Goal: Information Seeking & Learning: Compare options

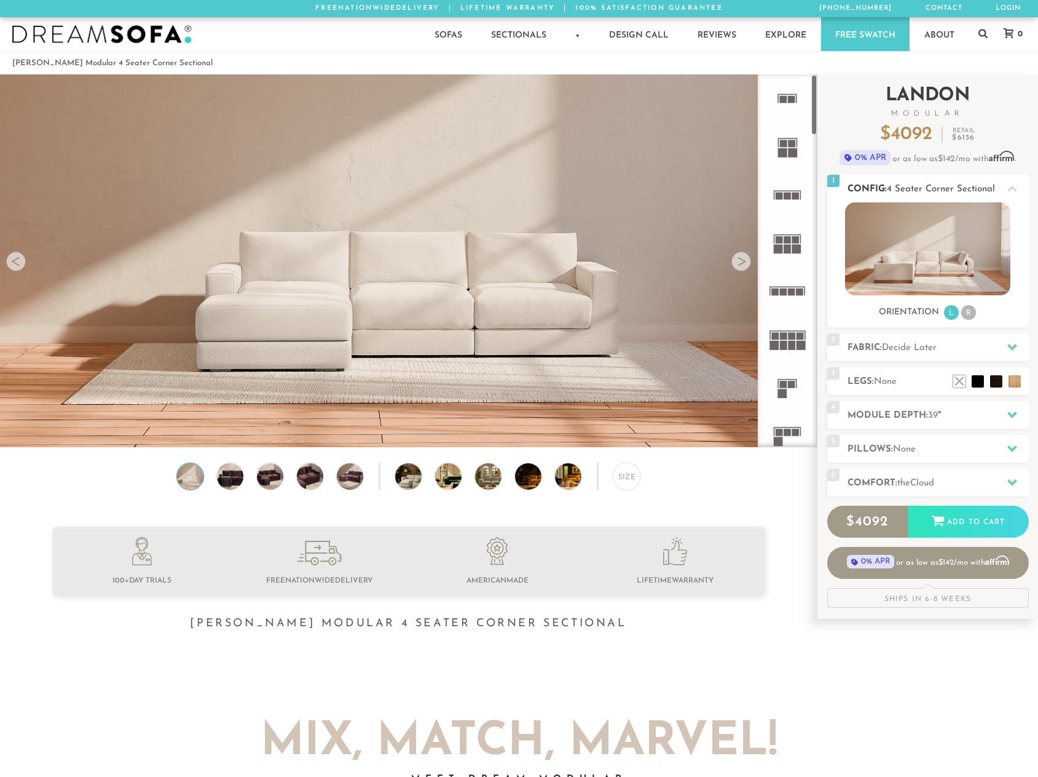
click at [941, 274] on img at bounding box center [927, 248] width 165 height 93
click at [745, 267] on div at bounding box center [742, 261] width 20 height 20
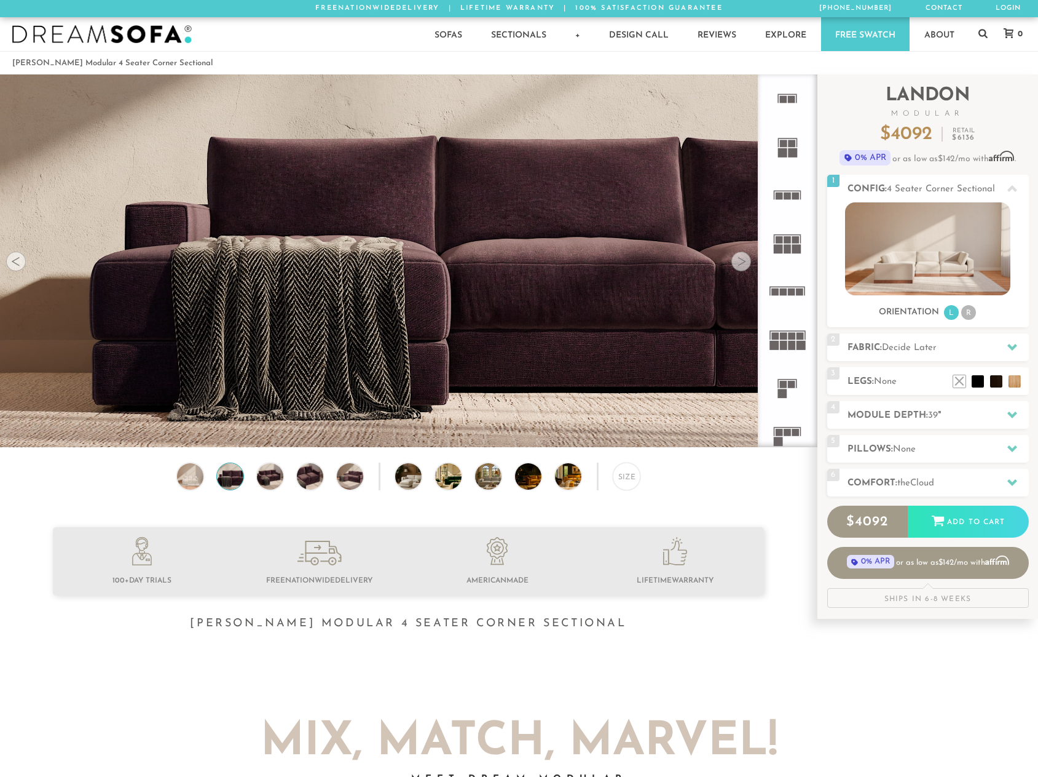
click at [745, 267] on div at bounding box center [742, 261] width 20 height 20
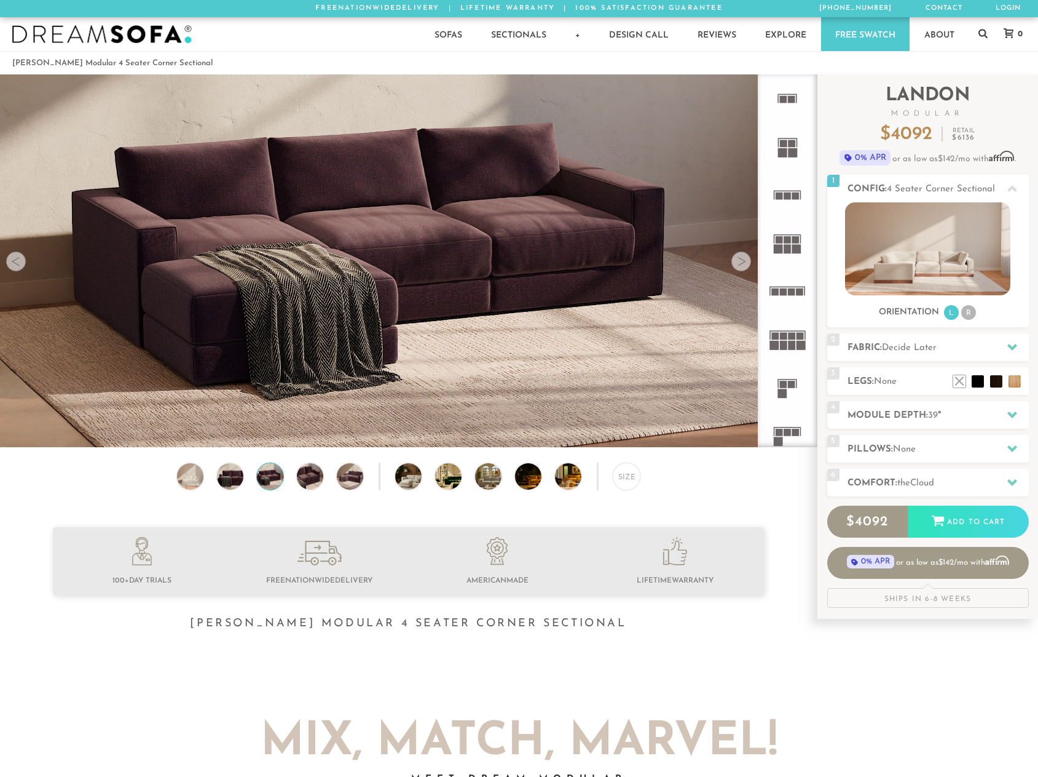
click at [745, 267] on div at bounding box center [742, 261] width 20 height 20
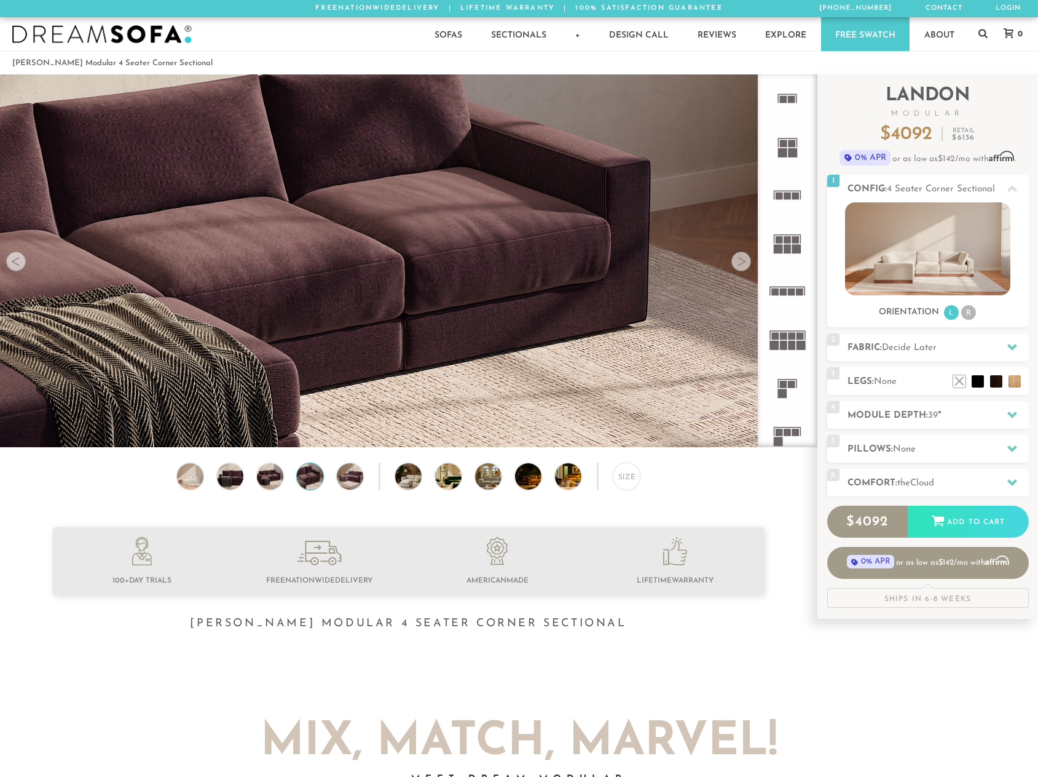
click at [745, 267] on div at bounding box center [742, 261] width 20 height 20
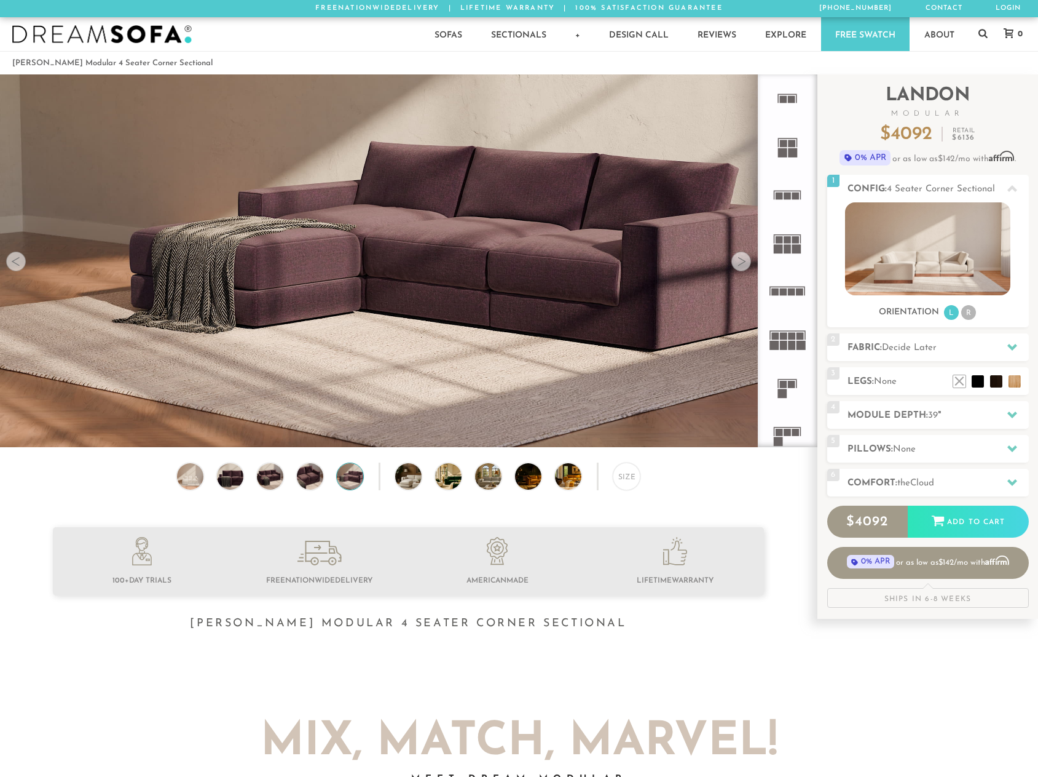
click at [745, 267] on div at bounding box center [742, 261] width 20 height 20
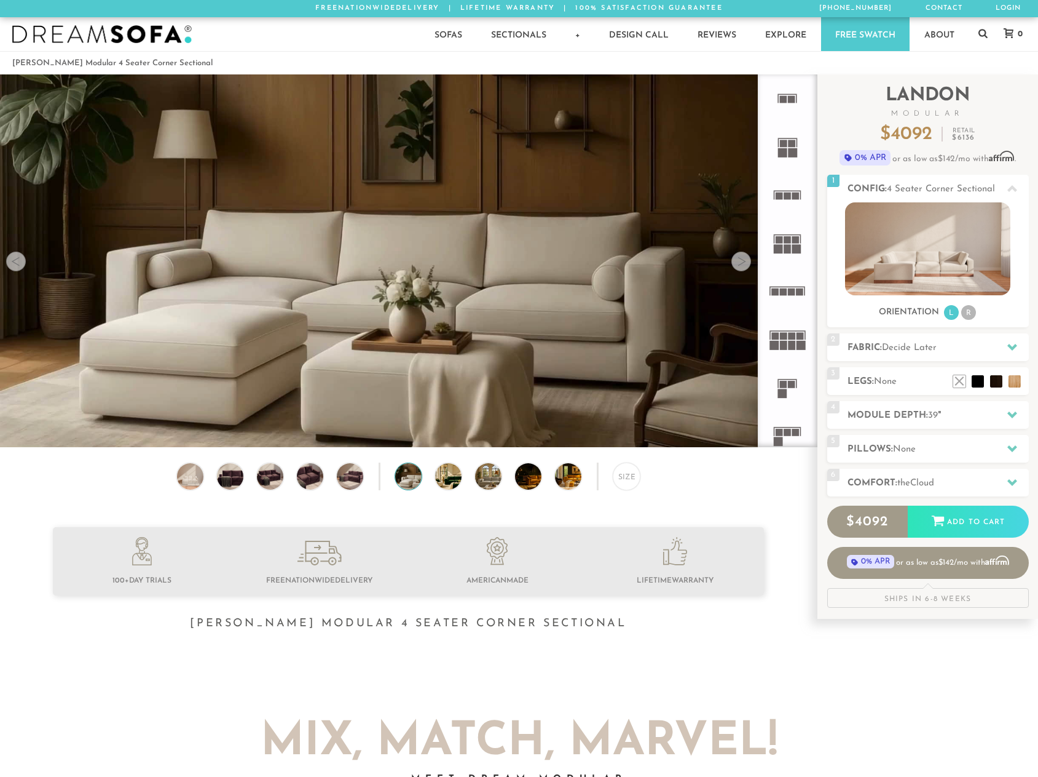
click at [745, 267] on div at bounding box center [742, 261] width 20 height 20
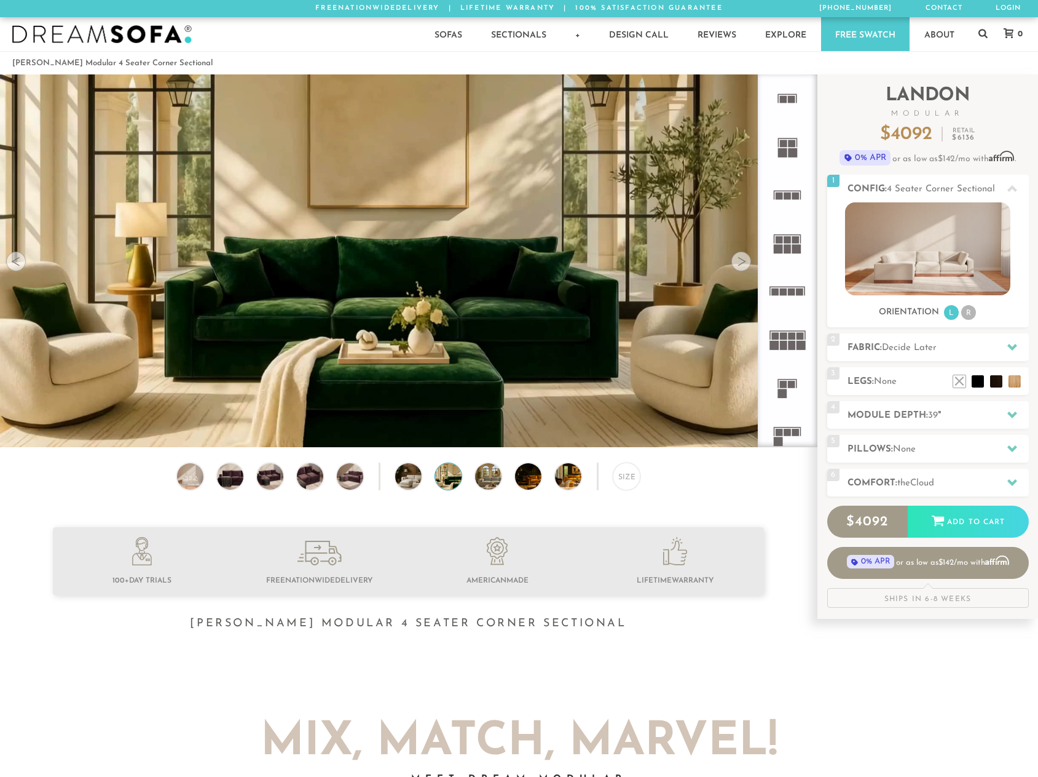
click at [745, 267] on div at bounding box center [742, 261] width 20 height 20
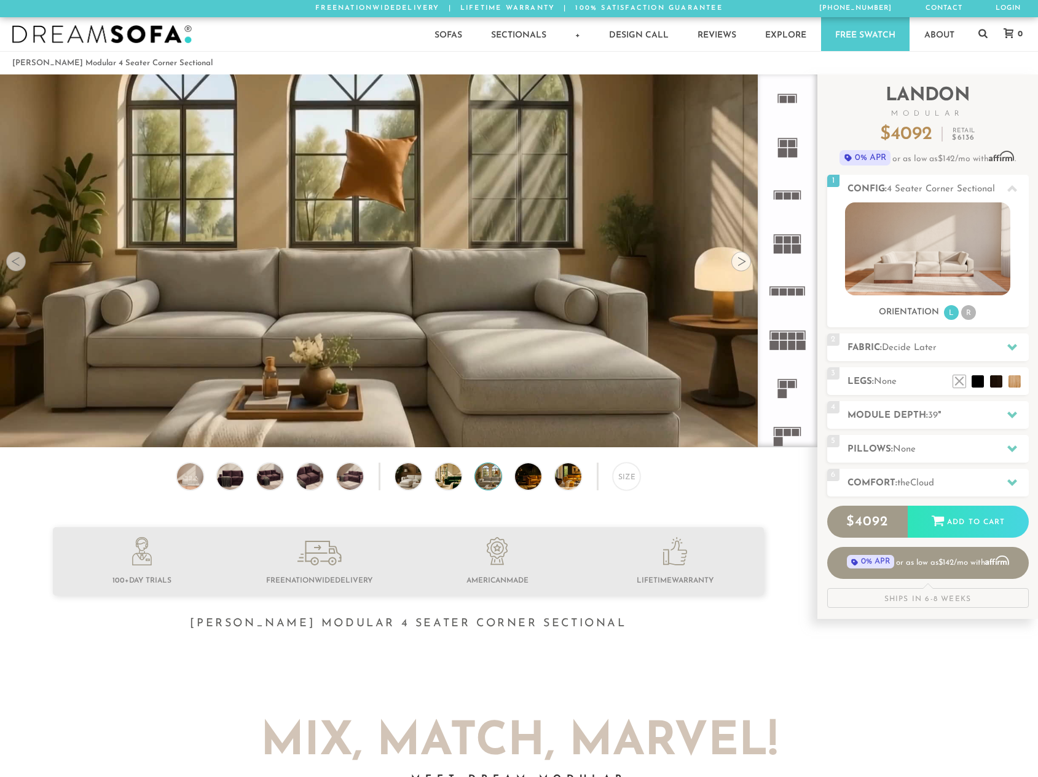
click at [745, 267] on div at bounding box center [742, 261] width 20 height 20
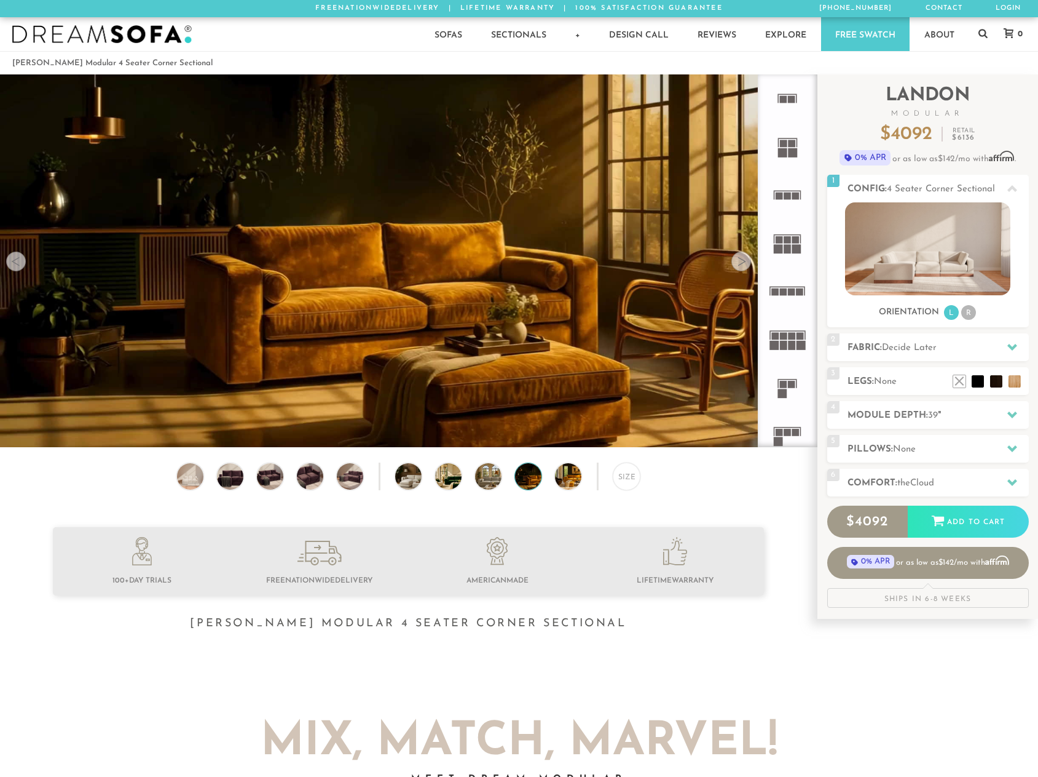
click at [745, 267] on div at bounding box center [742, 261] width 20 height 20
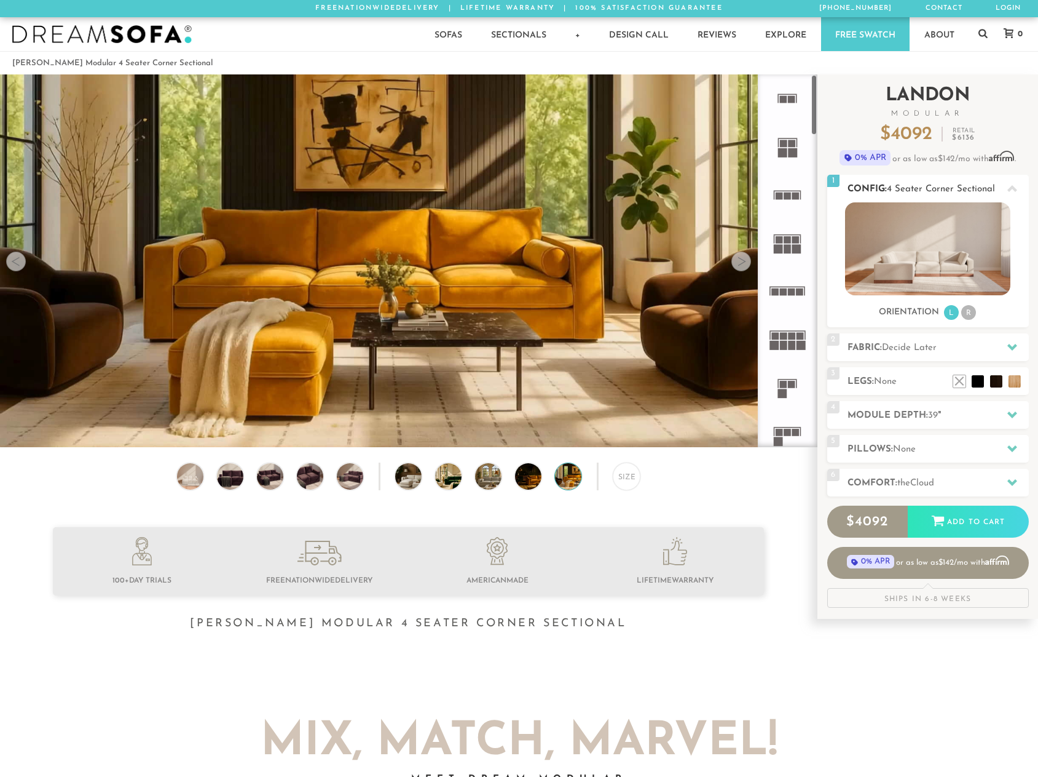
click at [956, 249] on img at bounding box center [927, 248] width 165 height 93
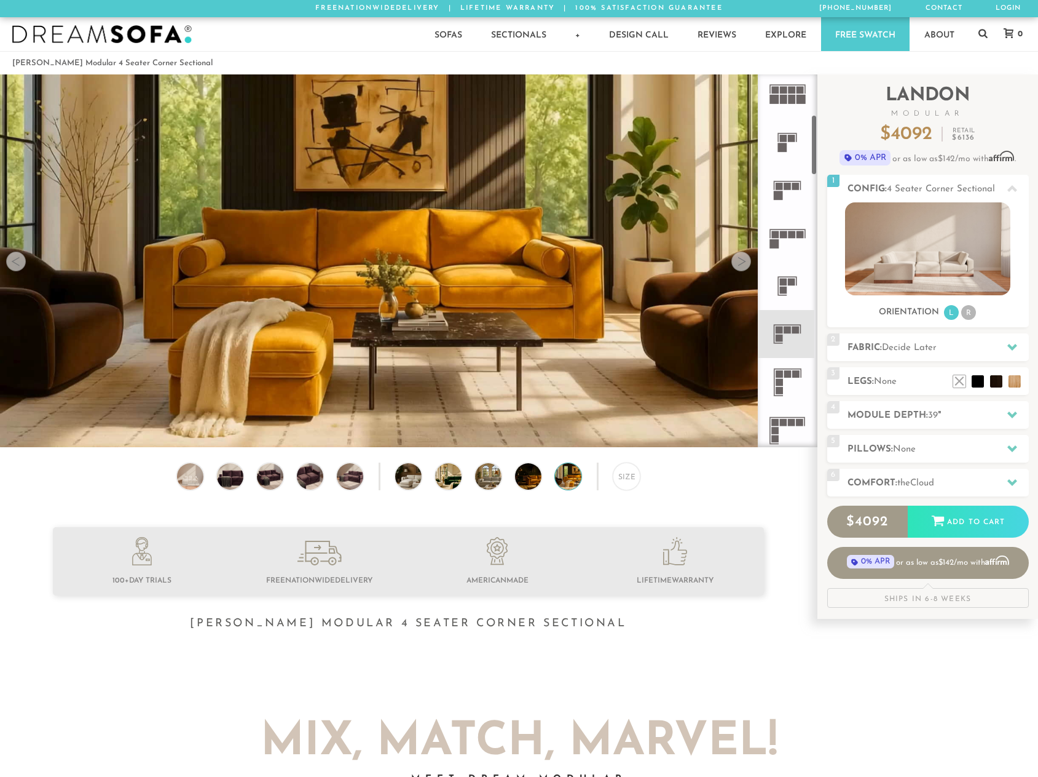
click at [785, 242] on icon at bounding box center [788, 237] width 48 height 48
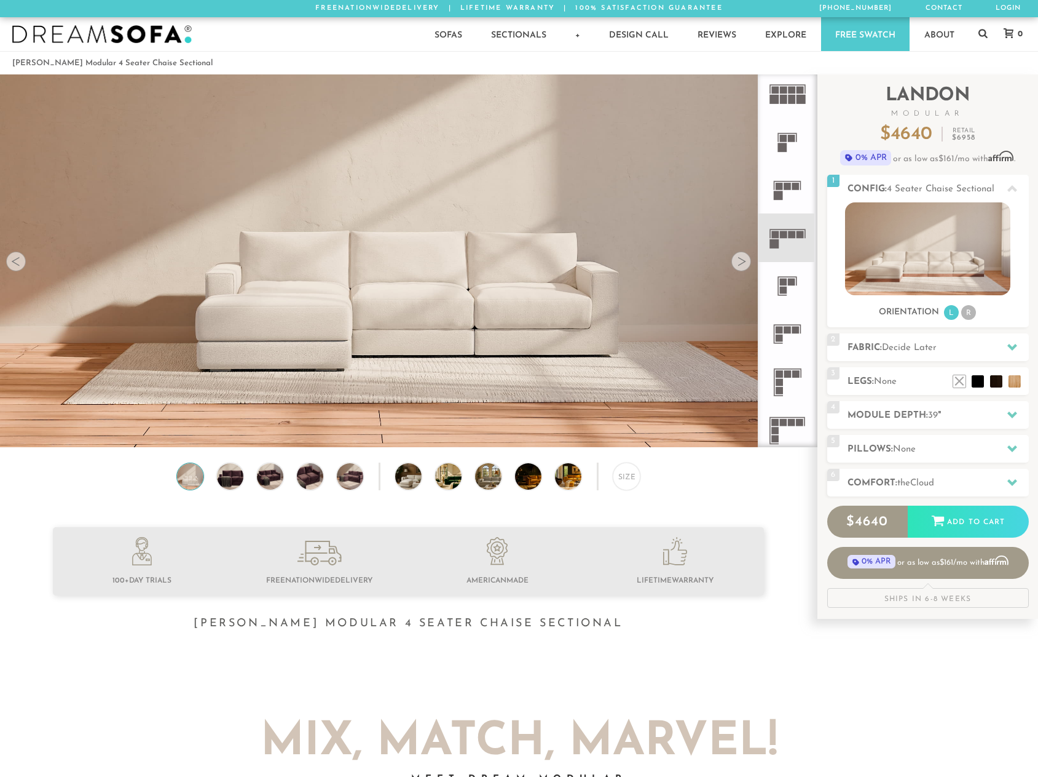
click at [789, 387] on icon at bounding box center [788, 382] width 48 height 48
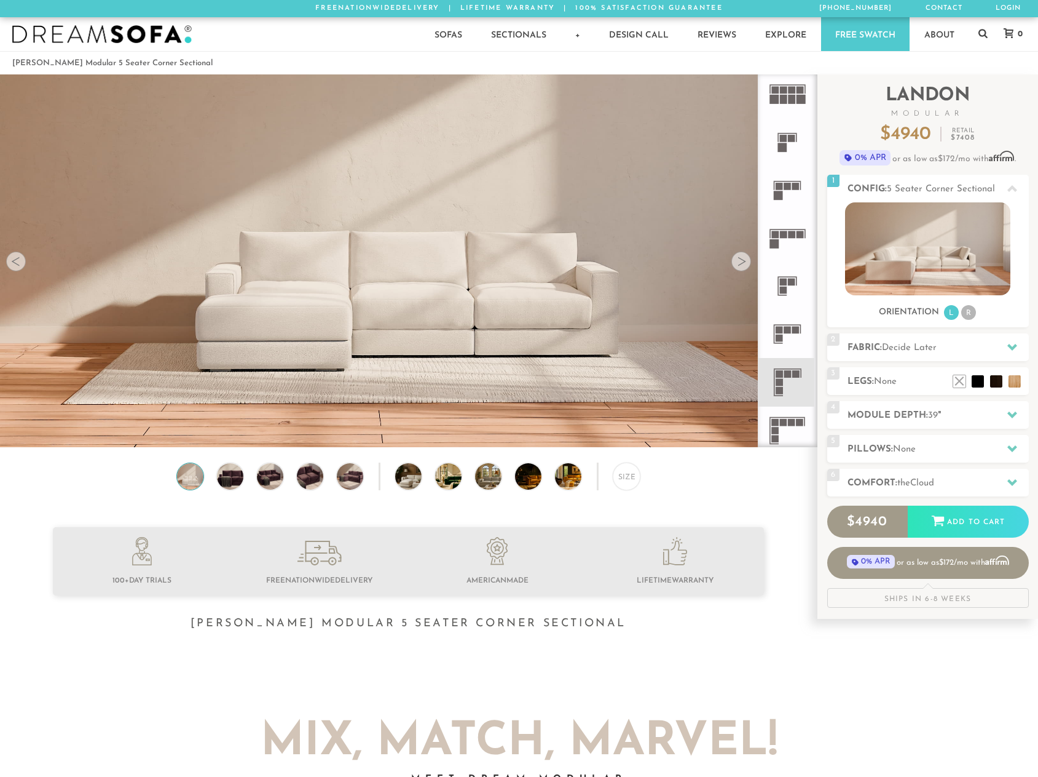
click at [780, 380] on rect at bounding box center [779, 382] width 7 height 7
click at [743, 264] on div at bounding box center [742, 261] width 20 height 20
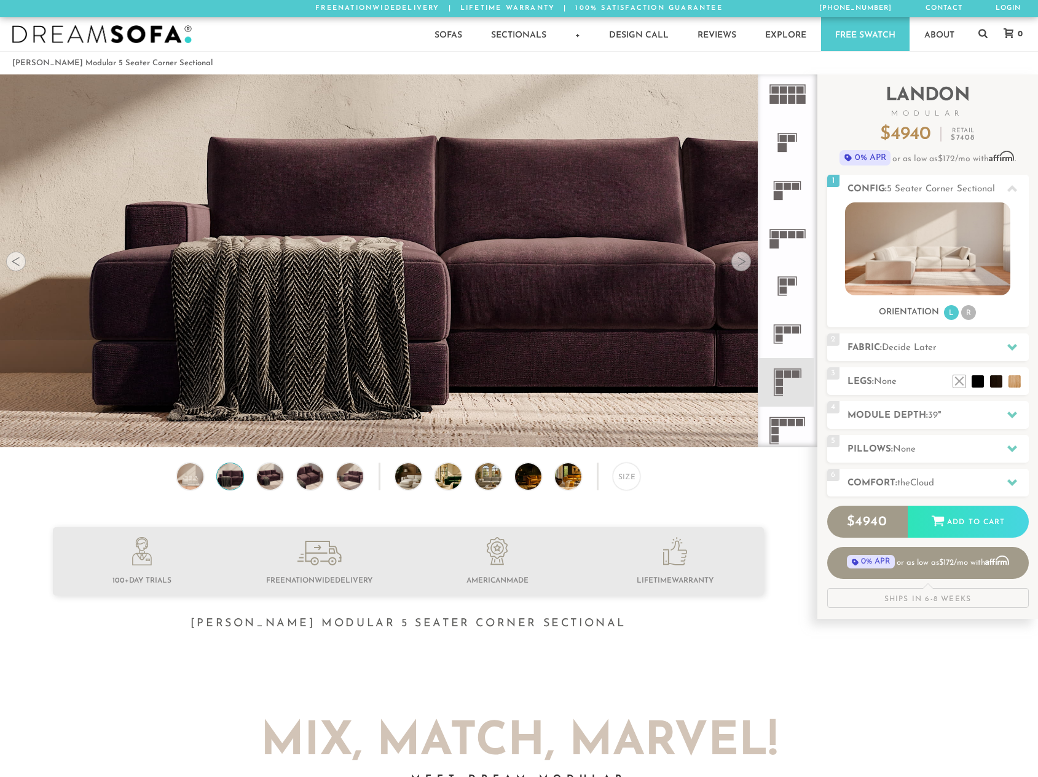
click at [742, 264] on div at bounding box center [742, 261] width 20 height 20
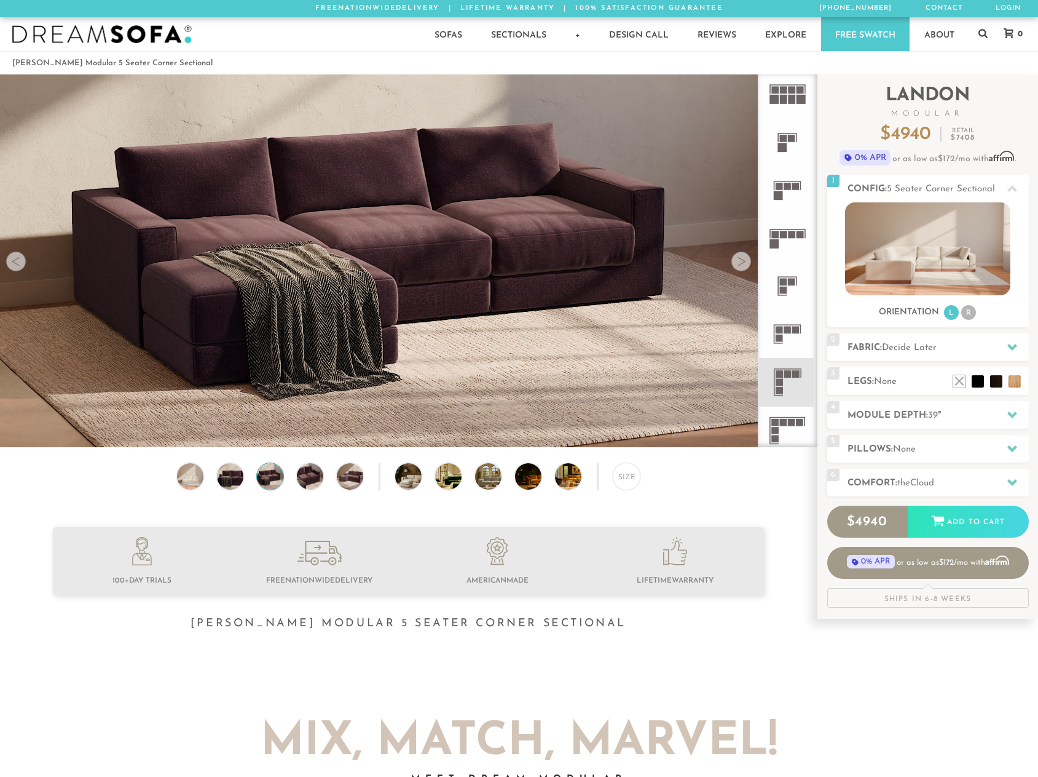
click at [742, 264] on div at bounding box center [742, 261] width 20 height 20
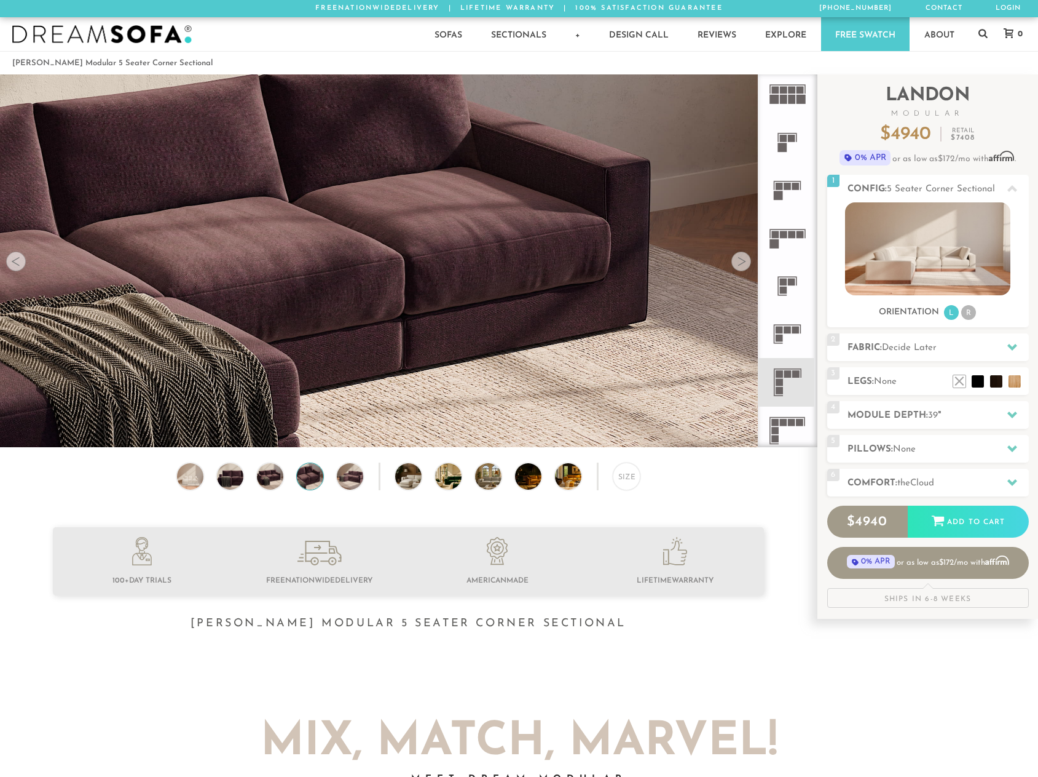
click at [742, 264] on div at bounding box center [742, 261] width 20 height 20
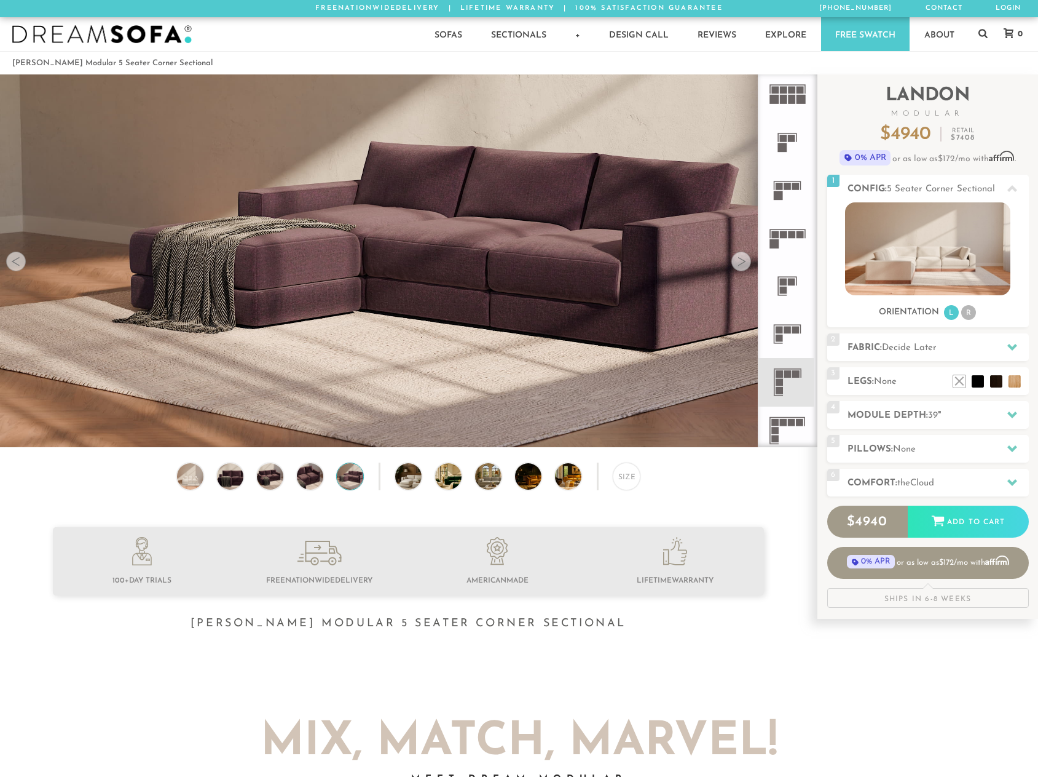
click at [742, 264] on div at bounding box center [742, 261] width 20 height 20
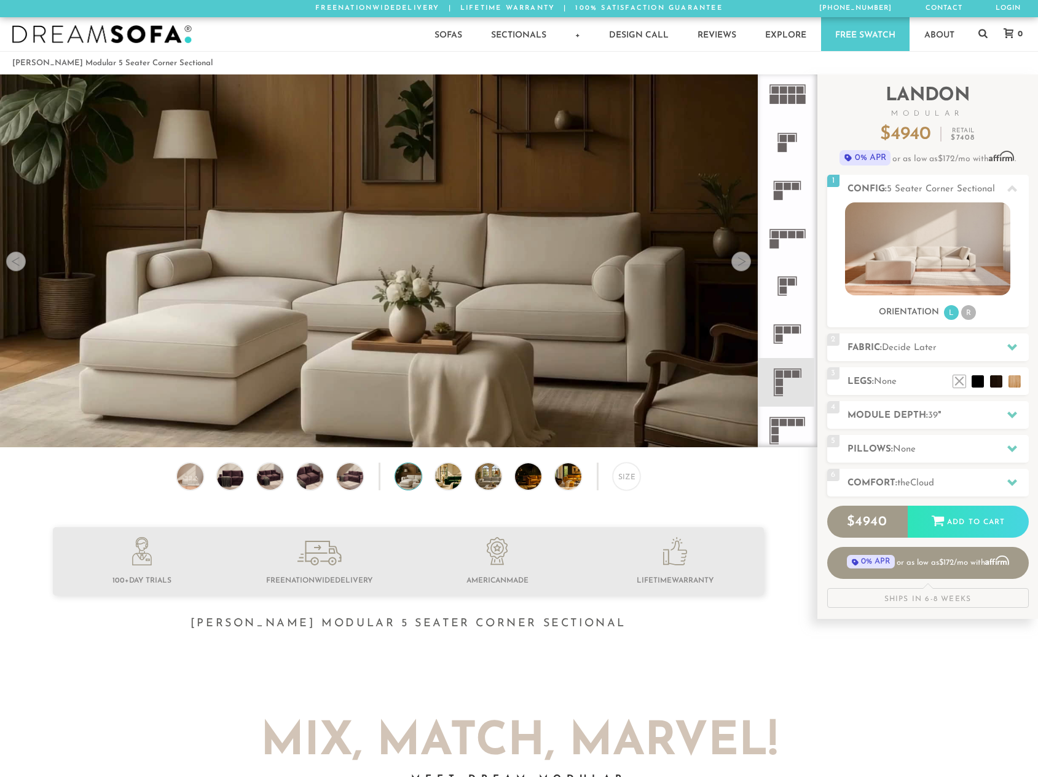
click at [742, 264] on div at bounding box center [742, 261] width 20 height 20
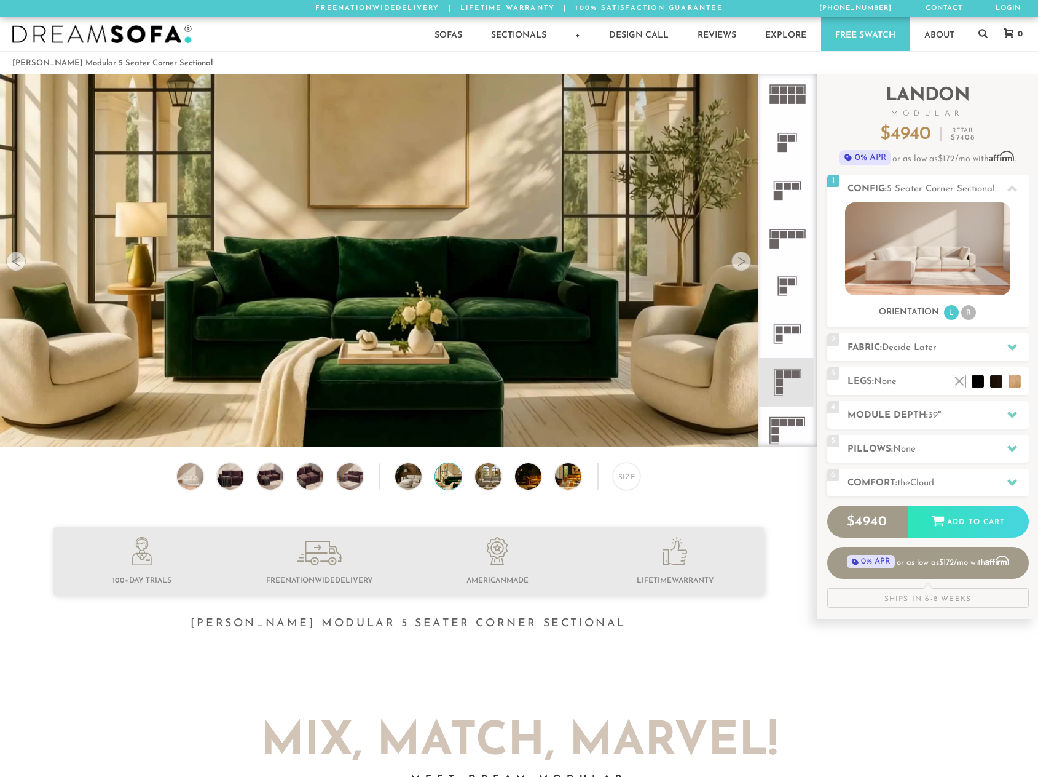
click at [742, 264] on div at bounding box center [742, 261] width 20 height 20
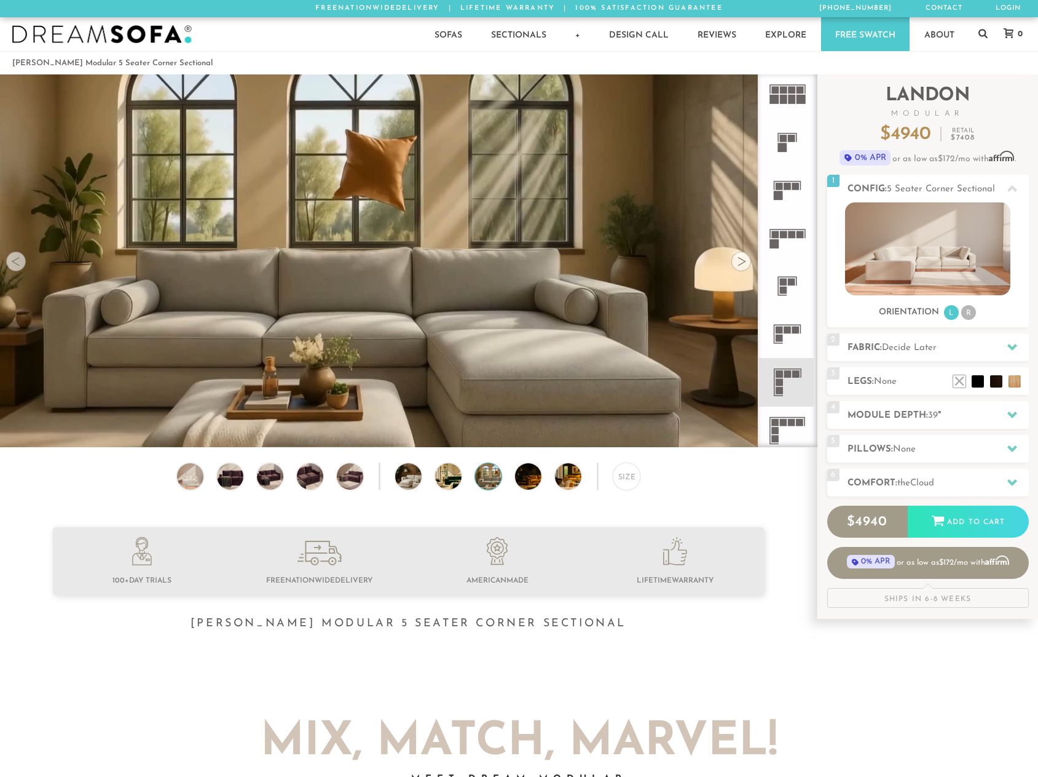
click at [742, 264] on div at bounding box center [742, 261] width 20 height 20
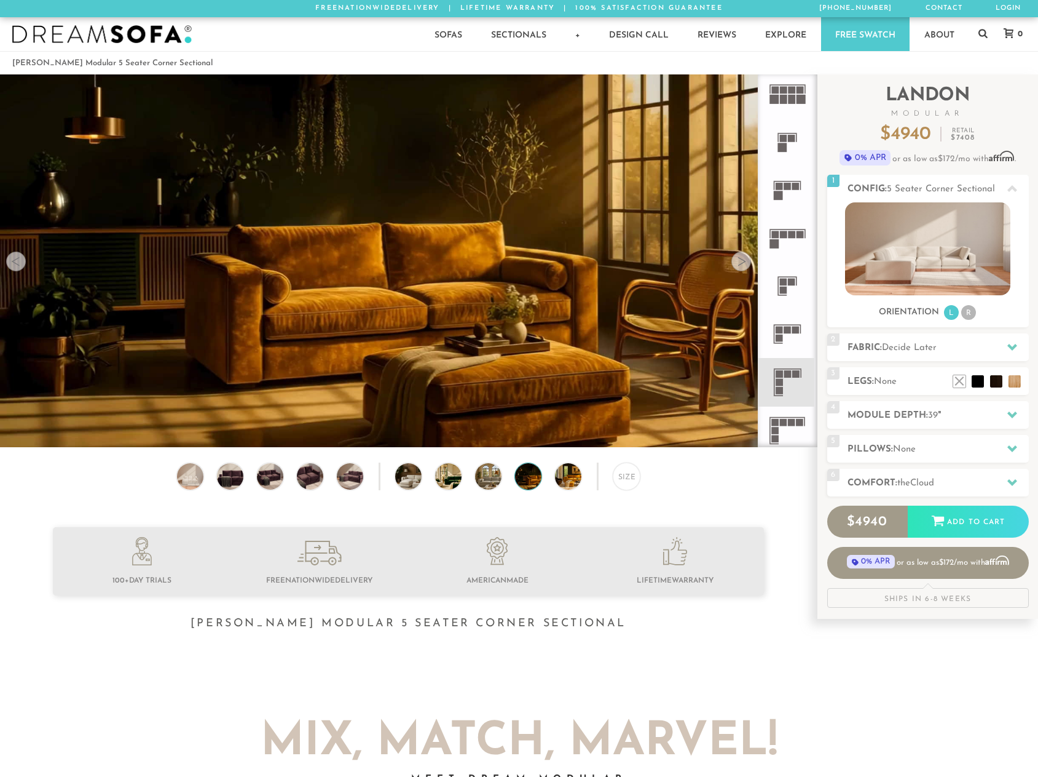
click at [742, 264] on div at bounding box center [742, 261] width 20 height 20
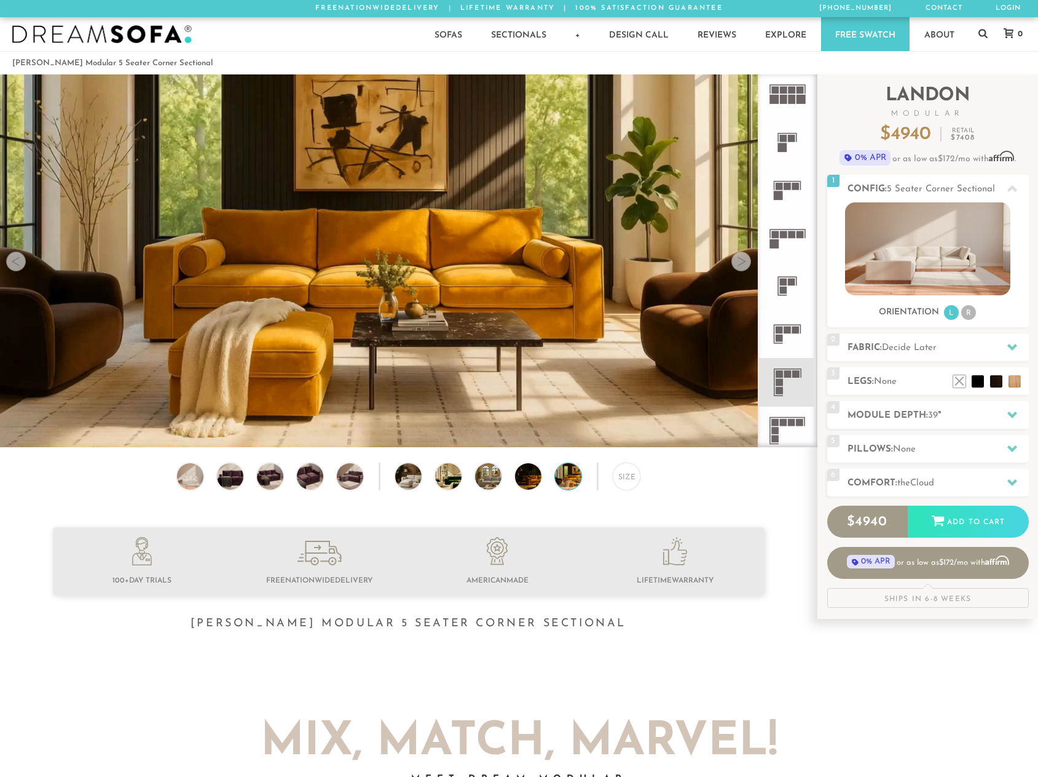
click at [742, 264] on div at bounding box center [742, 261] width 20 height 20
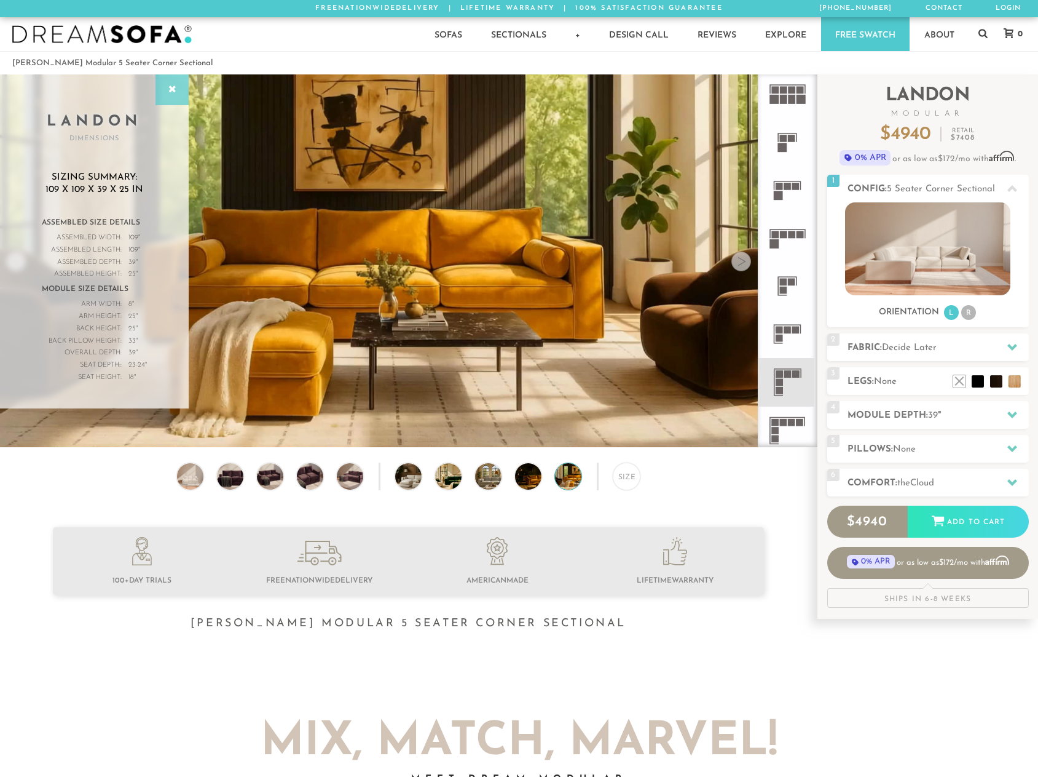
click at [172, 88] on icon at bounding box center [172, 90] width 14 height 10
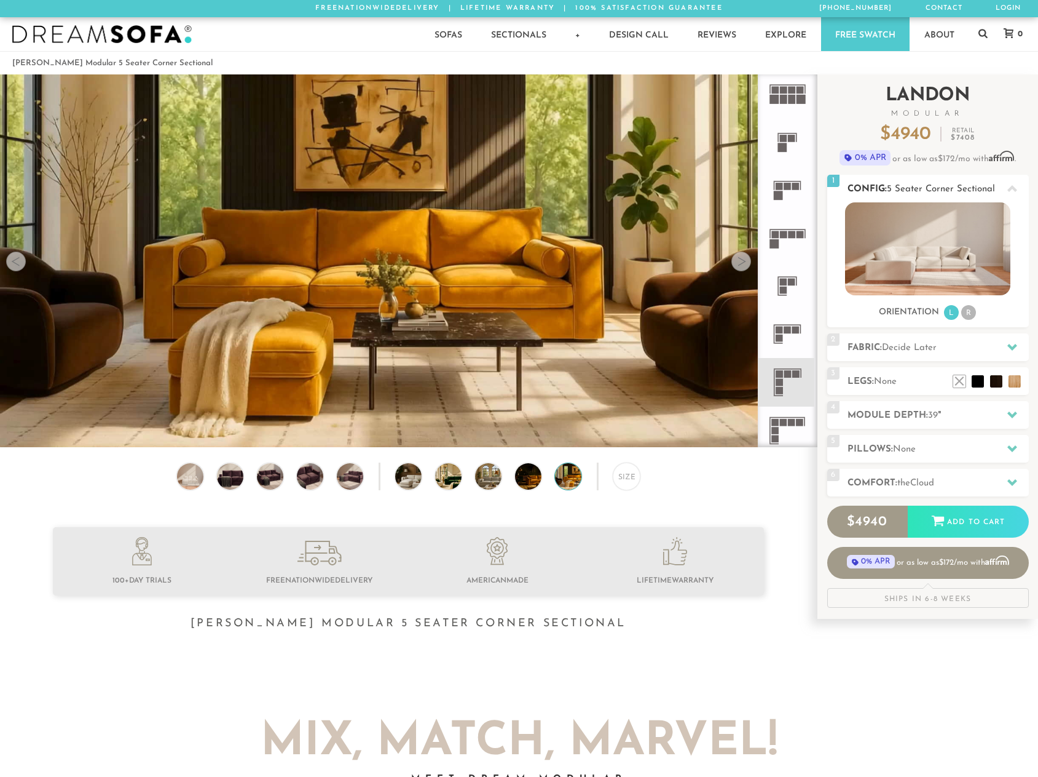
click at [902, 253] on img at bounding box center [927, 248] width 165 height 93
click at [783, 94] on icon at bounding box center [788, 93] width 48 height 48
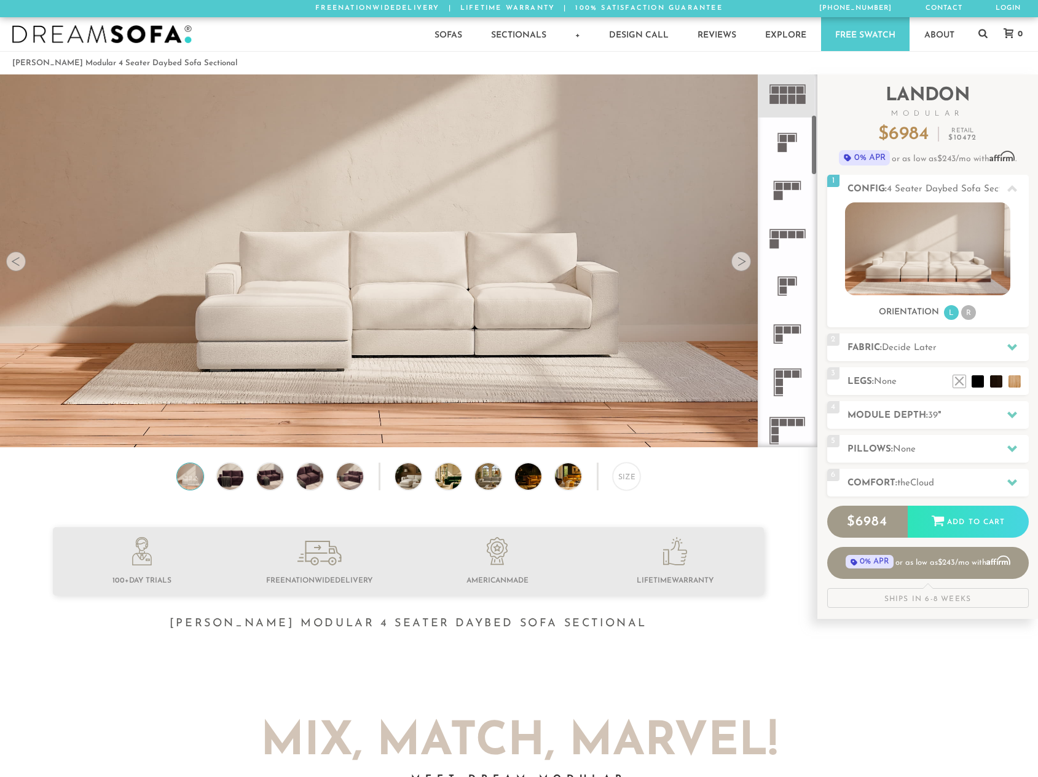
click at [785, 195] on icon at bounding box center [788, 189] width 48 height 48
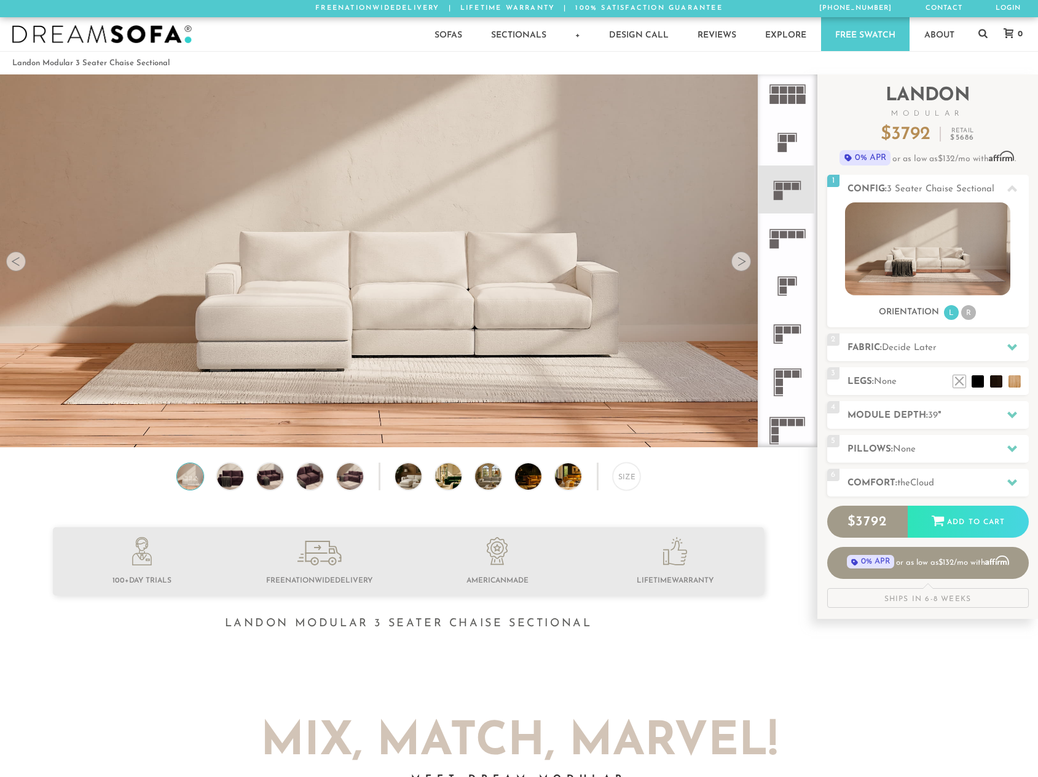
click at [784, 242] on icon at bounding box center [788, 237] width 48 height 48
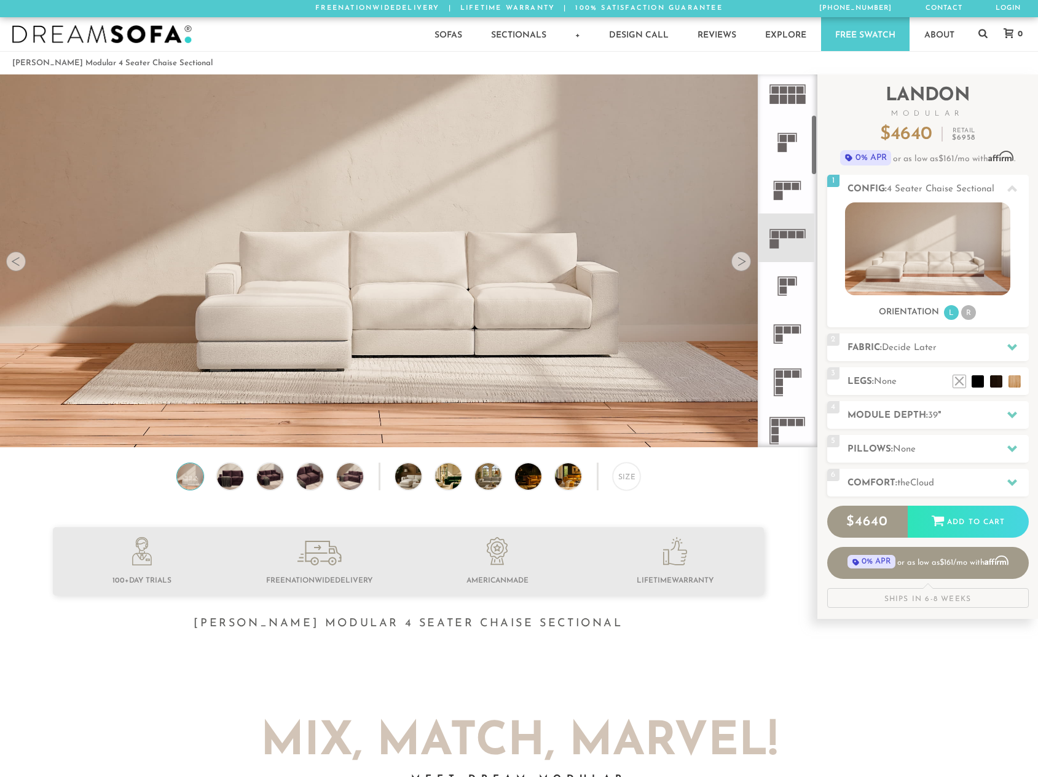
click at [788, 341] on icon at bounding box center [788, 334] width 48 height 48
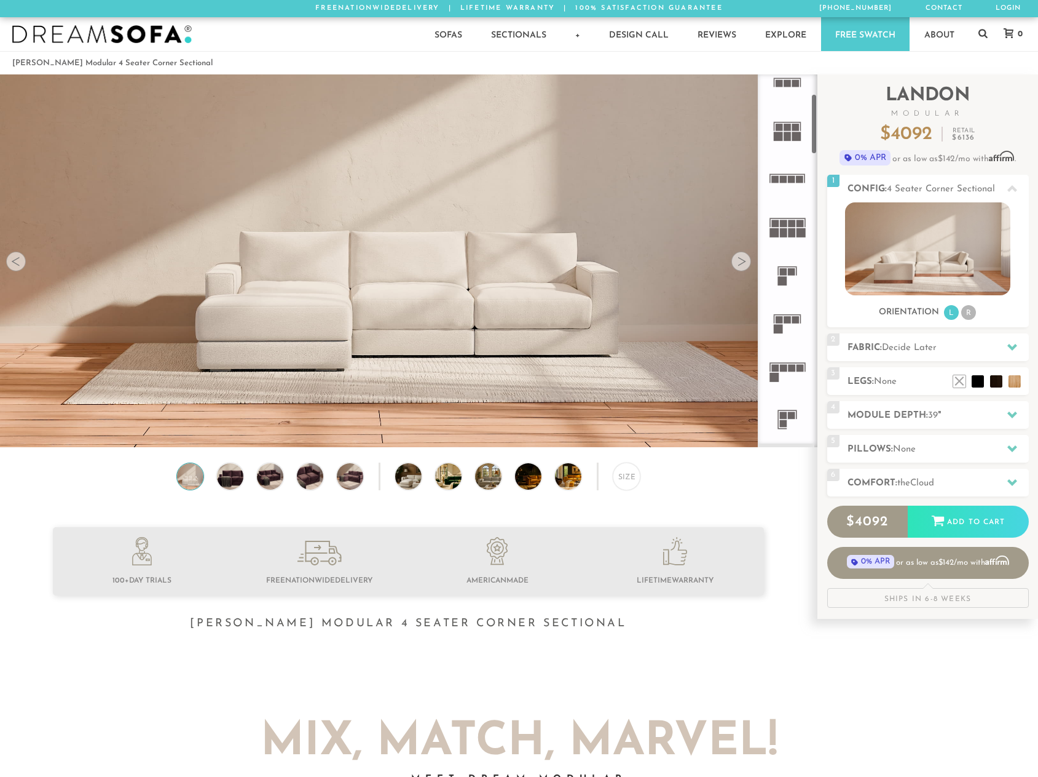
scroll to position [123, 0]
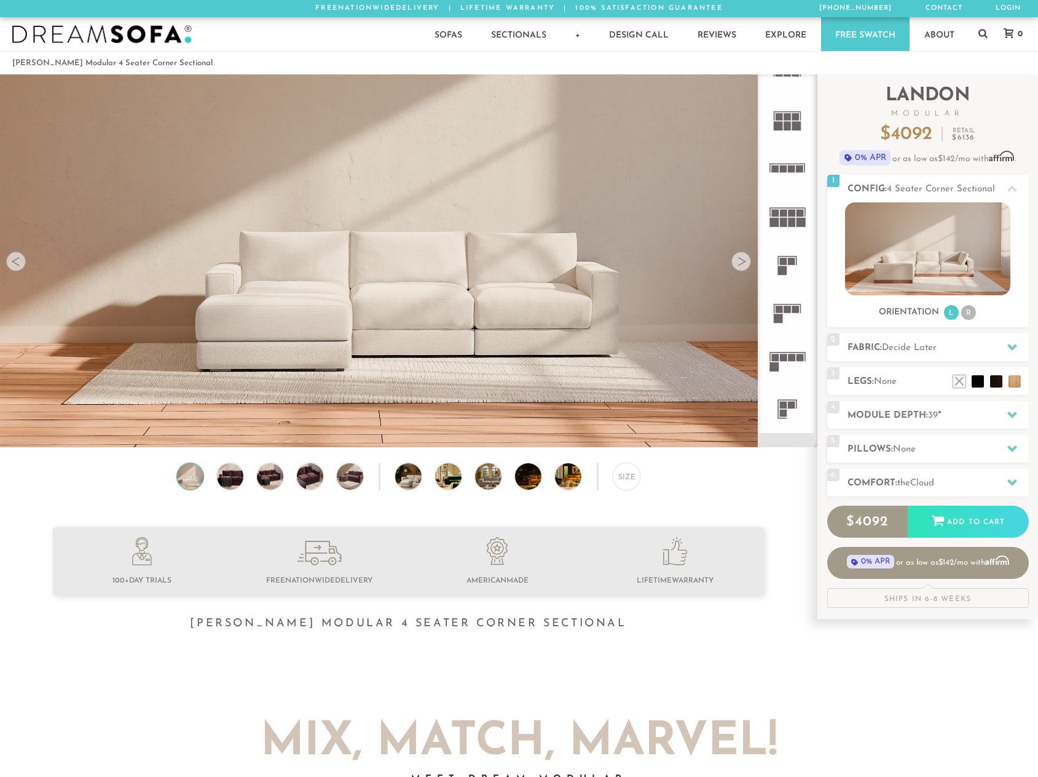
click at [784, 326] on icon at bounding box center [788, 312] width 48 height 48
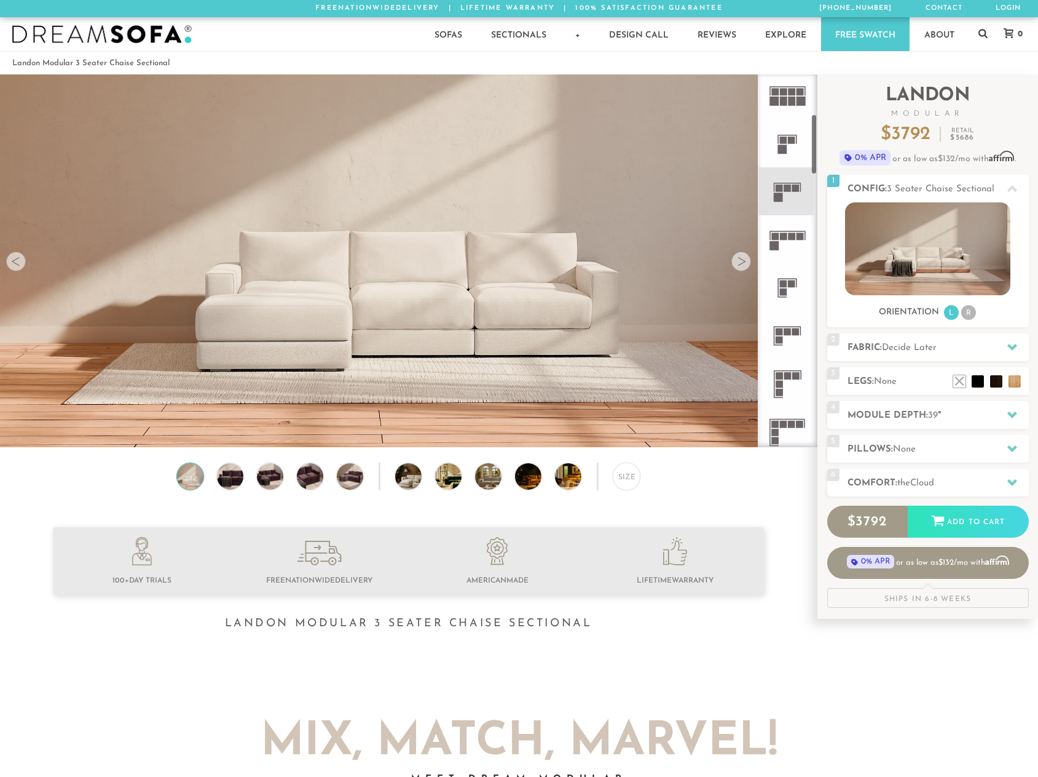
scroll to position [246, 0]
click at [779, 330] on rect at bounding box center [779, 329] width 7 height 7
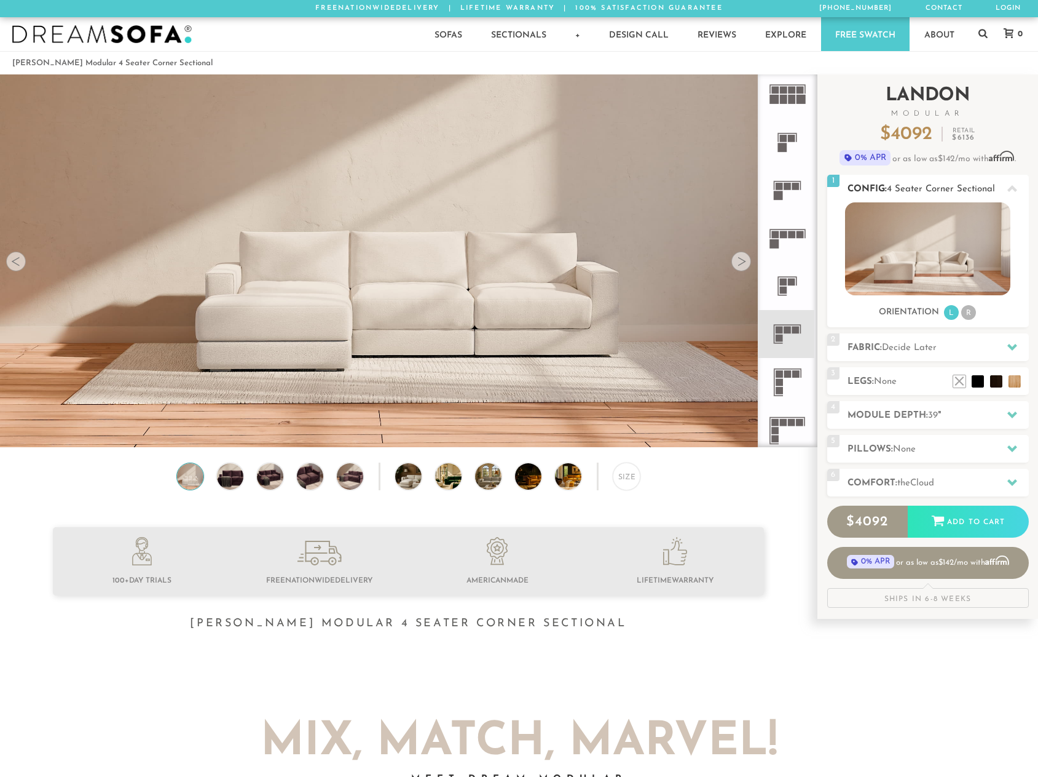
click at [944, 250] on img at bounding box center [927, 248] width 165 height 93
click at [947, 269] on img at bounding box center [927, 248] width 165 height 93
click at [1013, 417] on icon at bounding box center [1013, 414] width 10 height 7
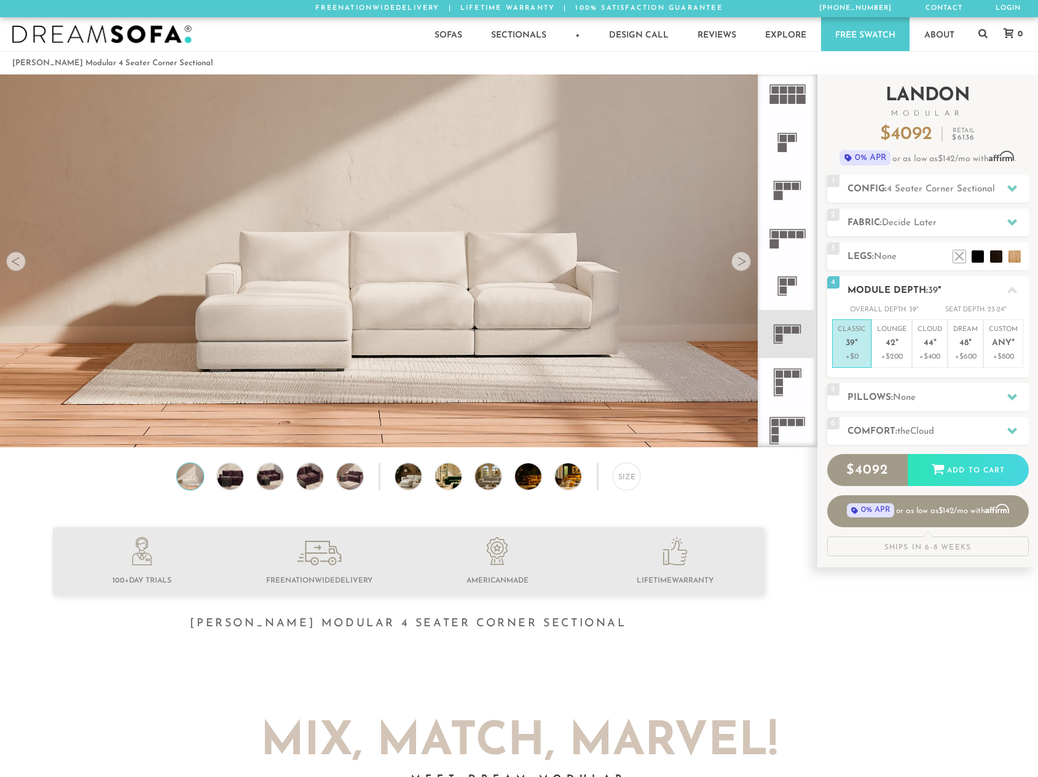
click at [855, 357] on p "+$0" at bounding box center [852, 356] width 28 height 11
click at [1009, 396] on icon at bounding box center [1013, 396] width 10 height 7
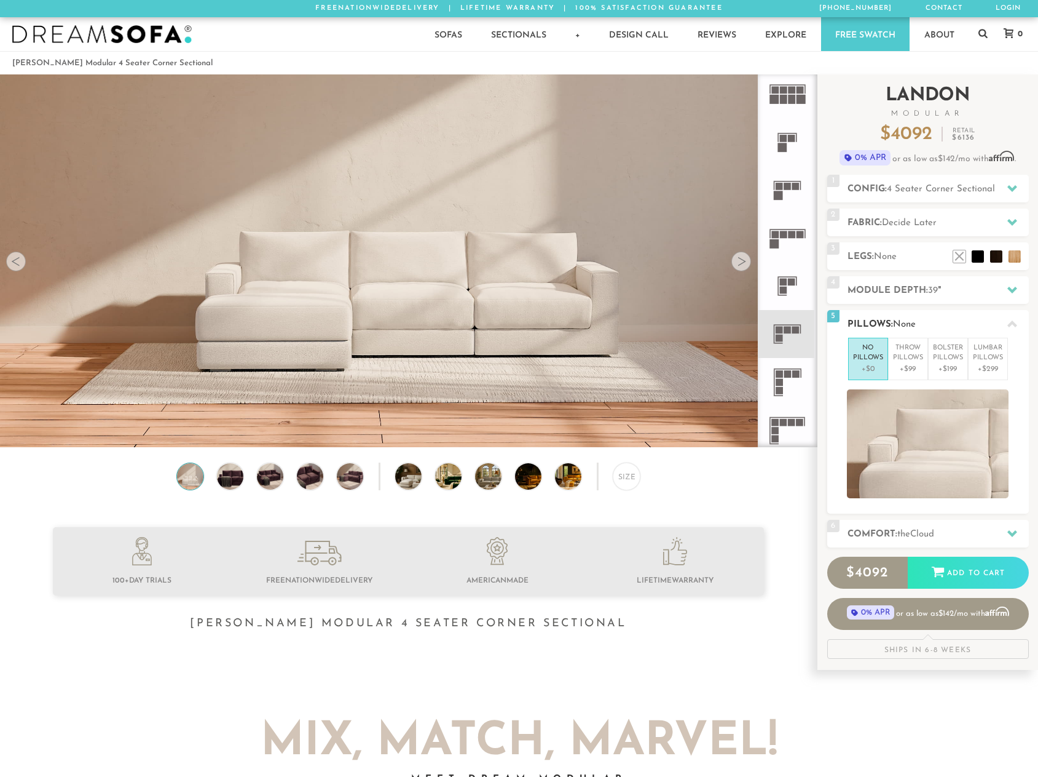
click at [856, 368] on p "+$0" at bounding box center [868, 368] width 30 height 11
click at [870, 360] on p "No Pillows" at bounding box center [868, 353] width 30 height 20
click at [898, 356] on p "Throw Pillows" at bounding box center [908, 353] width 30 height 20
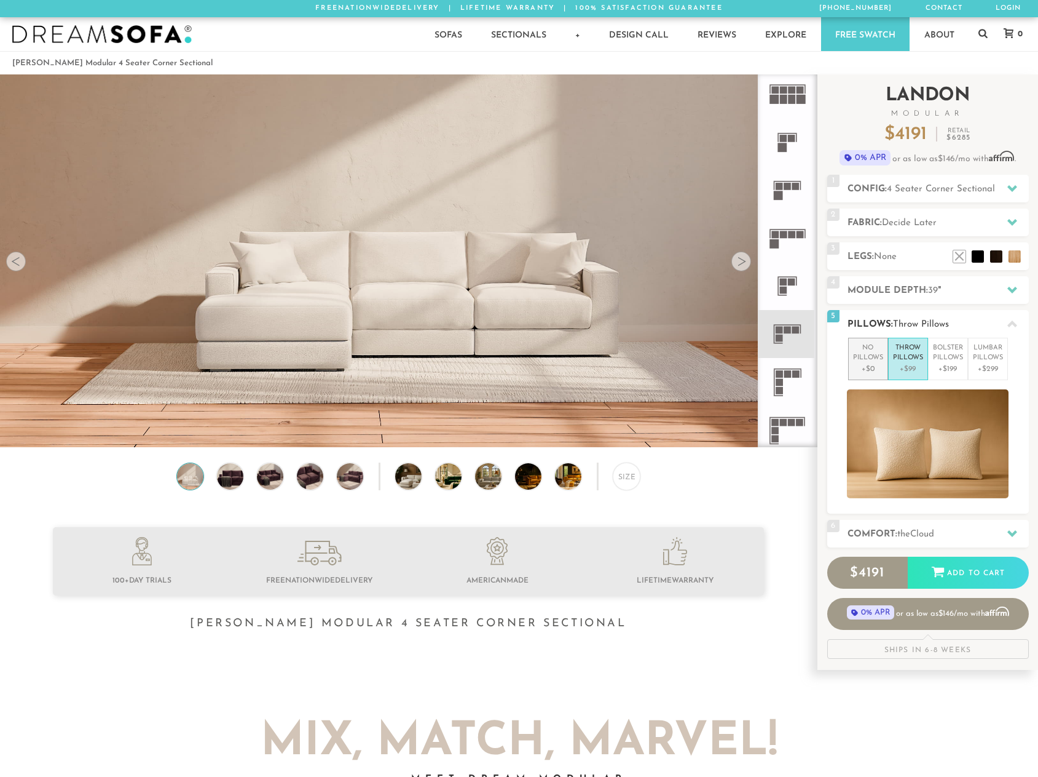
click at [864, 376] on li "No Pillows +$0" at bounding box center [868, 359] width 40 height 42
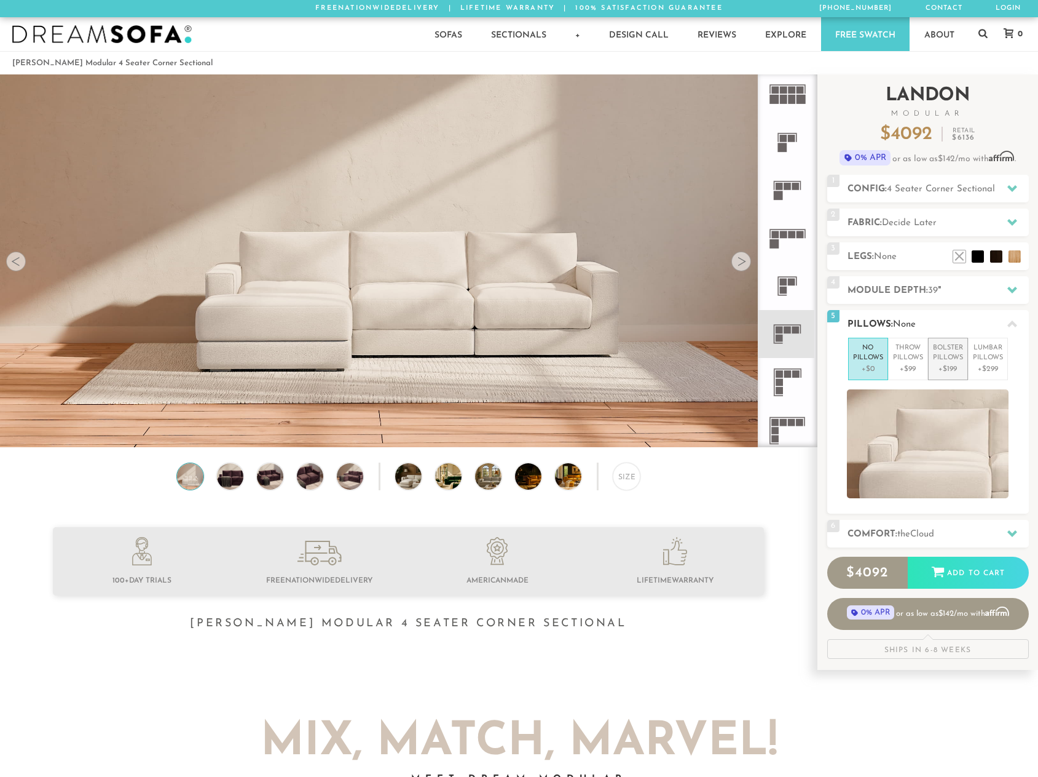
click at [942, 360] on p "Bolster Pillows" at bounding box center [948, 353] width 30 height 20
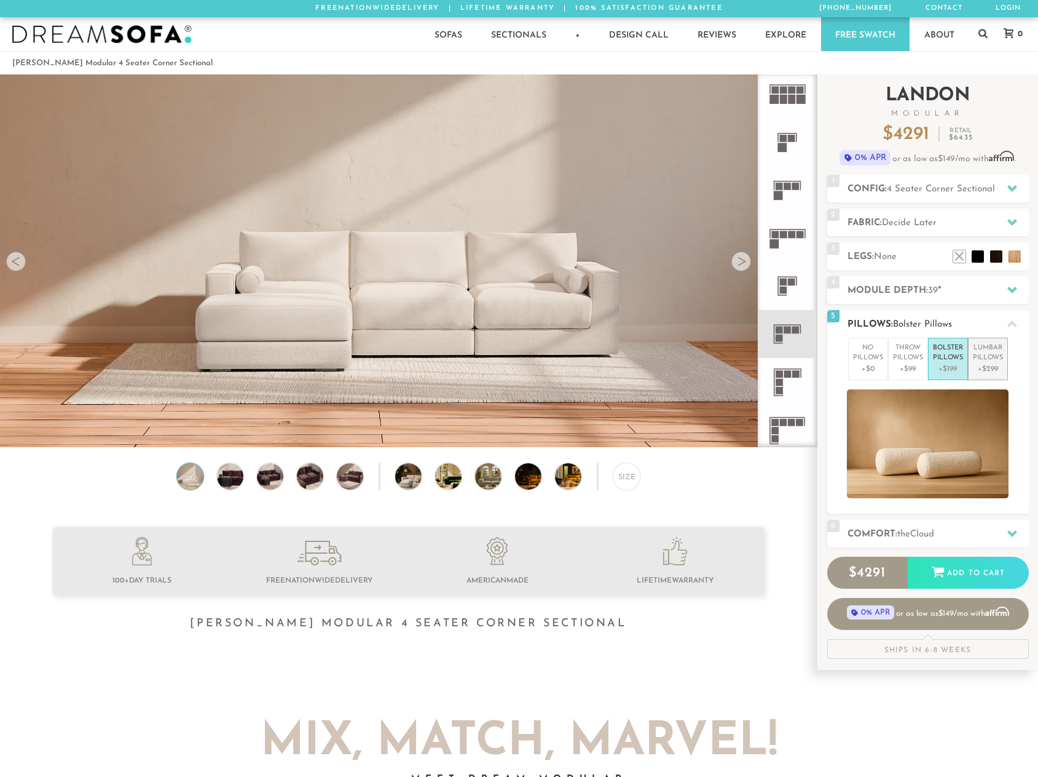
click at [992, 358] on p "Lumbar Pillows" at bounding box center [988, 353] width 30 height 20
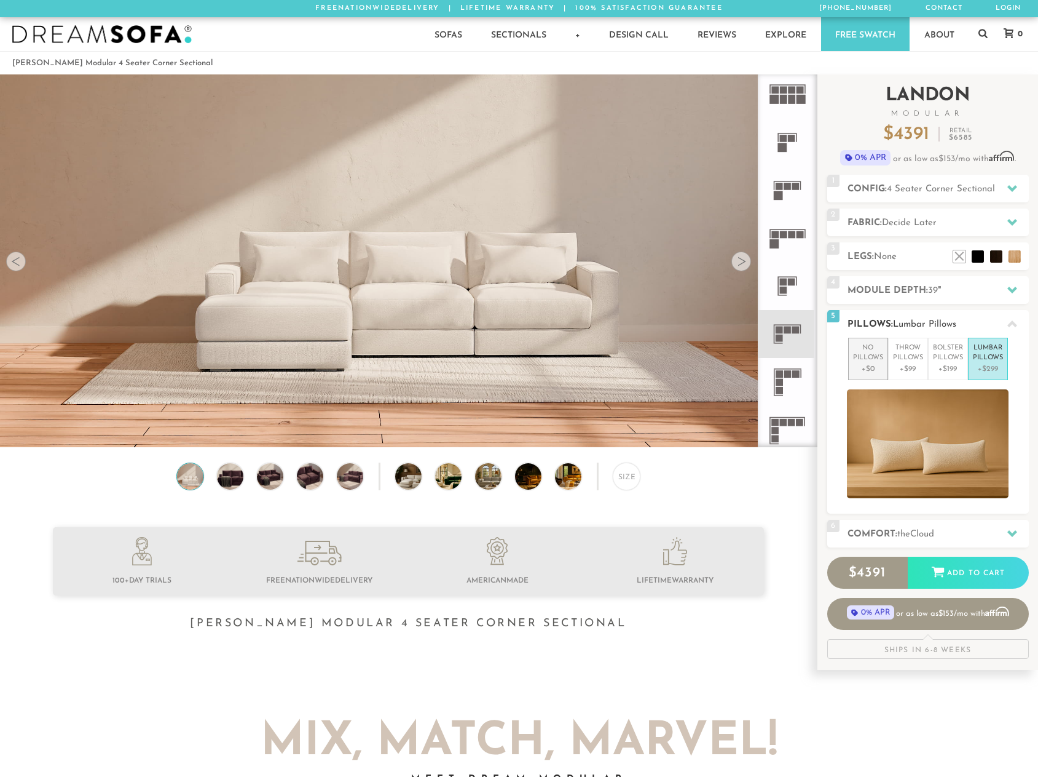
click at [856, 360] on p "No Pillows" at bounding box center [868, 353] width 30 height 20
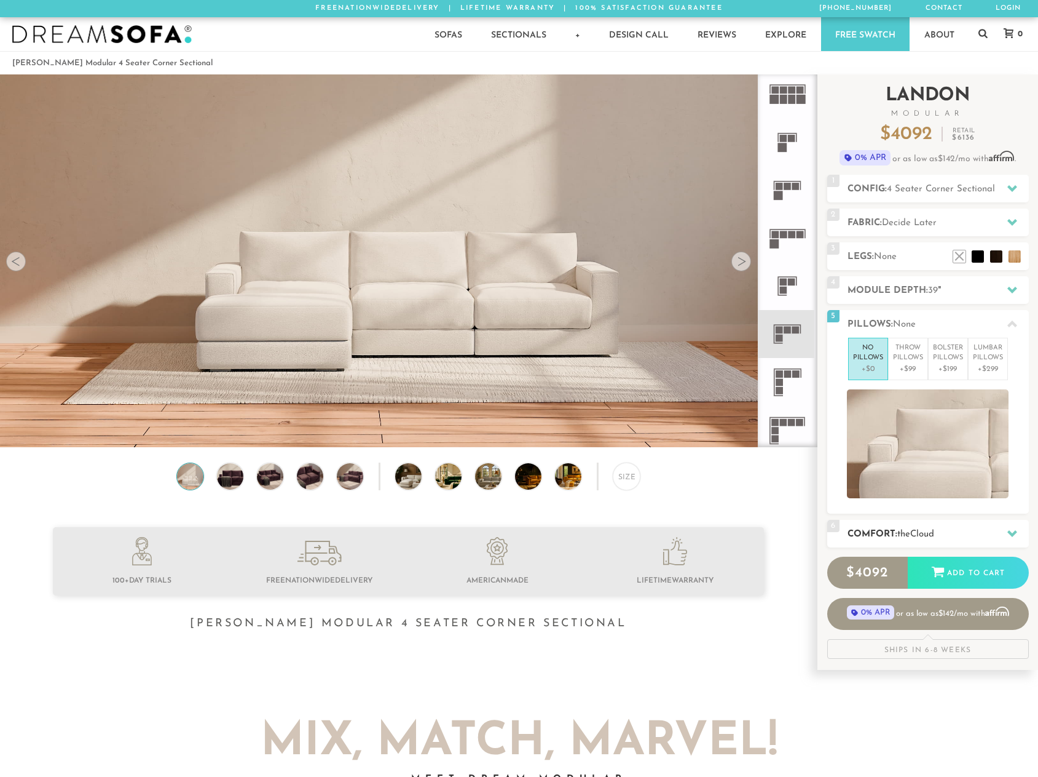
click at [997, 527] on h2 "Comfort: the Cloud" at bounding box center [938, 534] width 181 height 14
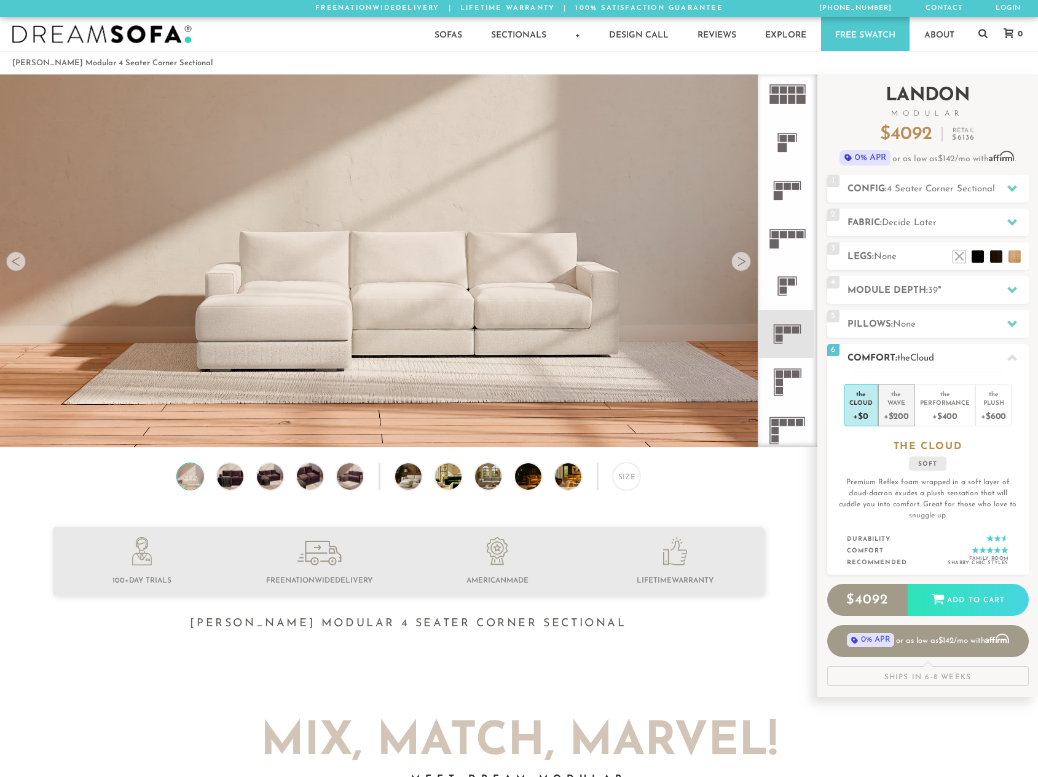
click at [904, 408] on div "+$200" at bounding box center [896, 415] width 25 height 18
click at [936, 408] on div "+$400" at bounding box center [945, 415] width 50 height 18
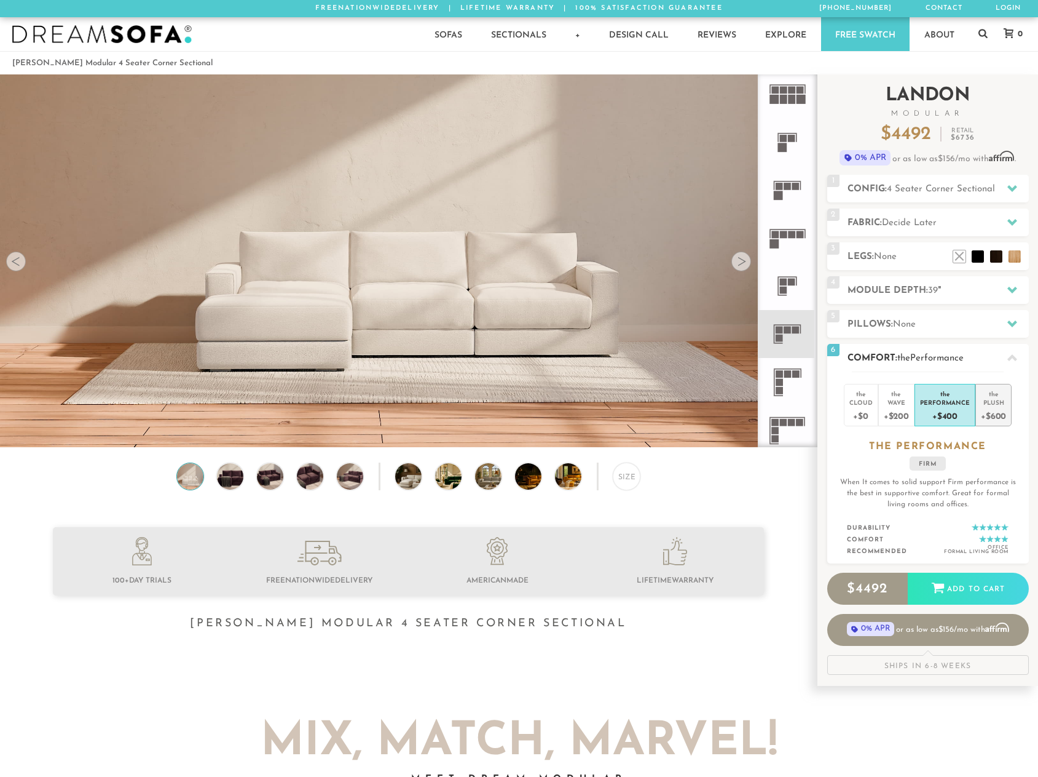
click at [994, 413] on div "+$600" at bounding box center [993, 415] width 25 height 18
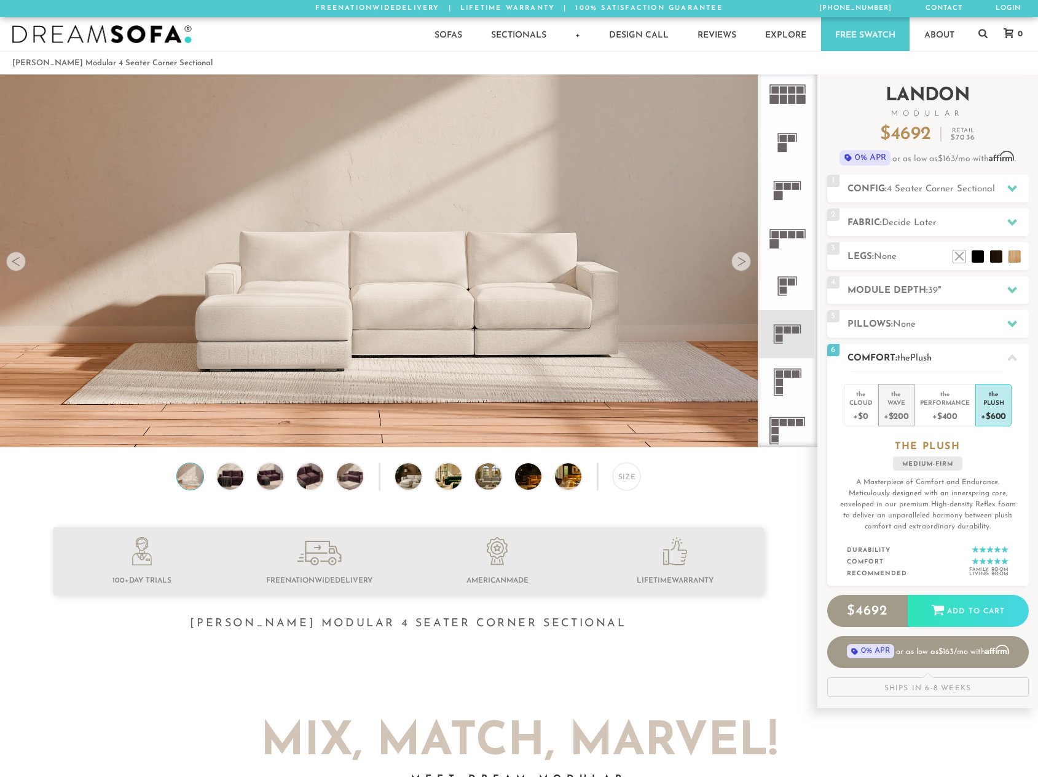
click at [895, 412] on div "+$200" at bounding box center [896, 415] width 25 height 18
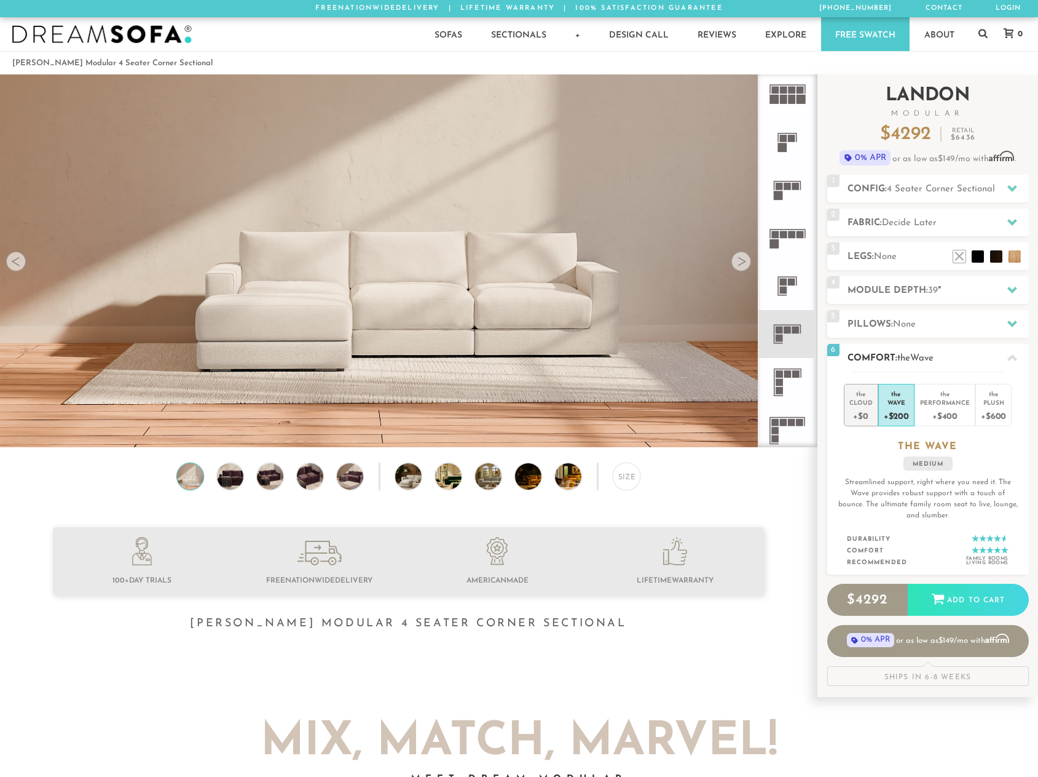
click at [851, 417] on div "+$0" at bounding box center [861, 415] width 23 height 18
click at [893, 420] on div "+$200" at bounding box center [896, 415] width 25 height 18
click at [943, 411] on div "+$400" at bounding box center [945, 415] width 50 height 18
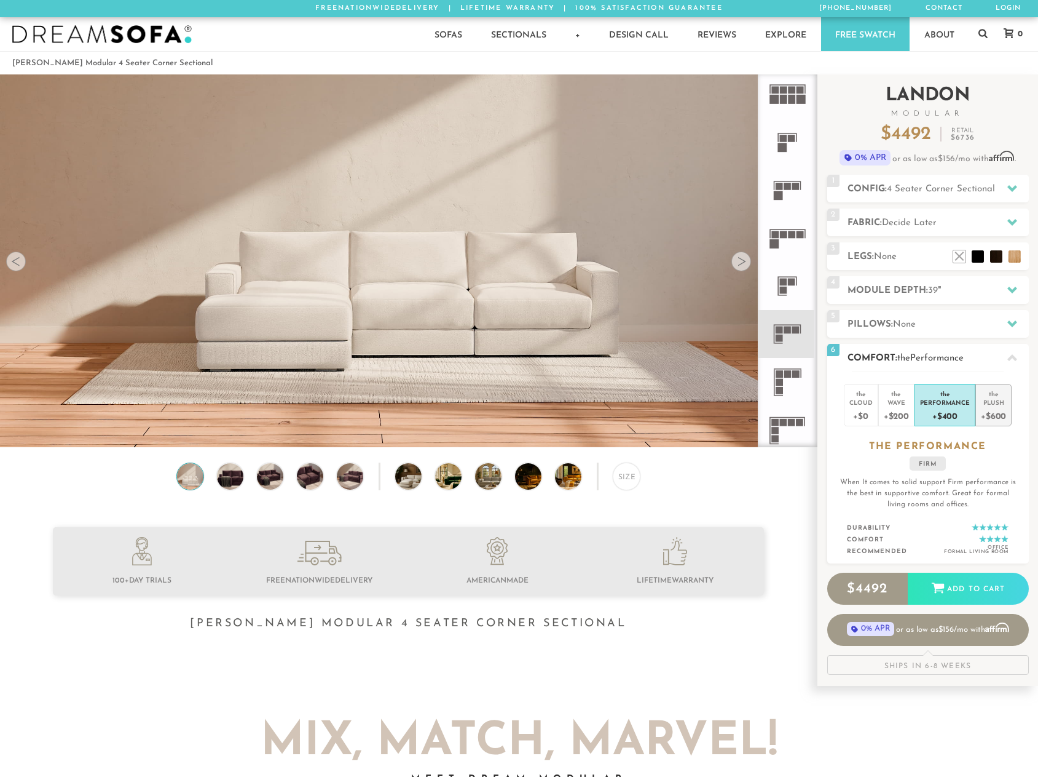
click at [997, 413] on div "+$600" at bounding box center [993, 415] width 25 height 18
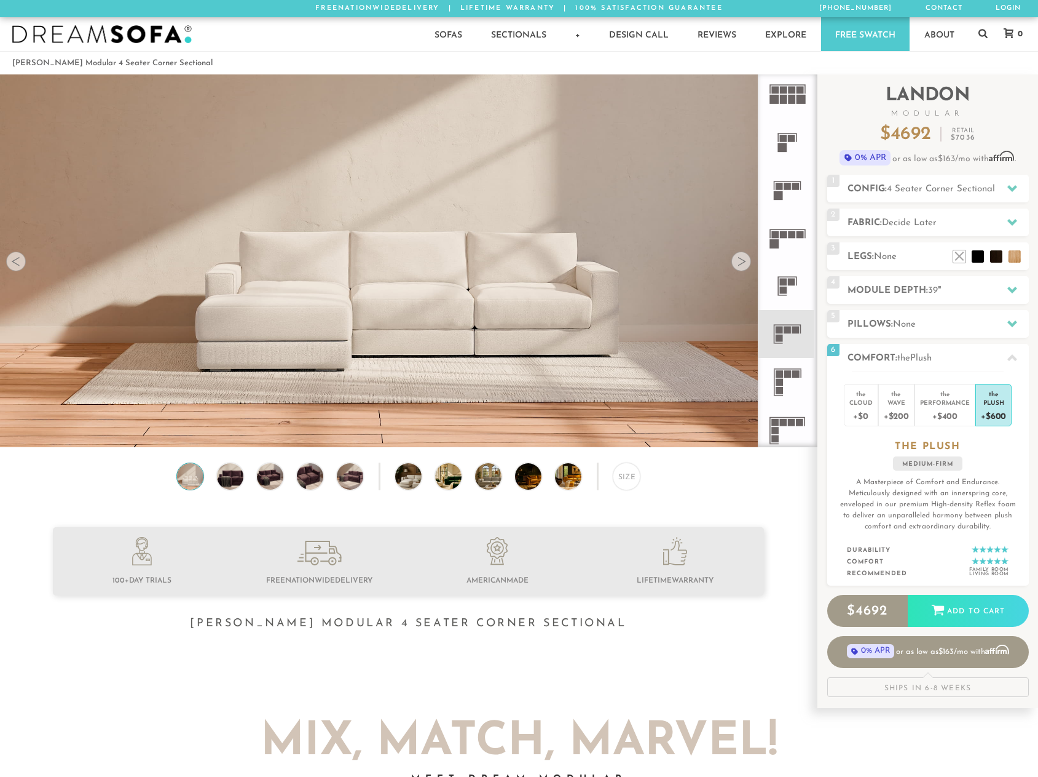
click at [715, 696] on div at bounding box center [519, 704] width 676 height 31
click at [856, 411] on div "+$0" at bounding box center [861, 415] width 23 height 18
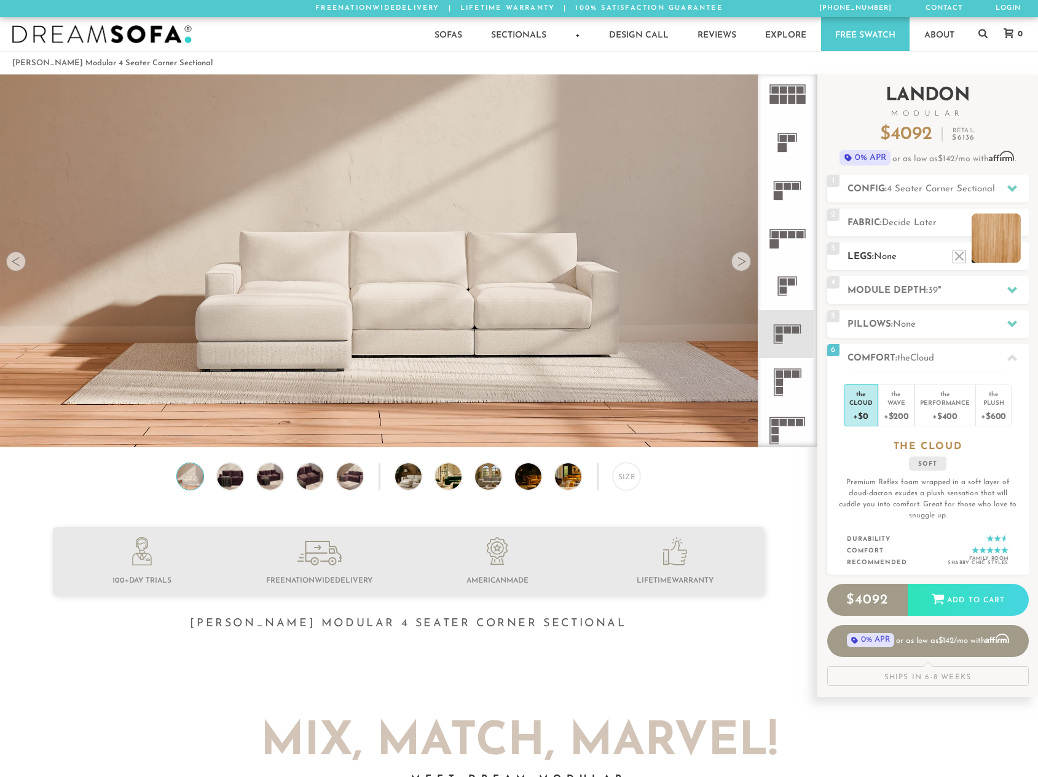
click at [1012, 257] on li at bounding box center [996, 237] width 49 height 49
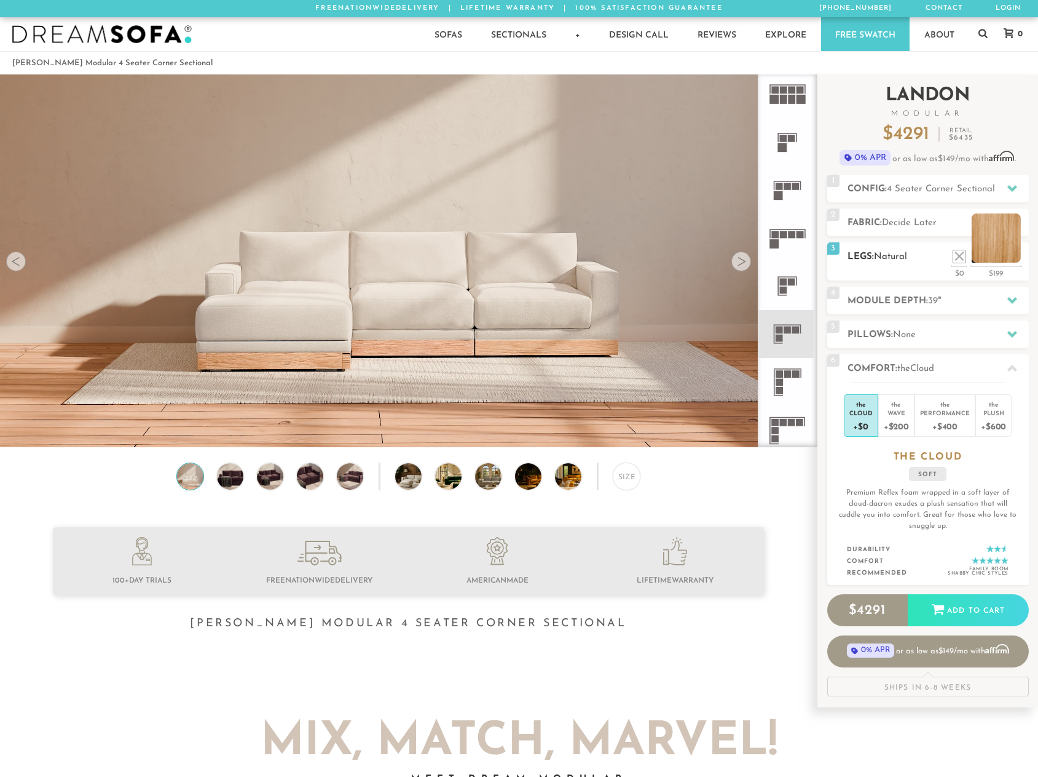
click at [1016, 259] on li at bounding box center [996, 237] width 49 height 49
click at [920, 187] on span "4 Seater Corner Sectional" at bounding box center [941, 188] width 108 height 9
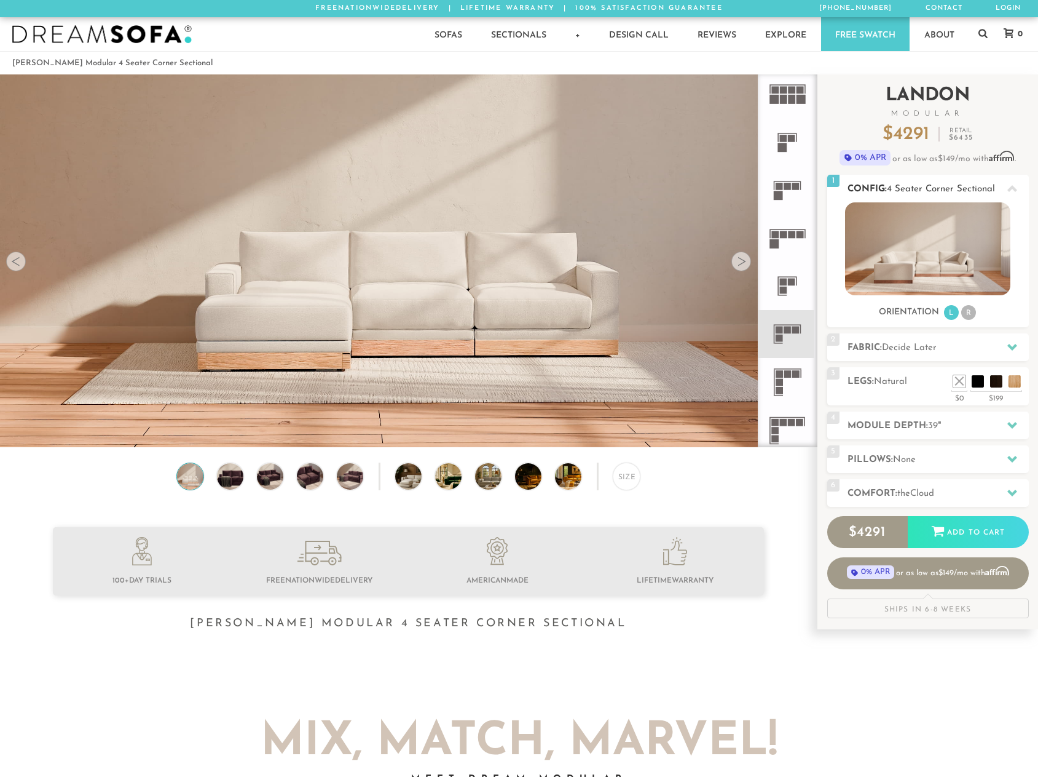
click at [920, 187] on span "4 Seater Corner Sectional" at bounding box center [941, 188] width 108 height 9
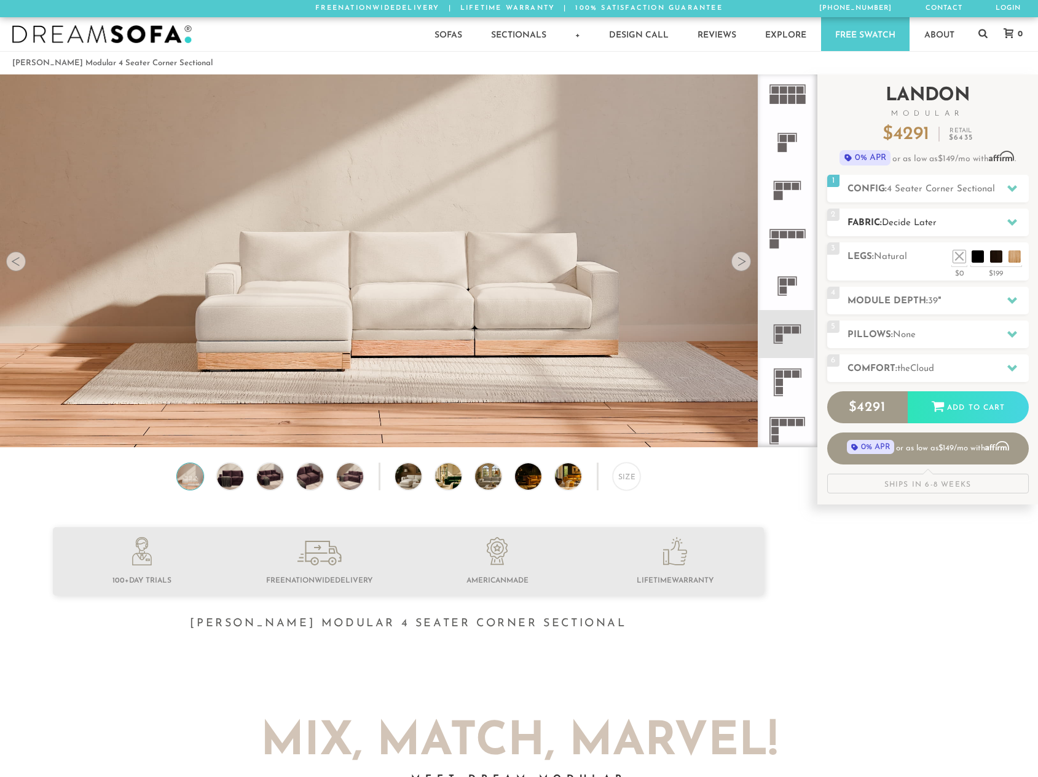
click at [905, 227] on h2 "Fabric: Decide Later" at bounding box center [938, 223] width 181 height 14
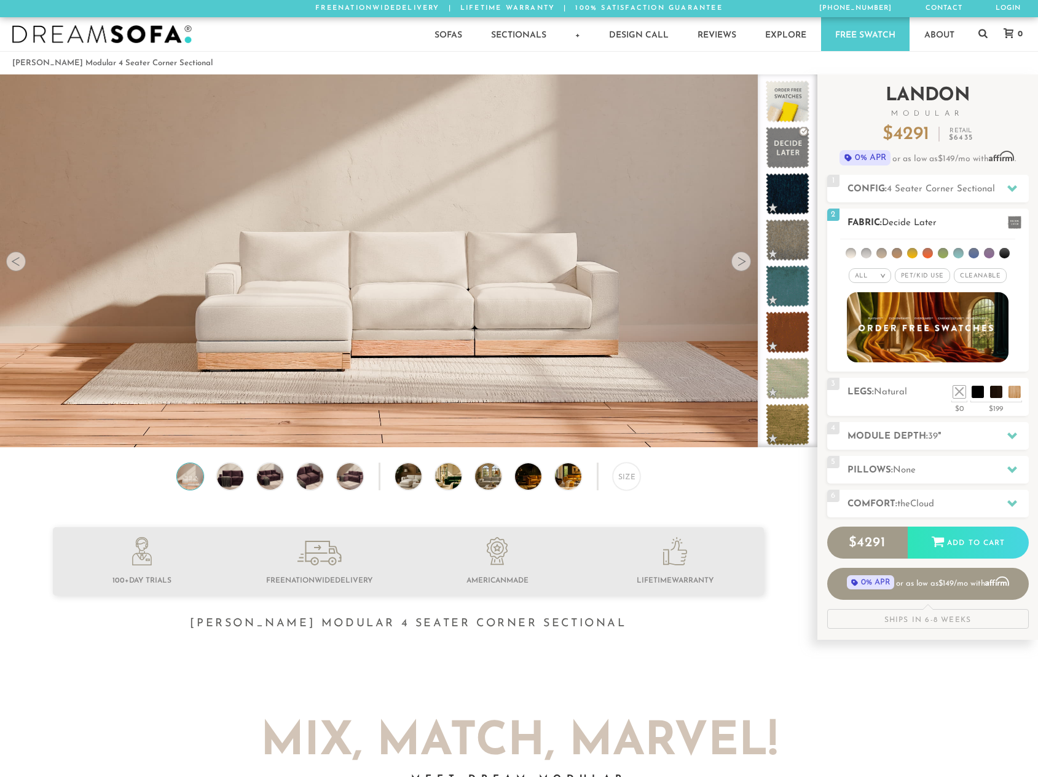
click at [866, 258] on li at bounding box center [866, 253] width 10 height 10
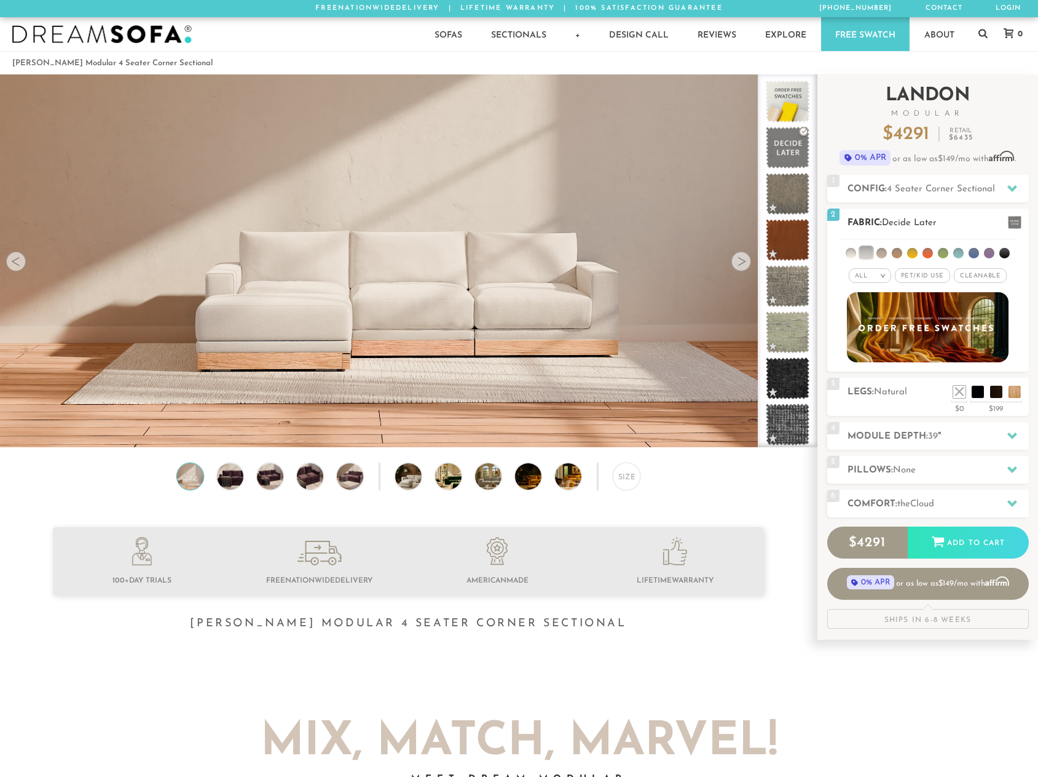
click at [850, 258] on li at bounding box center [851, 253] width 10 height 10
click at [850, 258] on li at bounding box center [851, 253] width 12 height 12
click at [1029, 261] on div "All > All Tier Family Popular Luxury" at bounding box center [929, 260] width 202 height 49
click at [984, 271] on span "Cleanable x" at bounding box center [980, 275] width 53 height 15
click at [853, 255] on li at bounding box center [851, 253] width 10 height 10
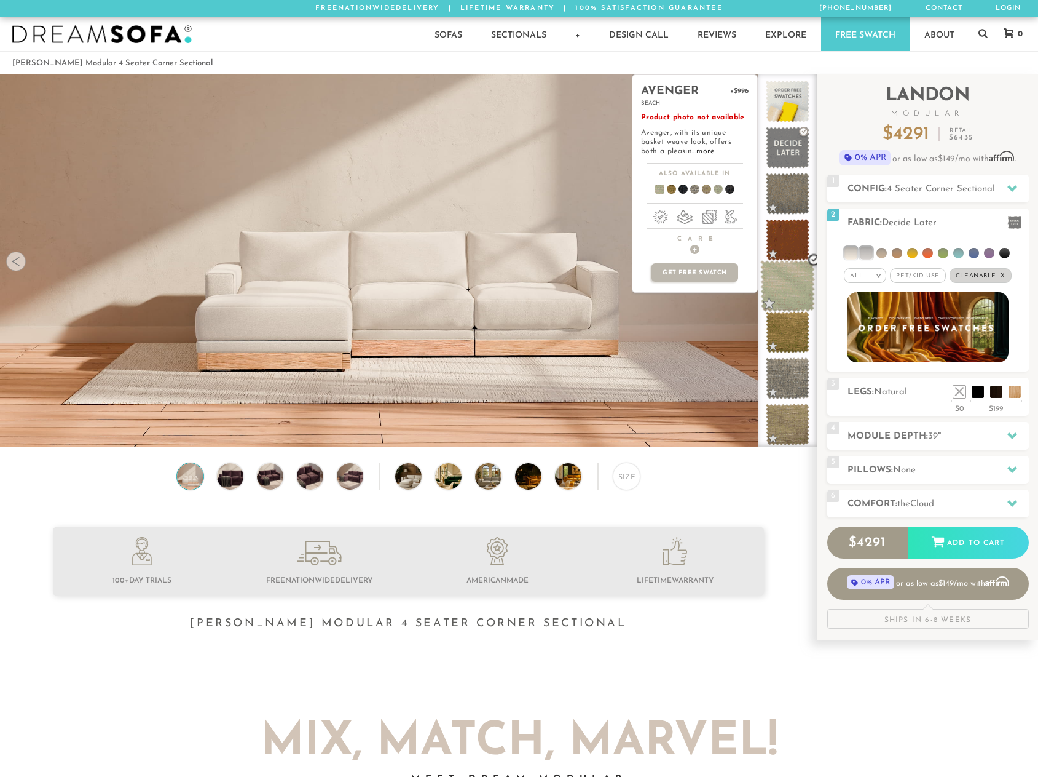
click at [785, 287] on span at bounding box center [788, 286] width 55 height 52
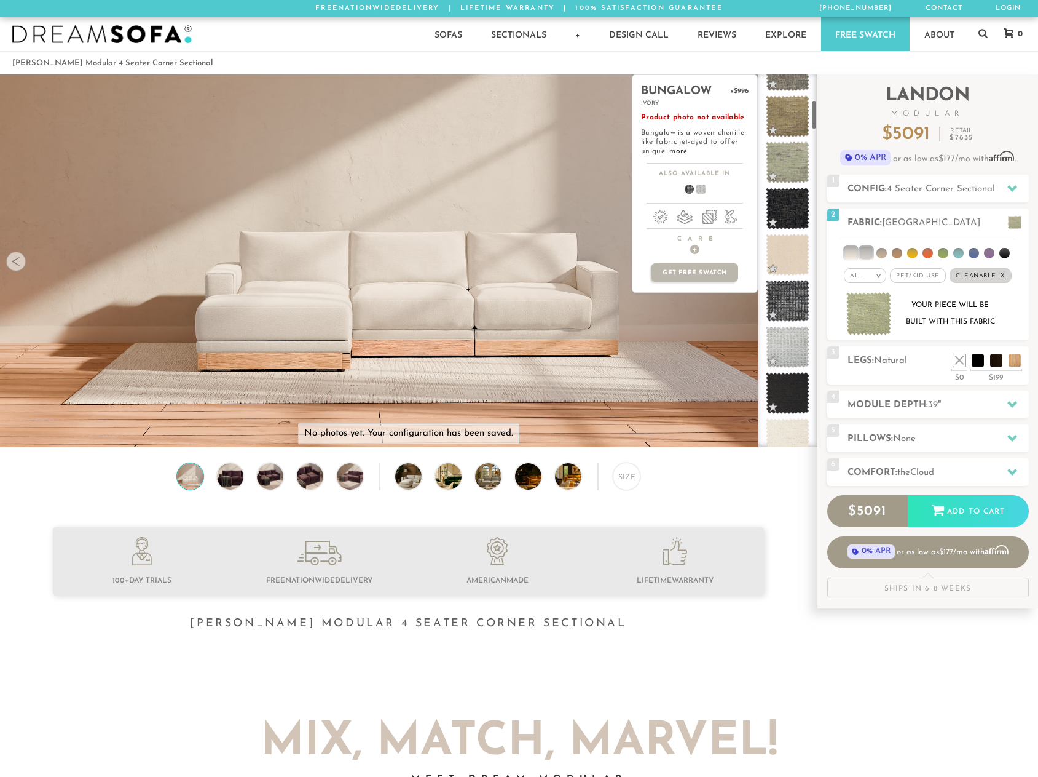
scroll to position [309, 0]
click at [777, 248] on span at bounding box center [788, 253] width 55 height 52
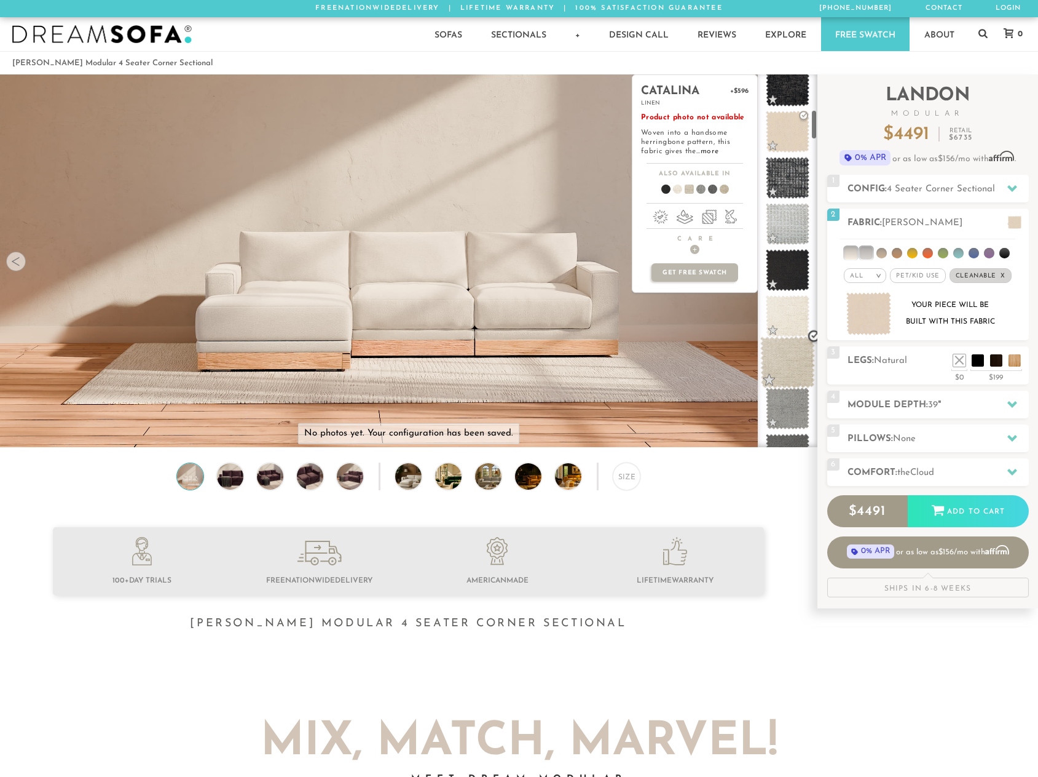
scroll to position [432, 0]
click at [787, 305] on span at bounding box center [788, 315] width 55 height 52
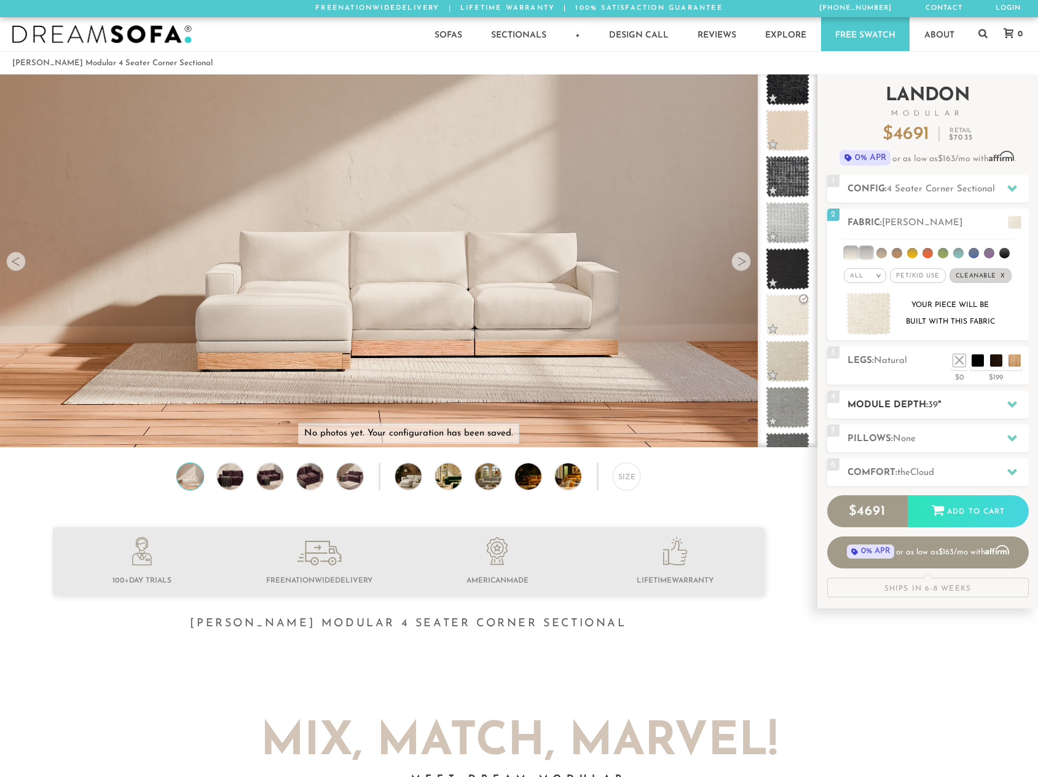
click at [1008, 405] on icon at bounding box center [1013, 404] width 10 height 10
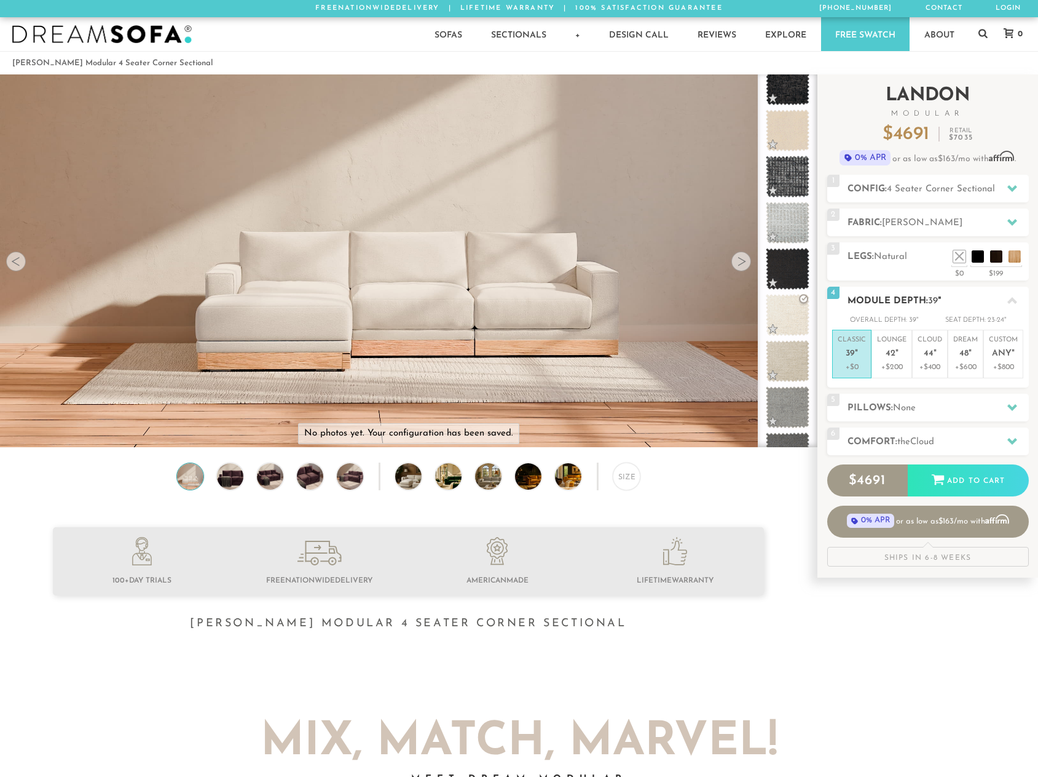
click at [1008, 405] on icon at bounding box center [1013, 407] width 10 height 10
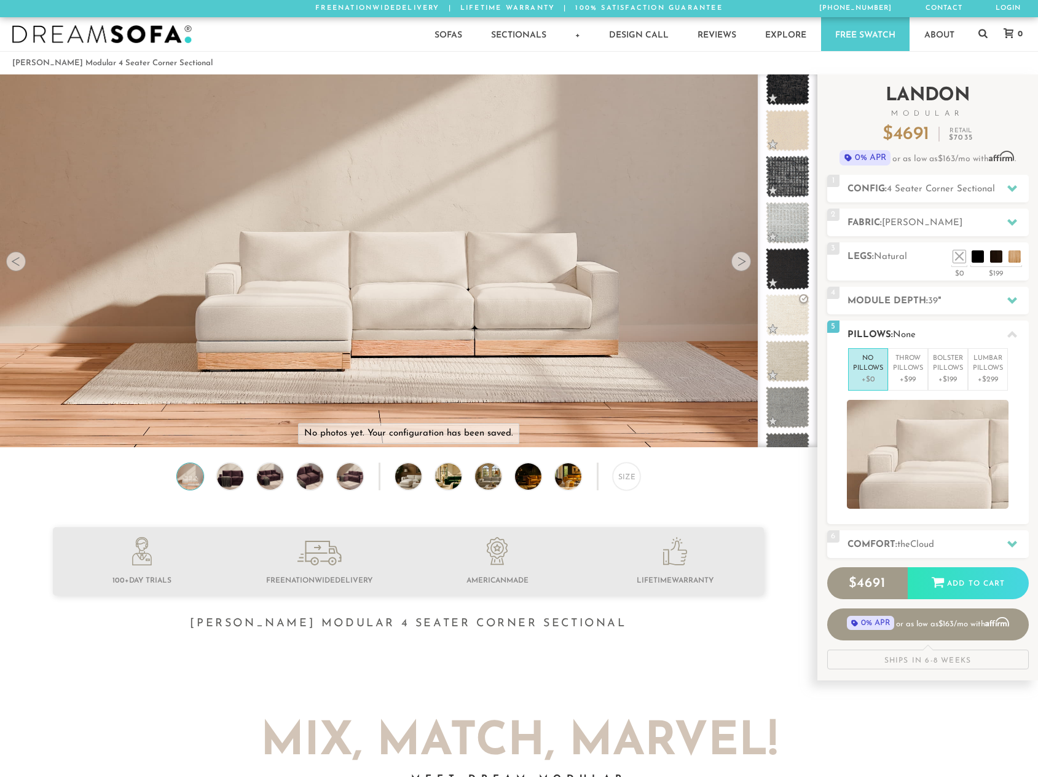
click at [1010, 339] on icon at bounding box center [1013, 335] width 10 height 10
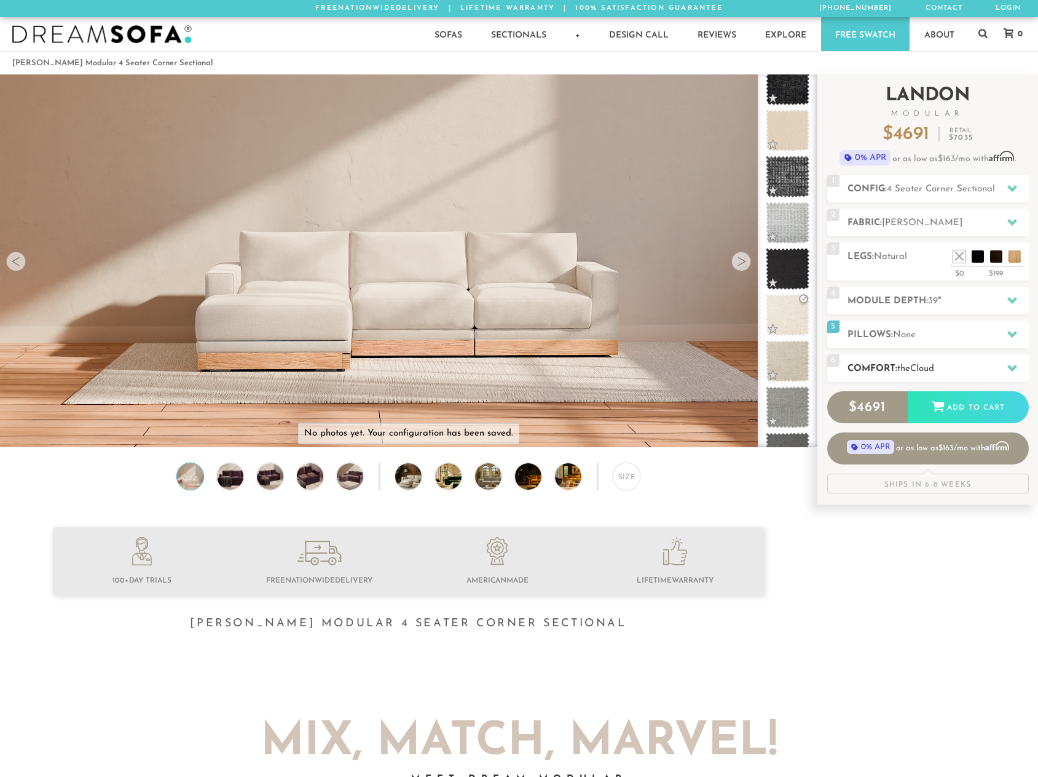
click at [1017, 363] on icon at bounding box center [1013, 368] width 10 height 10
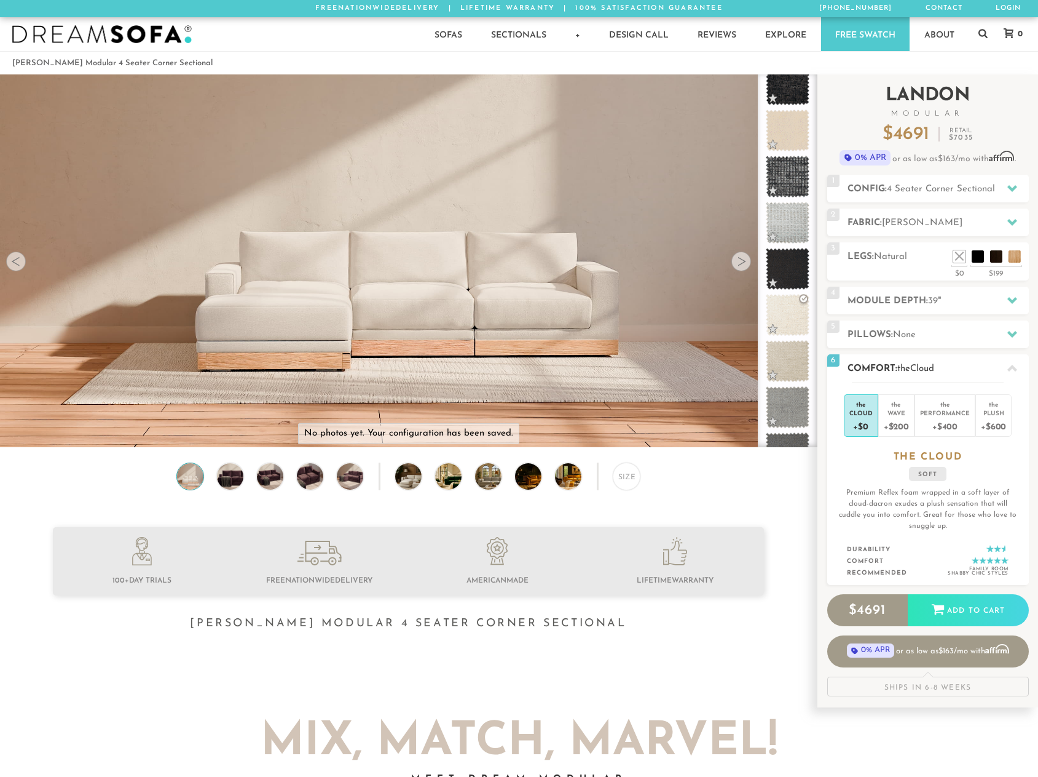
click at [1017, 362] on div at bounding box center [1013, 367] width 26 height 25
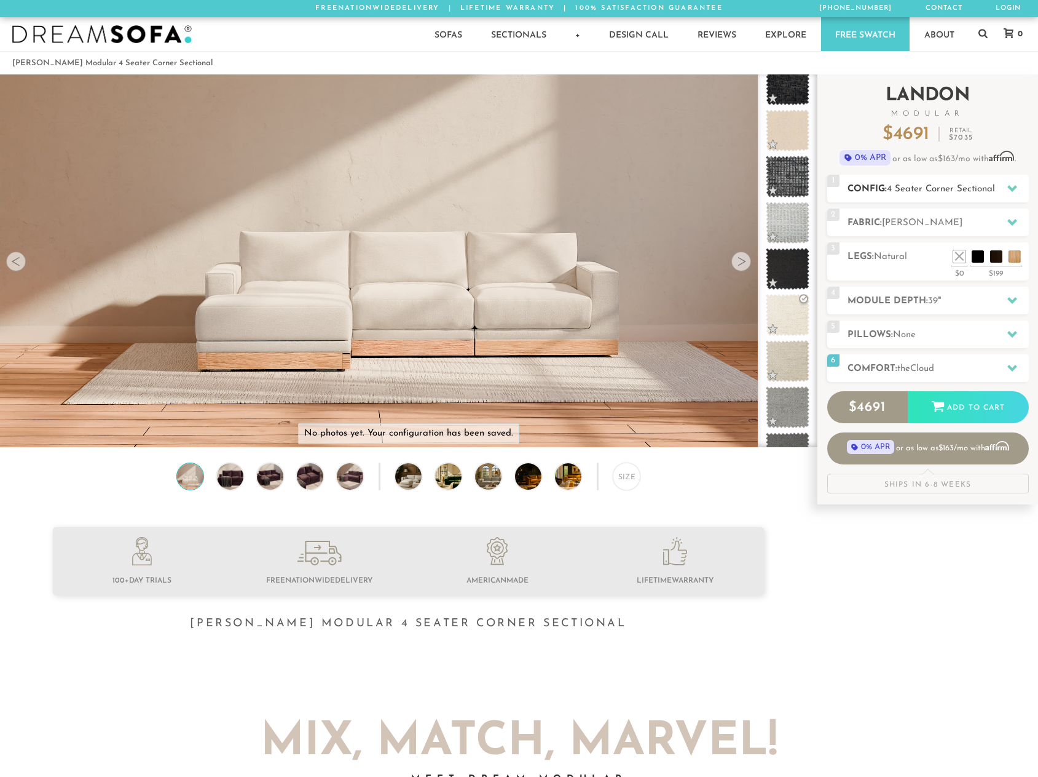
click at [1009, 191] on icon at bounding box center [1013, 188] width 10 height 10
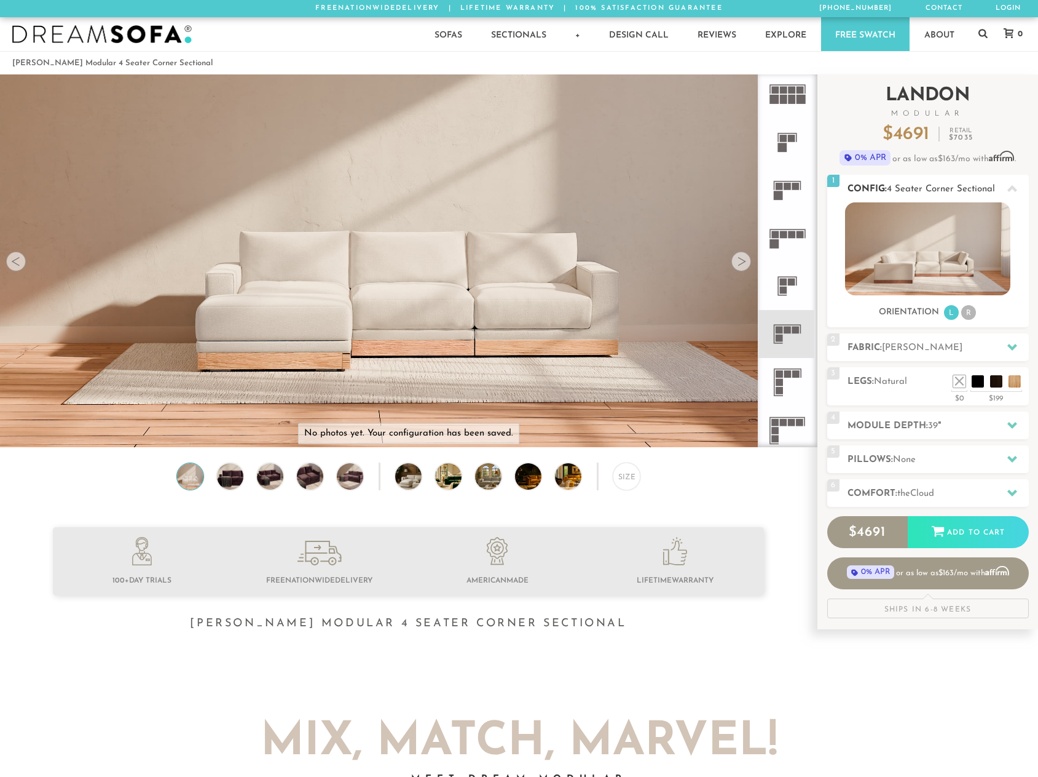
click at [919, 215] on img at bounding box center [927, 248] width 165 height 93
click at [738, 269] on div at bounding box center [742, 261] width 20 height 20
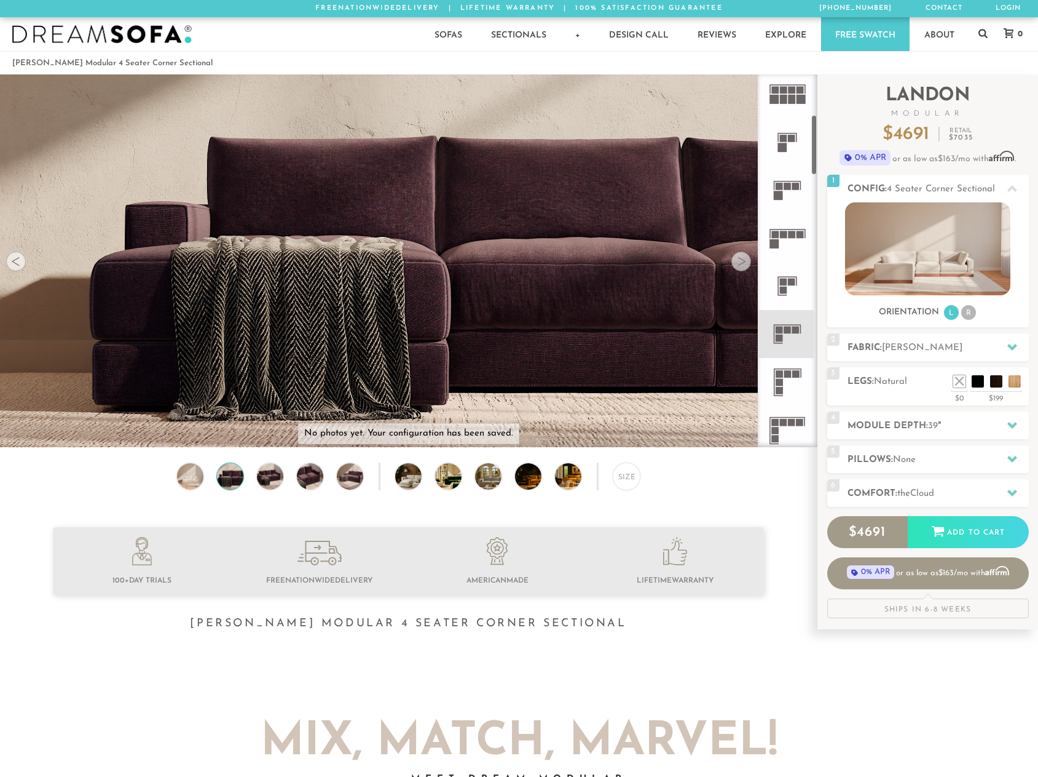
click at [783, 247] on icon at bounding box center [788, 237] width 48 height 48
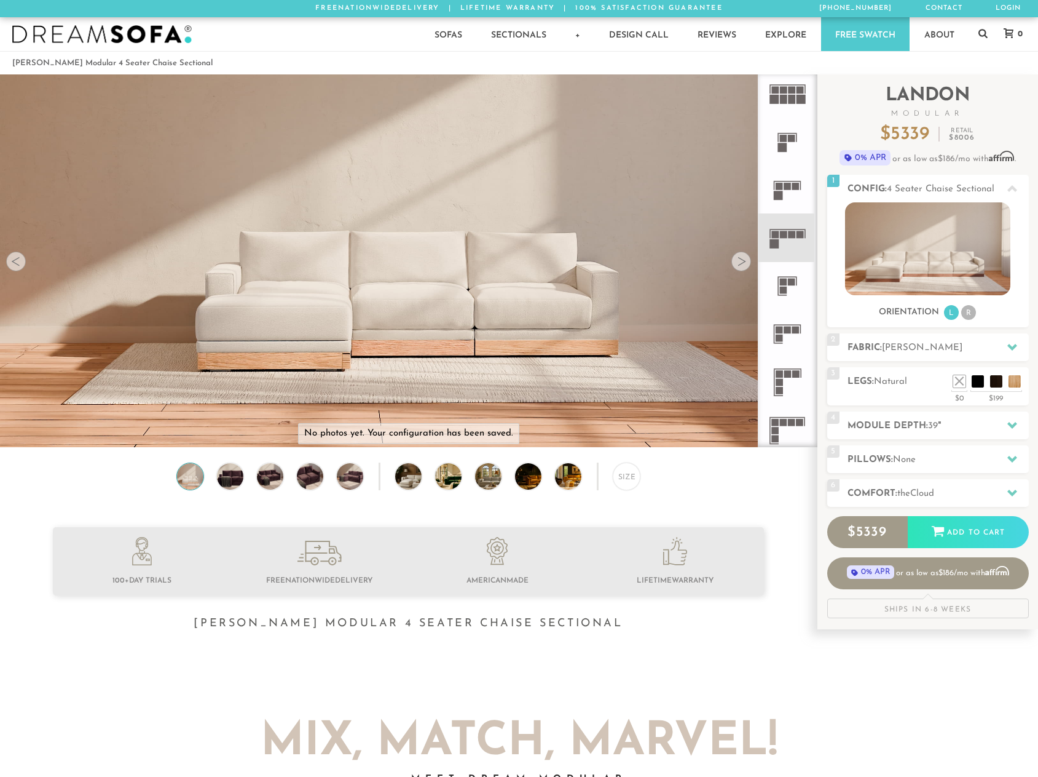
click at [797, 187] on rect at bounding box center [795, 186] width 7 height 7
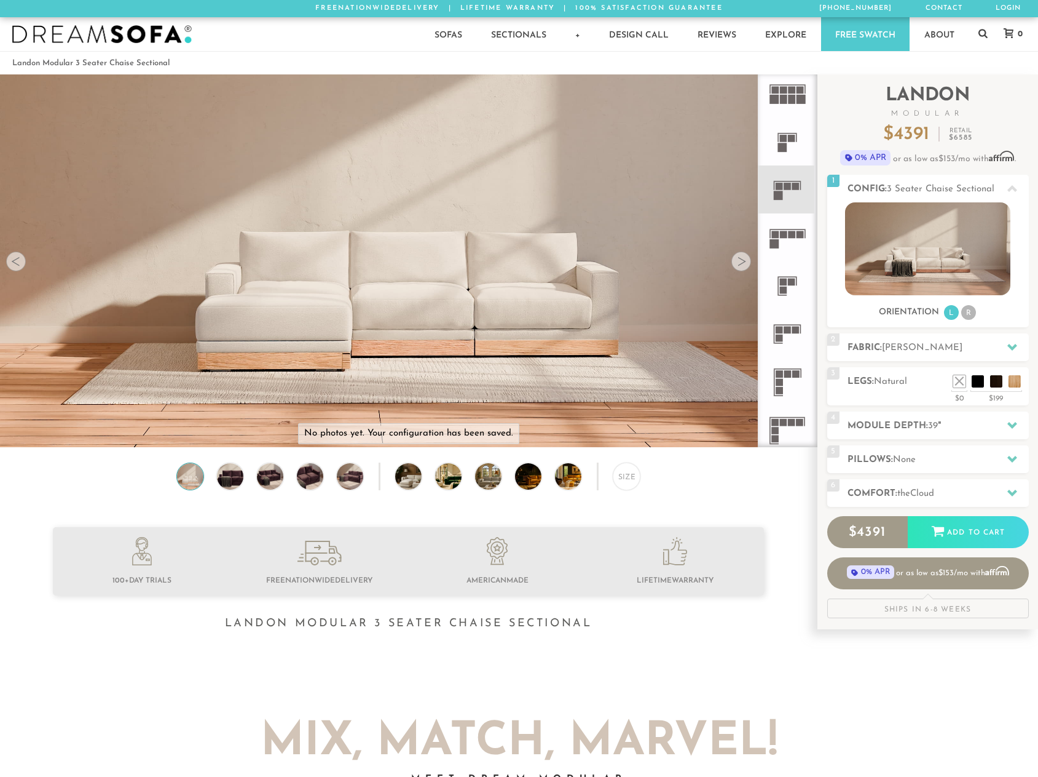
click at [780, 324] on icon at bounding box center [788, 334] width 48 height 48
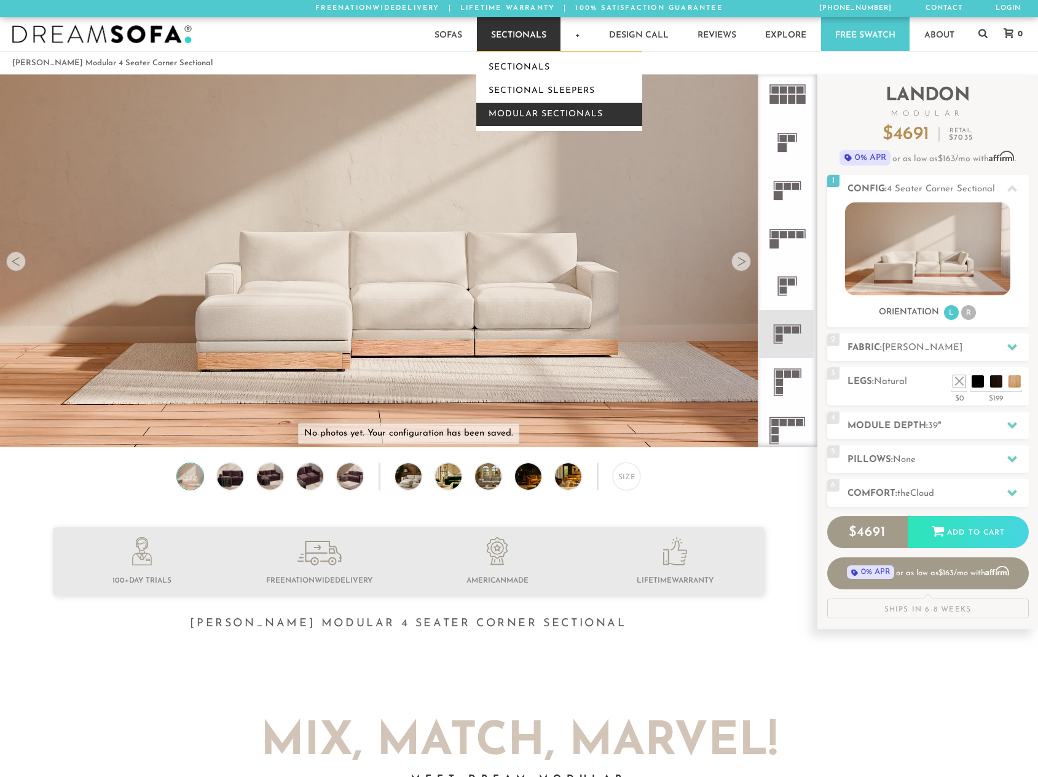
click at [531, 119] on link "Modular Sectionals" at bounding box center [559, 114] width 166 height 23
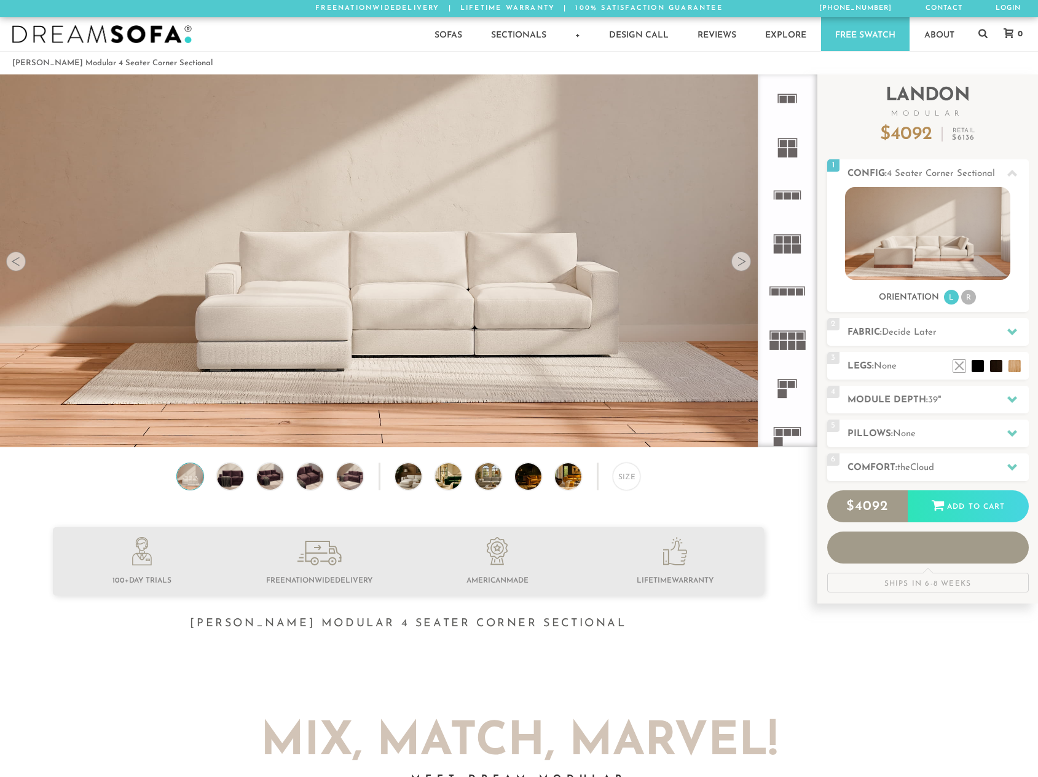
scroll to position [13960, 1029]
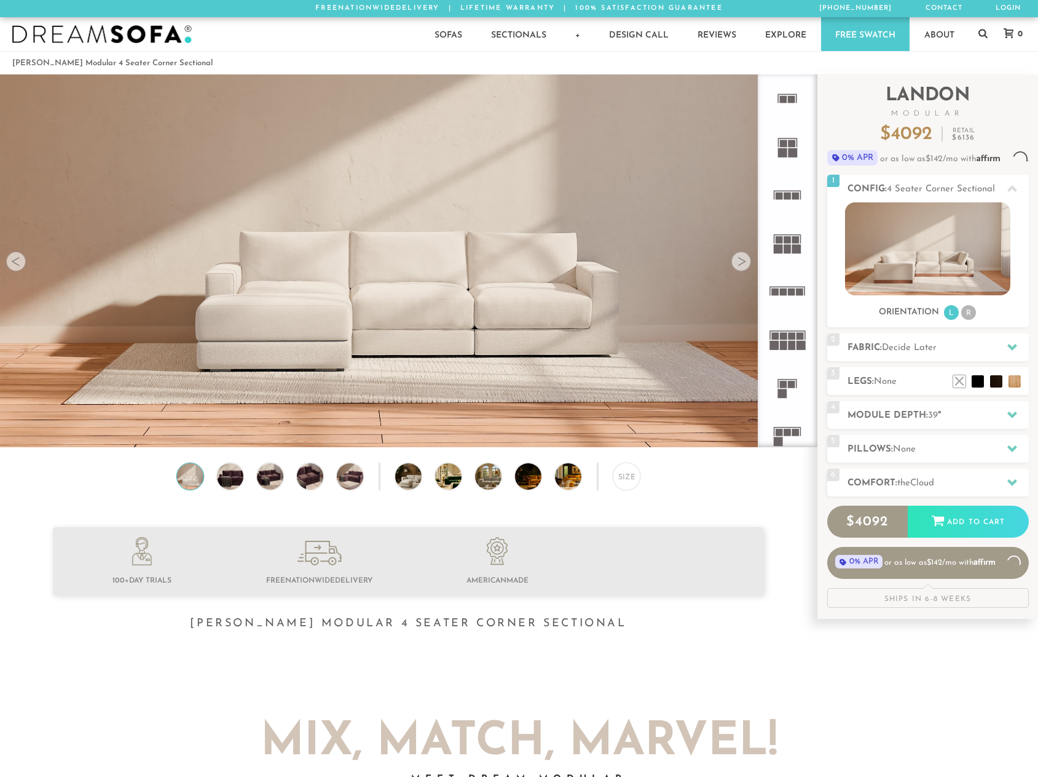
scroll to position [13960, 1029]
click at [1014, 384] on li at bounding box center [996, 362] width 49 height 49
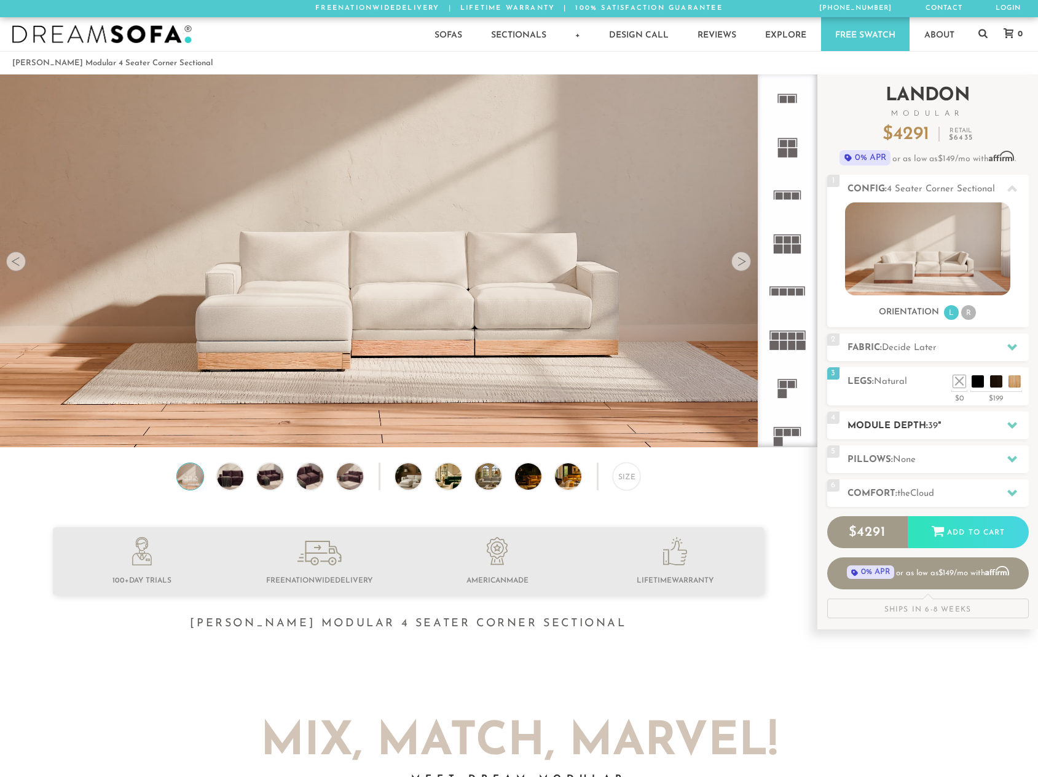
click at [1006, 428] on div at bounding box center [1013, 425] width 26 height 25
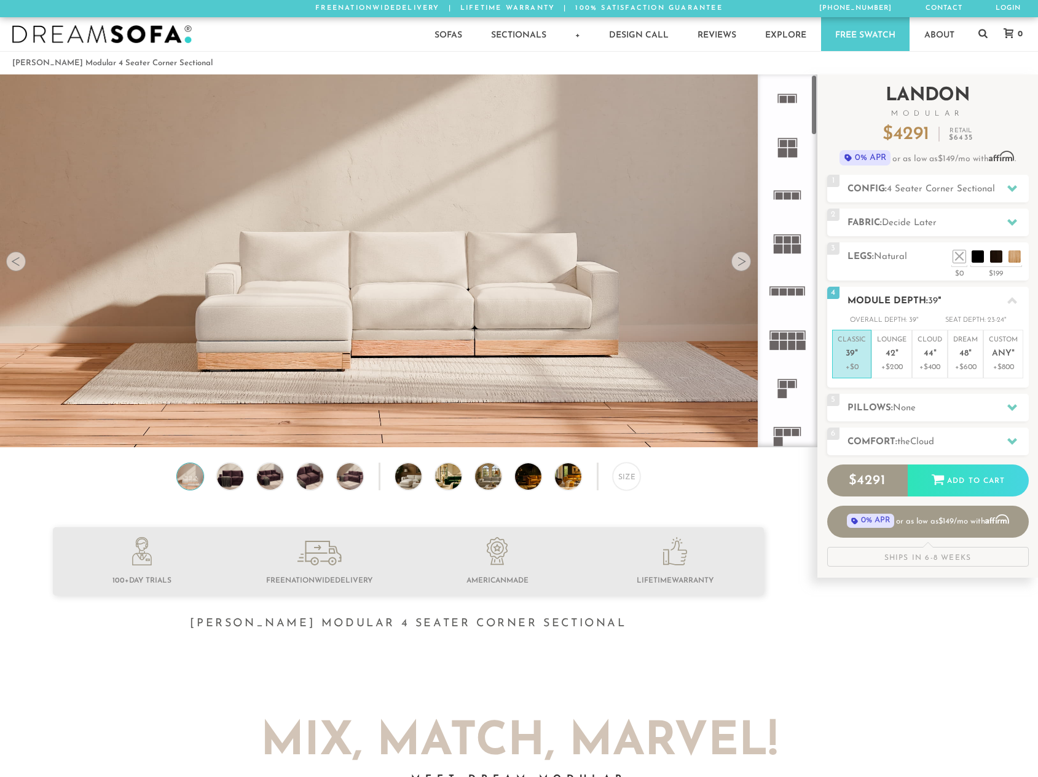
click at [852, 356] on span "39" at bounding box center [850, 354] width 9 height 10
click at [1018, 195] on div at bounding box center [1013, 188] width 26 height 25
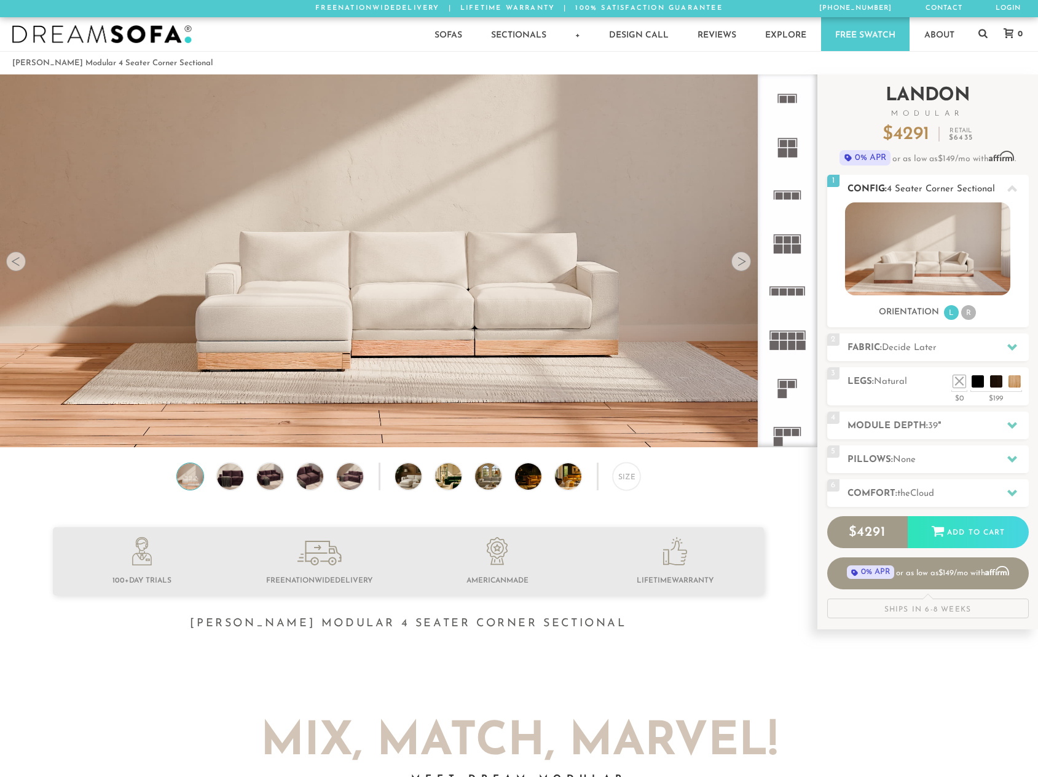
click at [1016, 192] on icon at bounding box center [1013, 189] width 10 height 10
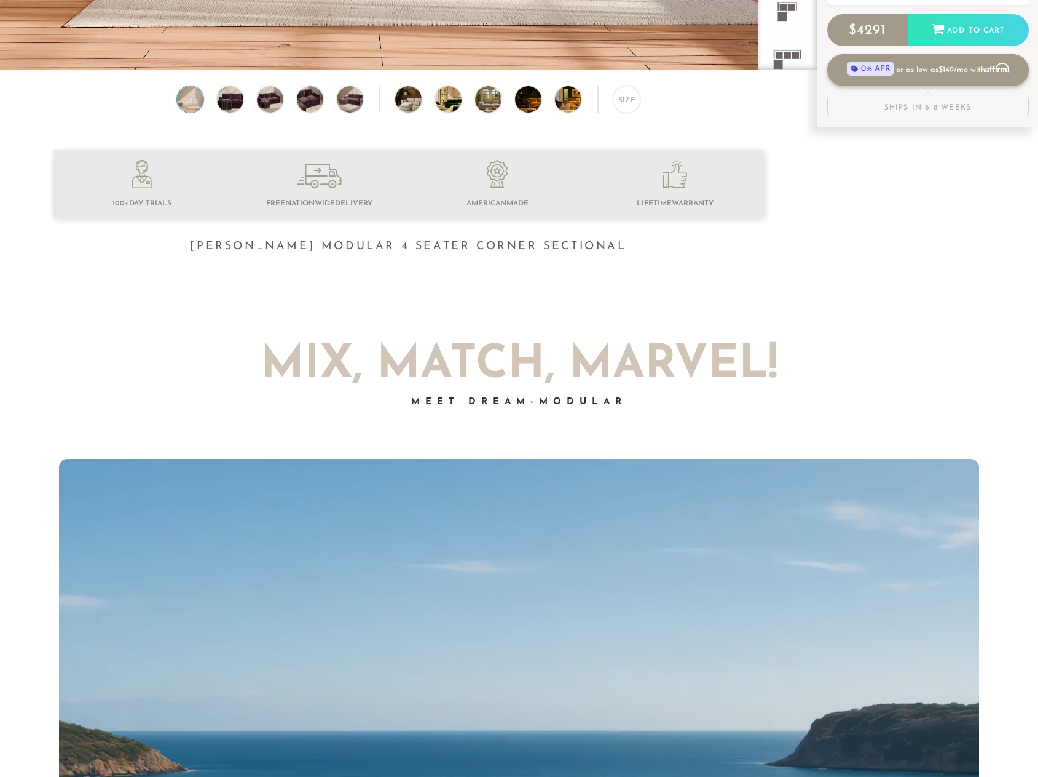
scroll to position [0, 0]
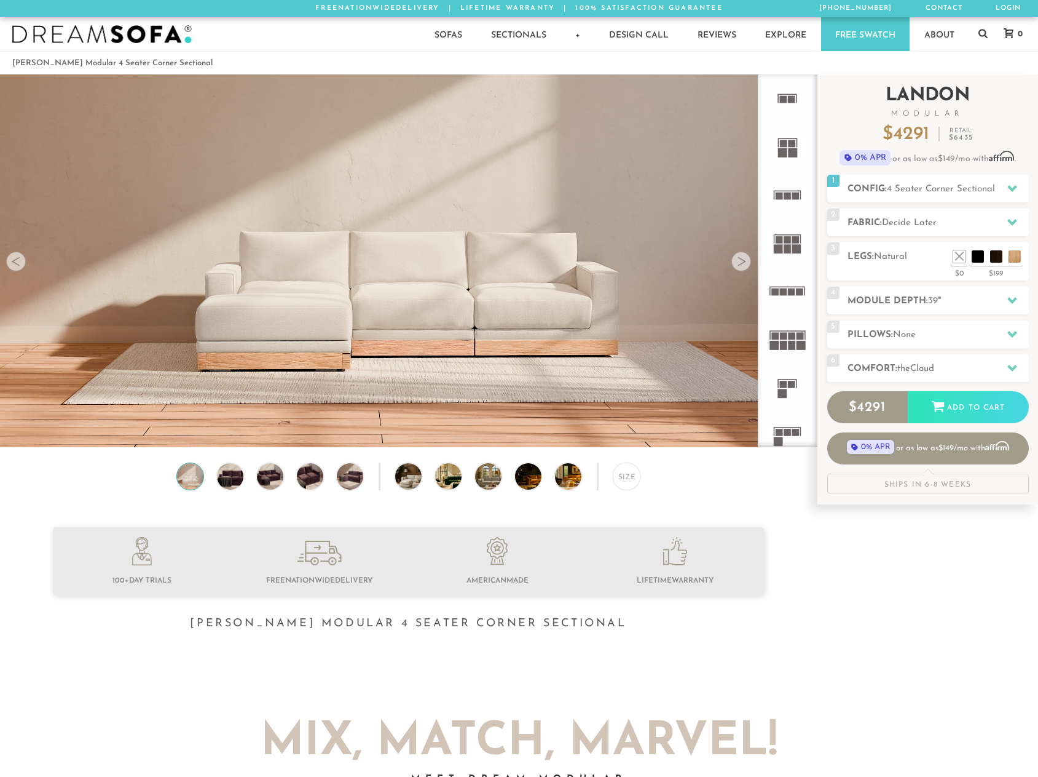
click at [1001, 125] on div "Introducing Landon Modular $ 4291 Retail $ 6435 $ 4291 Retail $ 6435 0% APR or …" at bounding box center [929, 124] width 202 height 100
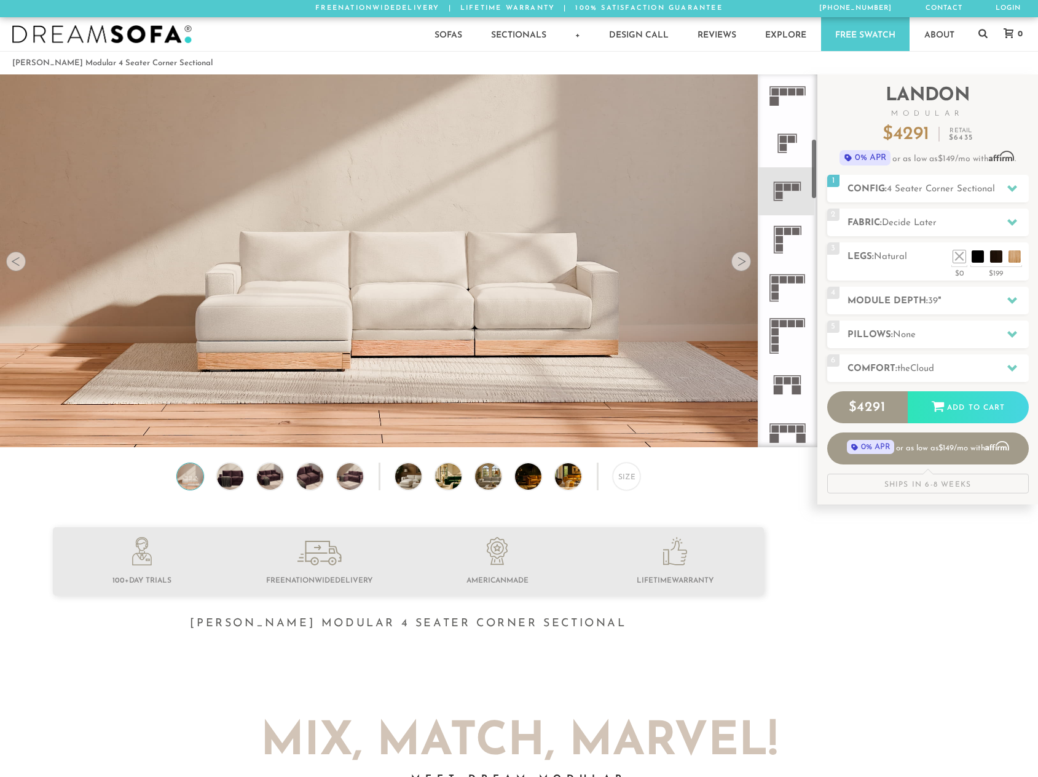
scroll to position [405, 0]
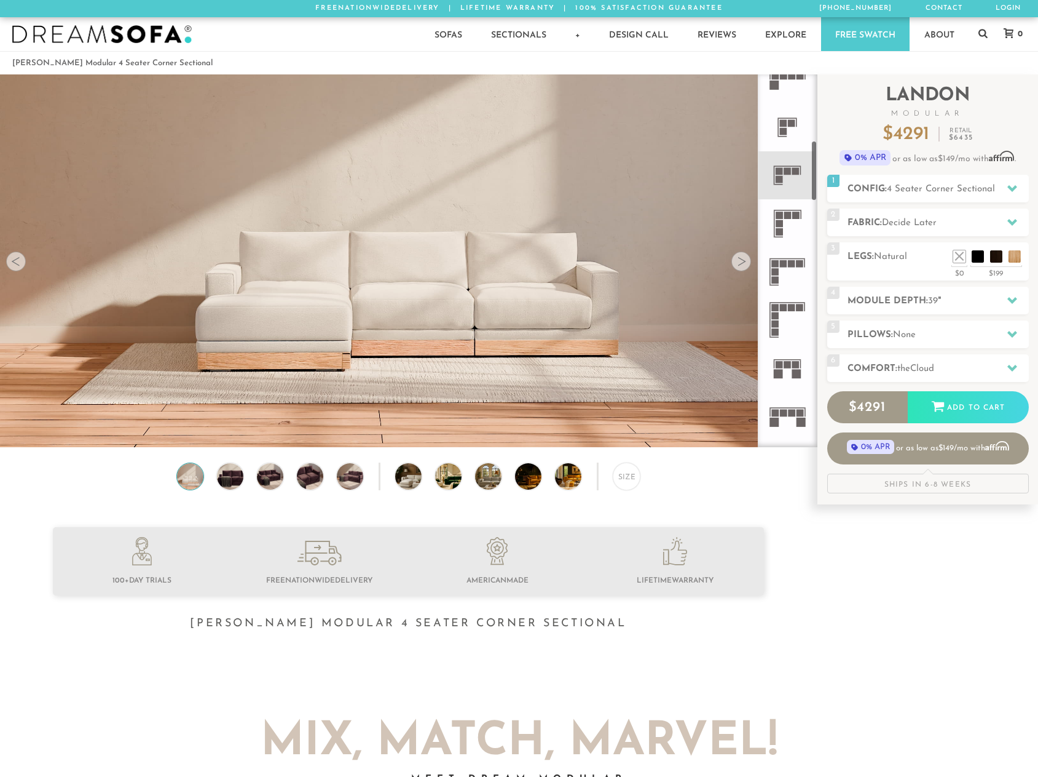
click at [779, 216] on rect at bounding box center [779, 214] width 7 height 7
click at [780, 176] on rect at bounding box center [779, 179] width 7 height 7
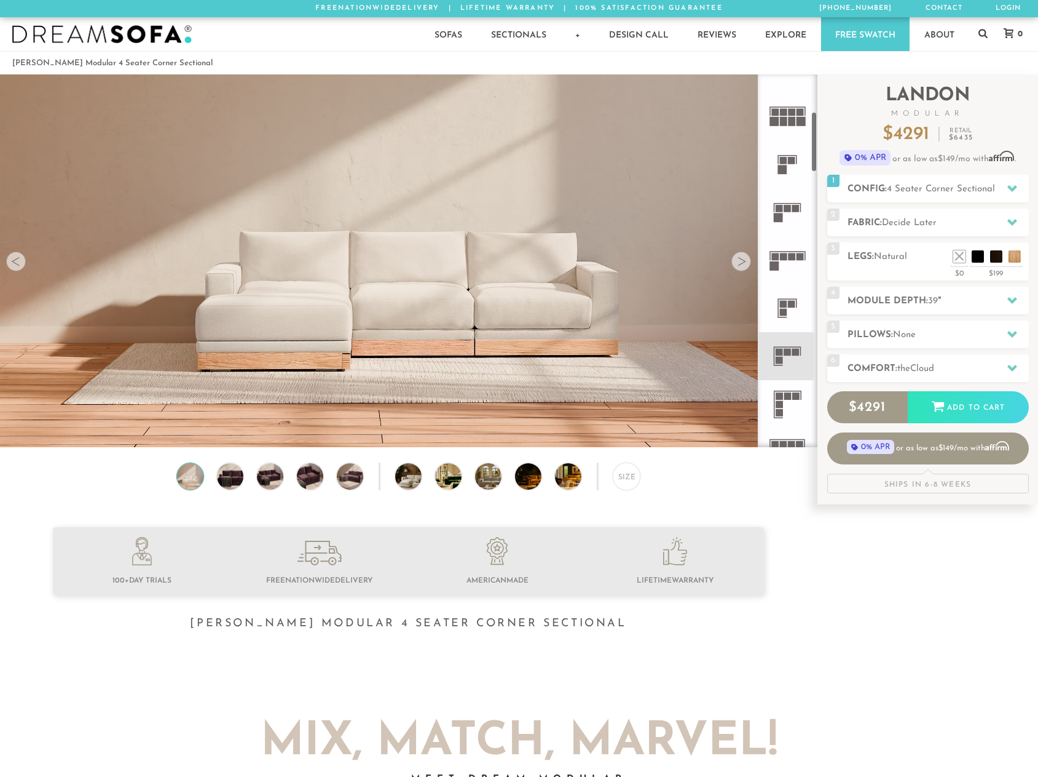
scroll to position [219, 0]
click at [796, 221] on icon at bounding box center [788, 216] width 48 height 48
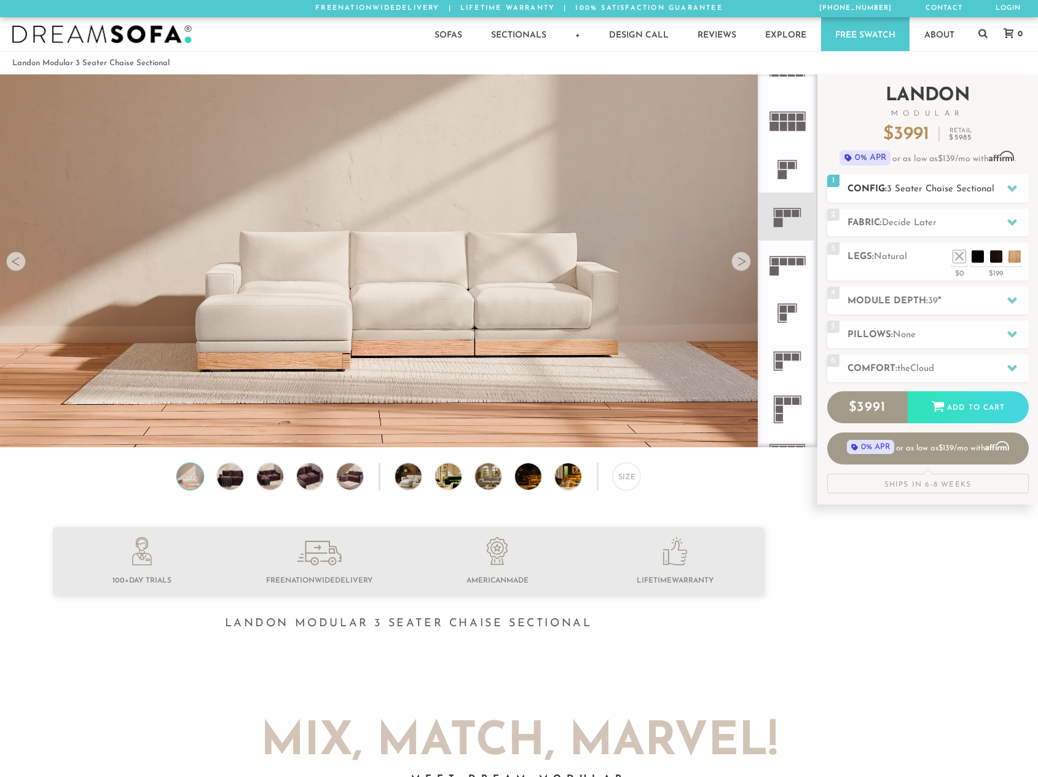
click at [968, 189] on span "3 Seater Chaise Sectional" at bounding box center [941, 188] width 108 height 9
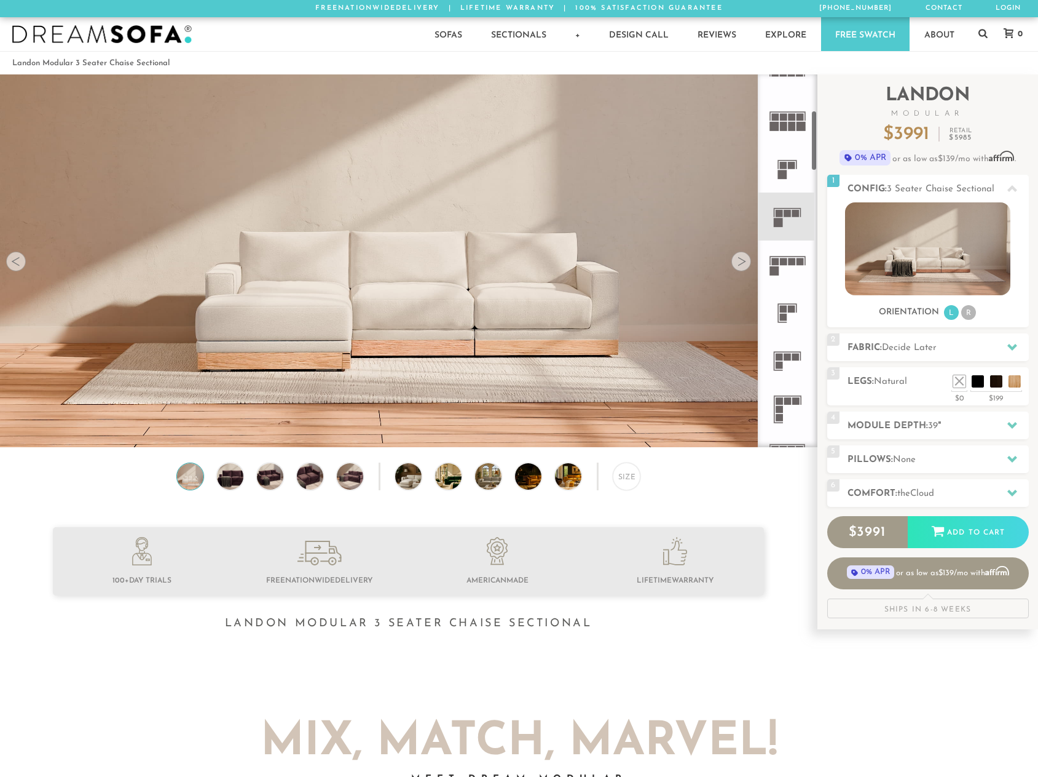
click at [791, 319] on icon at bounding box center [788, 313] width 48 height 48
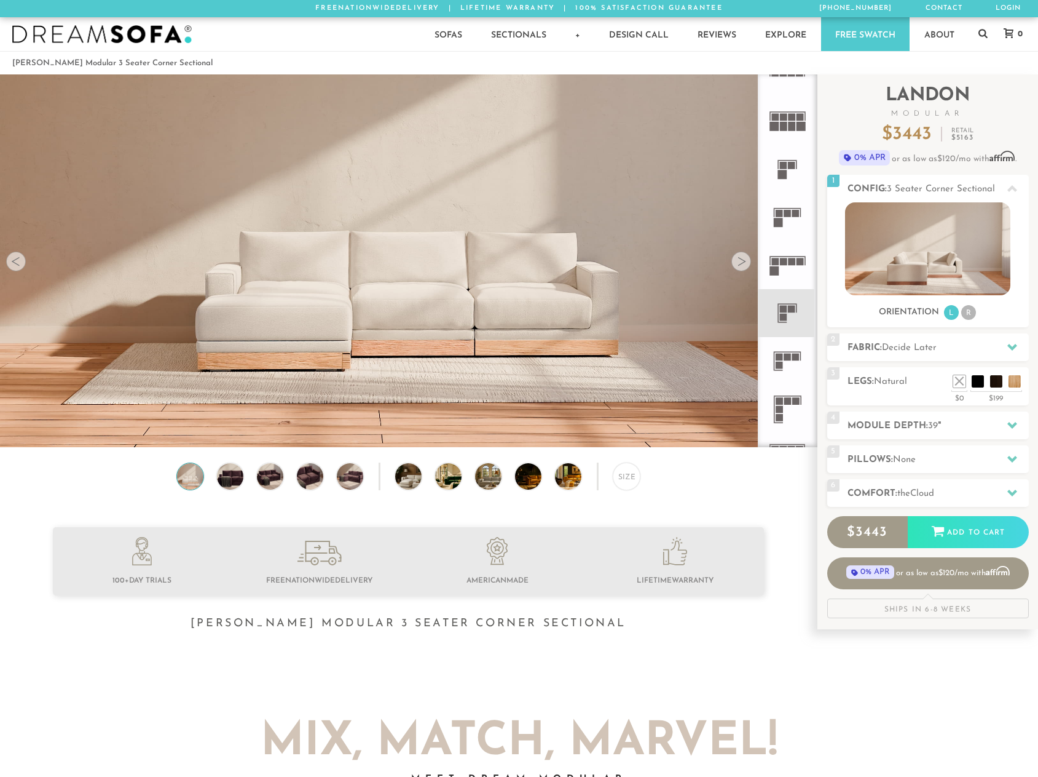
click at [786, 371] on icon at bounding box center [788, 361] width 48 height 48
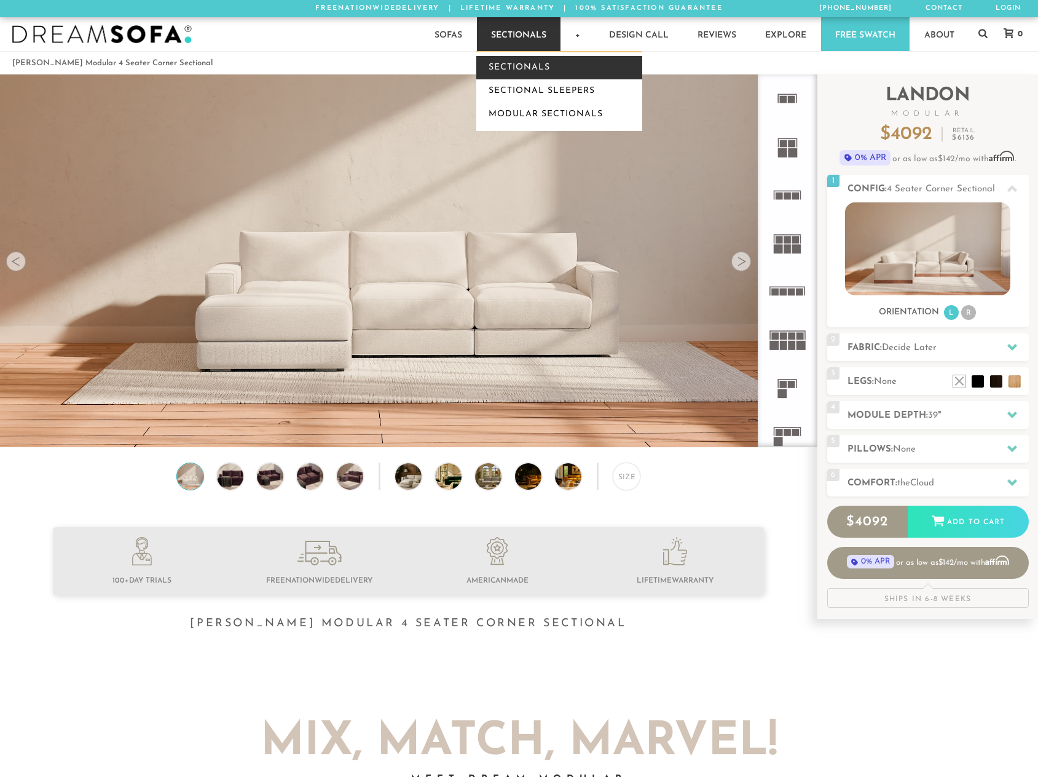
click at [524, 66] on link "Sectionals" at bounding box center [559, 67] width 166 height 23
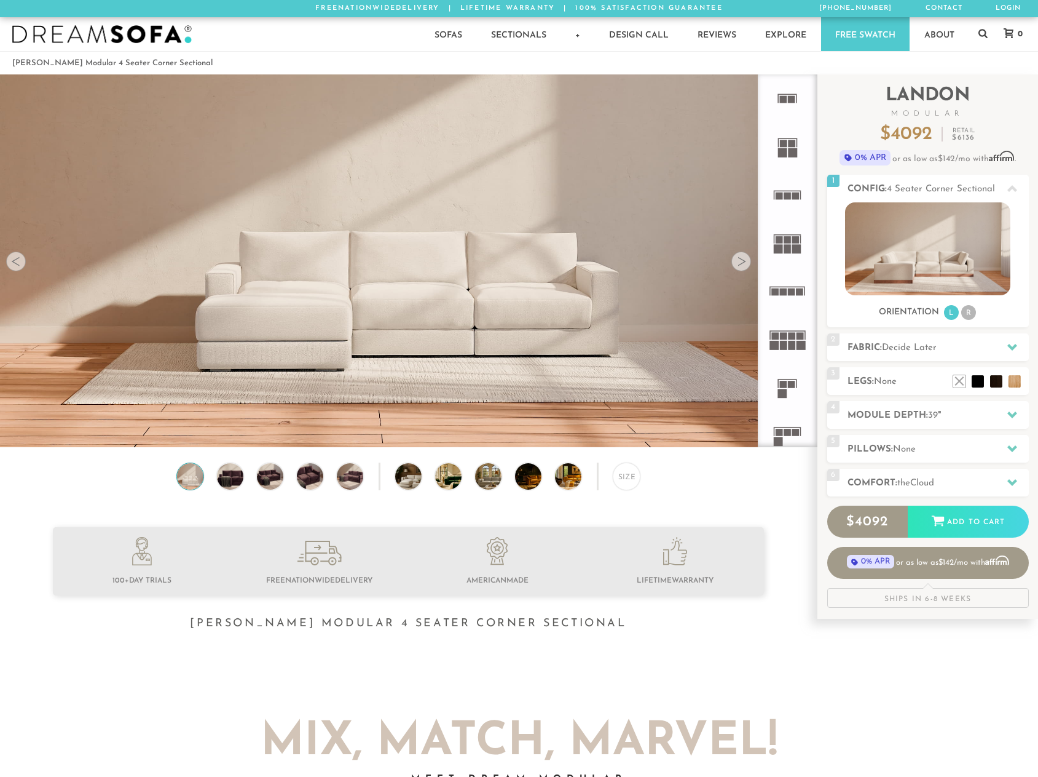
scroll to position [13960, 1029]
click at [22, 260] on div at bounding box center [16, 261] width 20 height 20
click at [965, 236] on img at bounding box center [927, 248] width 165 height 93
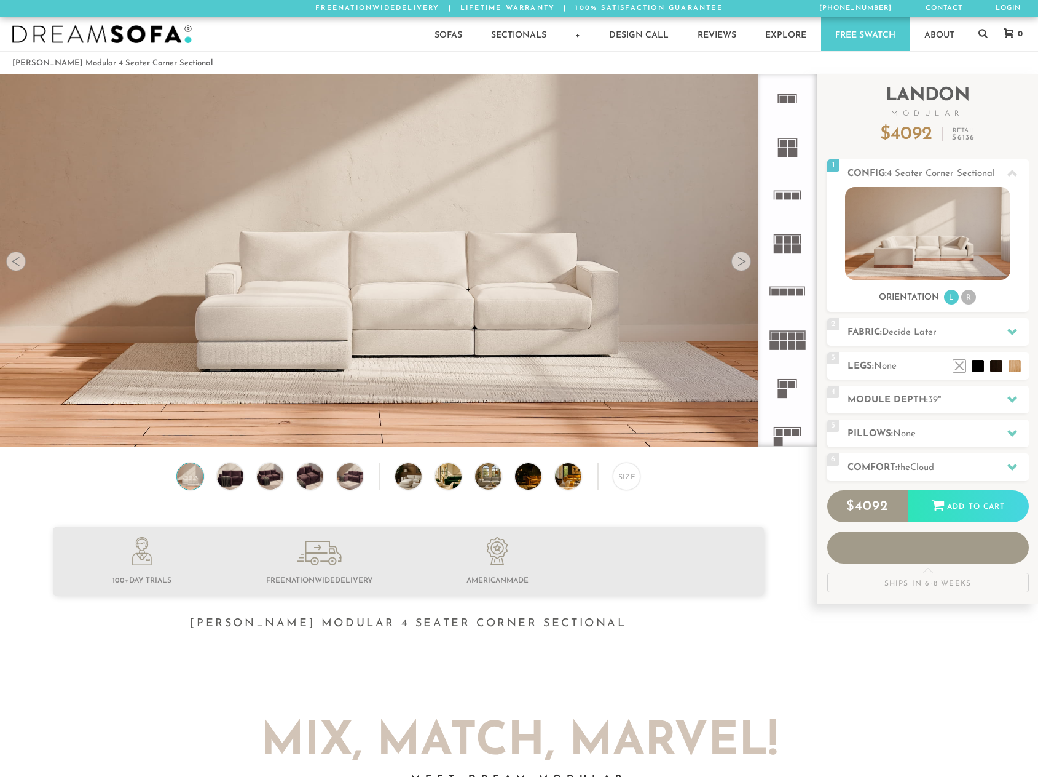
scroll to position [13960, 1029]
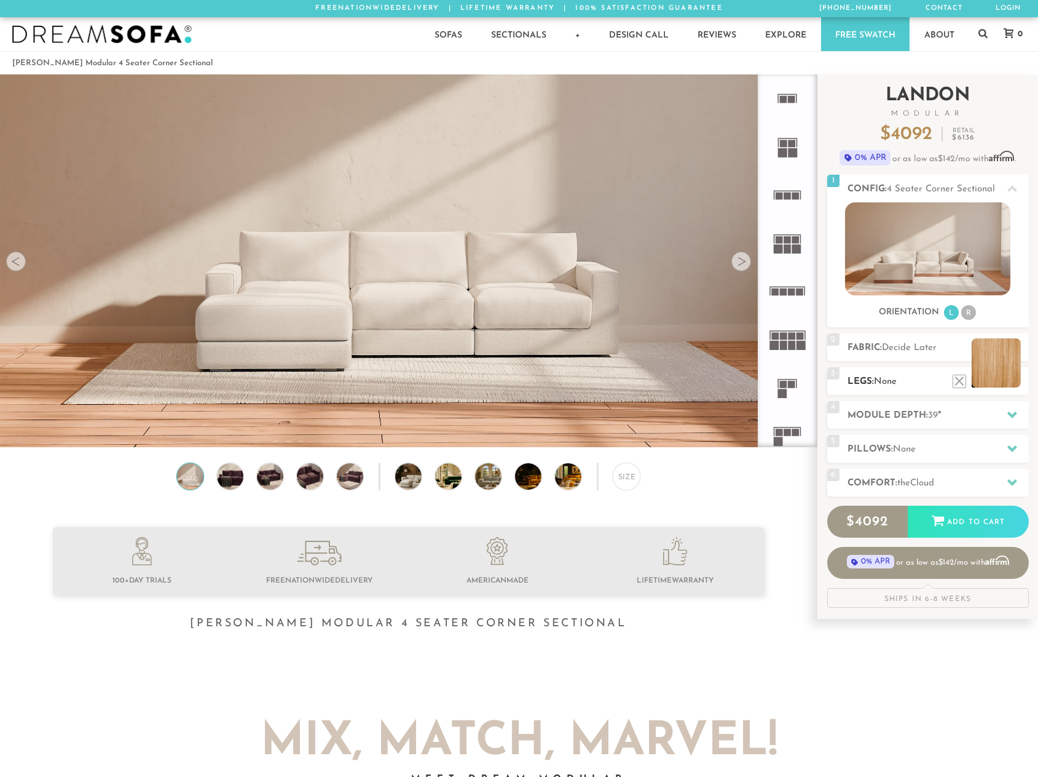
click at [1014, 385] on li at bounding box center [996, 362] width 49 height 49
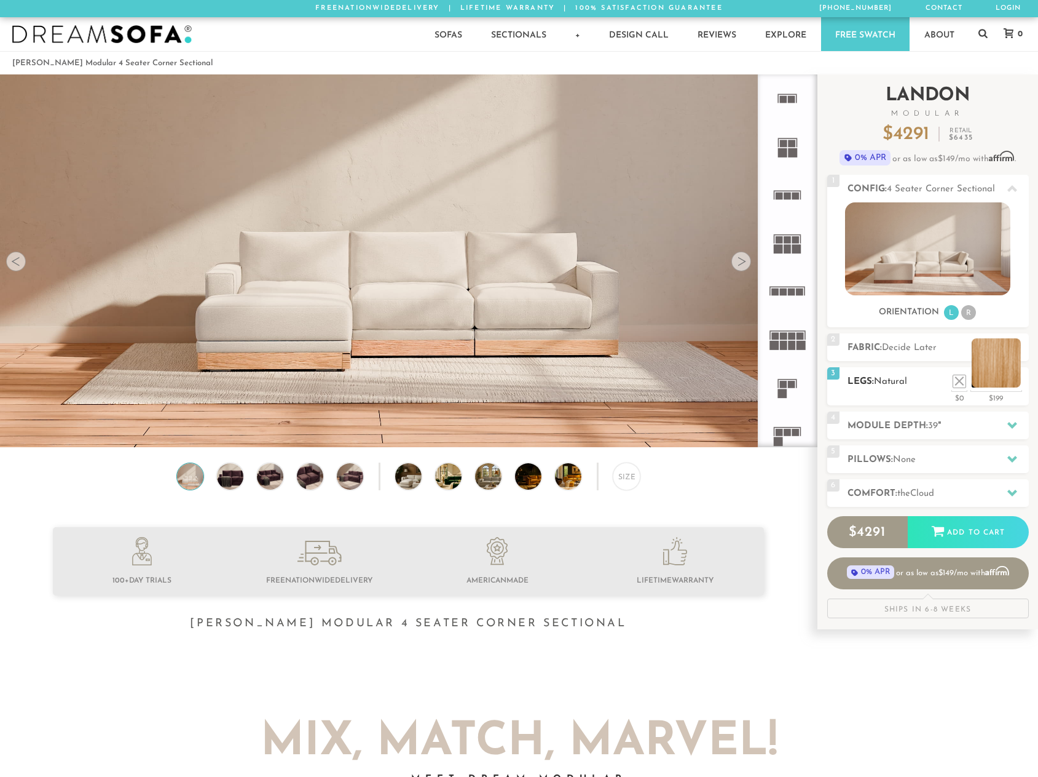
click at [1014, 382] on li at bounding box center [996, 362] width 49 height 49
click at [1011, 432] on div at bounding box center [1013, 425] width 26 height 25
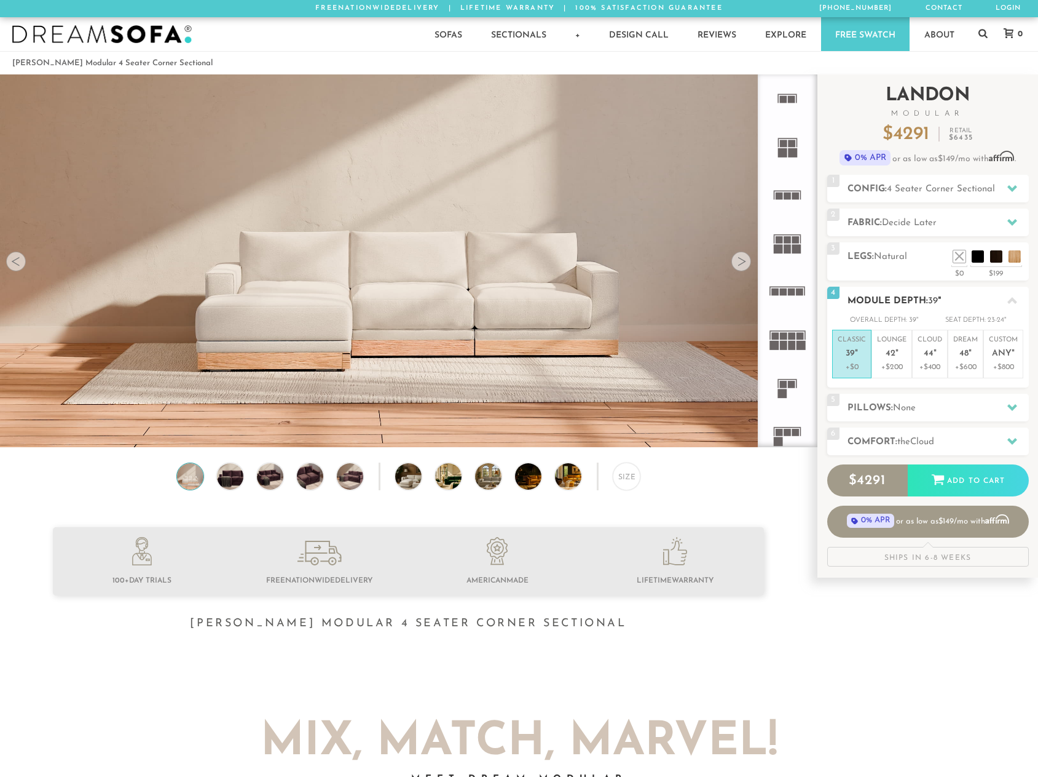
click at [853, 360] on p "Classic 39 "" at bounding box center [852, 348] width 28 height 26
click at [1016, 224] on icon at bounding box center [1013, 222] width 10 height 10
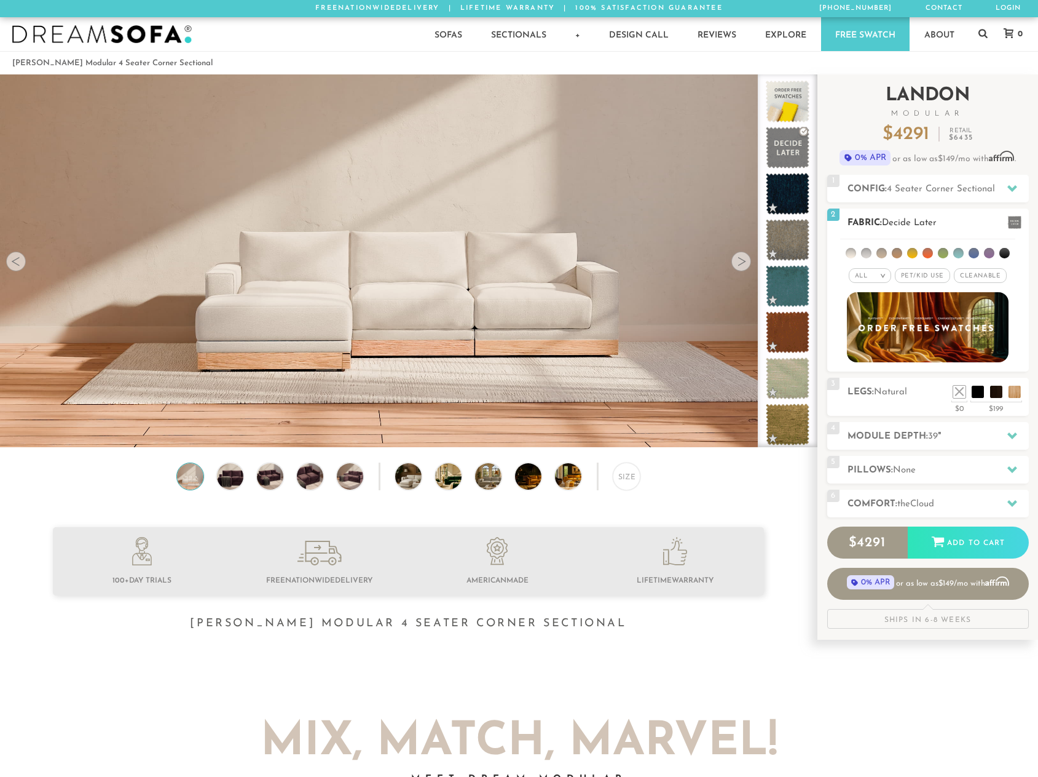
click at [875, 280] on div "All >" at bounding box center [870, 275] width 42 height 15
click at [866, 365] on li "Durable" at bounding box center [870, 362] width 42 height 17
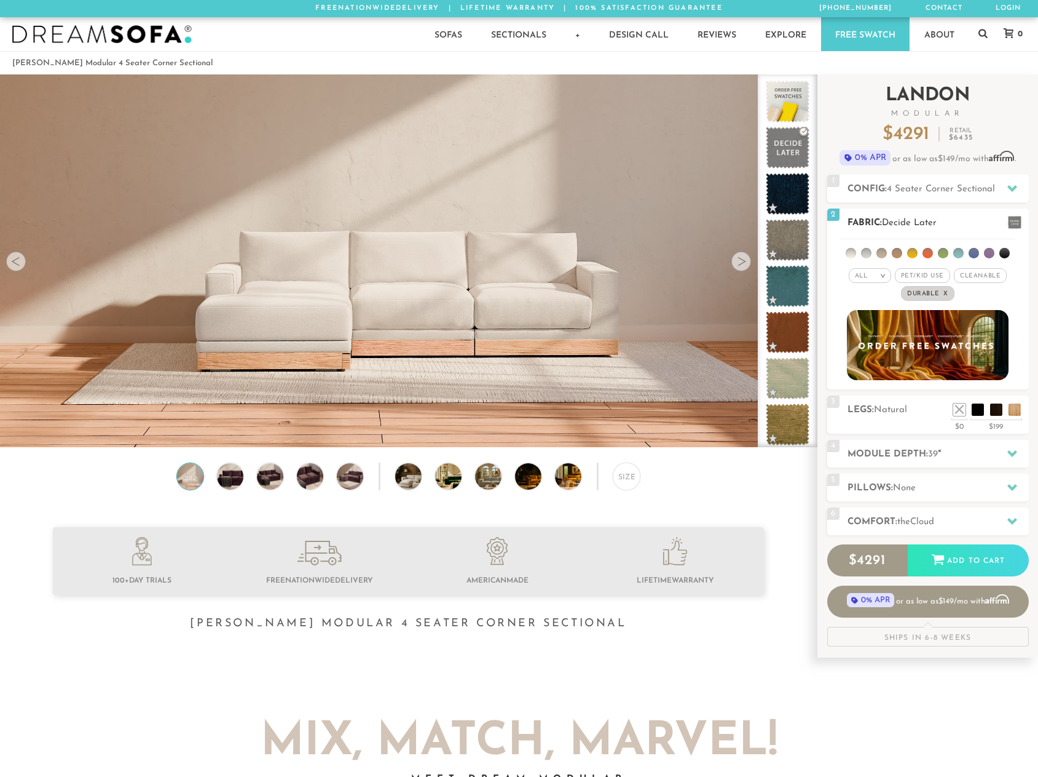
click at [852, 251] on li at bounding box center [851, 253] width 10 height 10
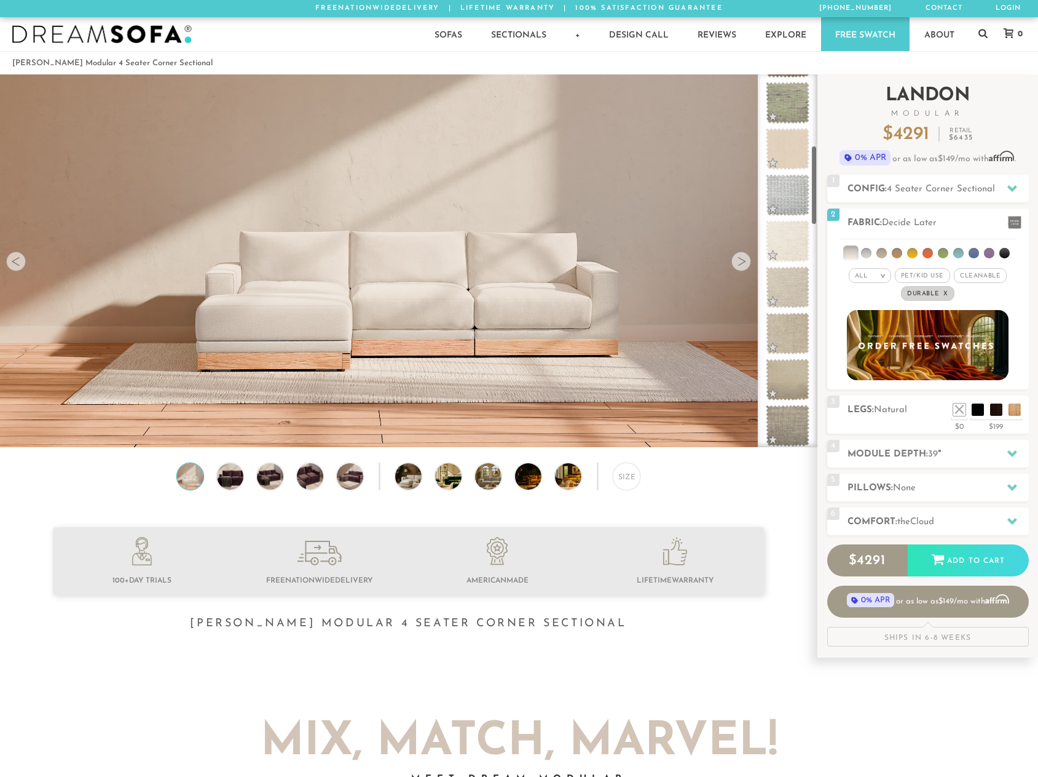
scroll to position [333, 0]
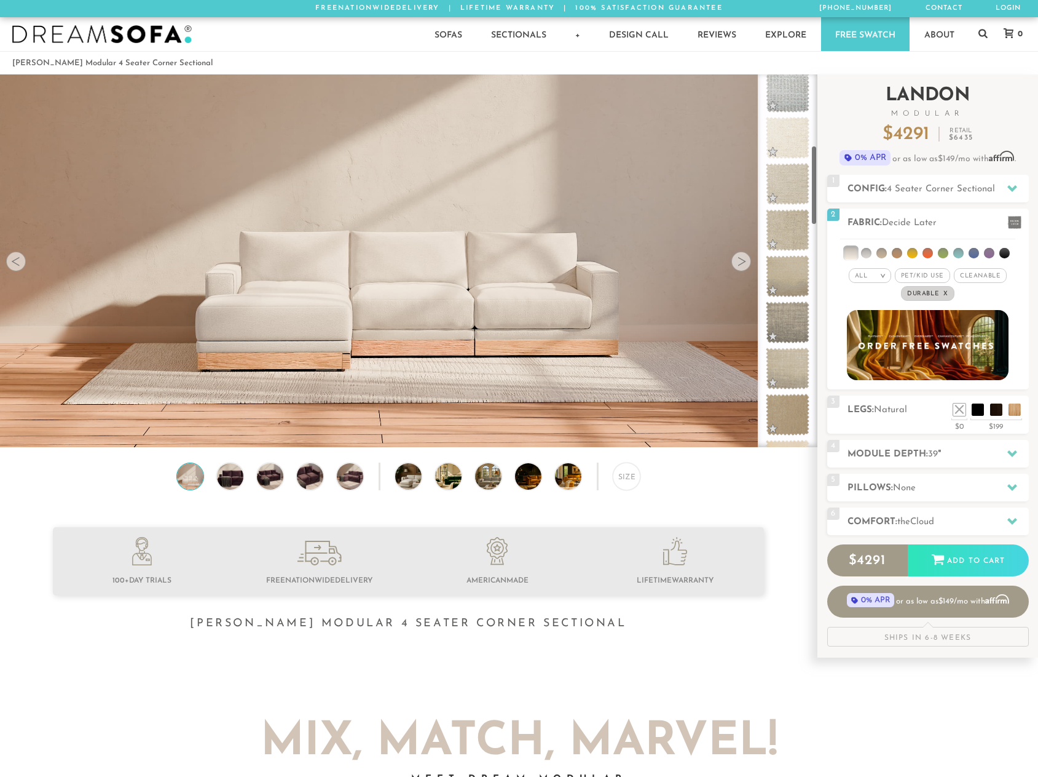
drag, startPoint x: 812, startPoint y: 151, endPoint x: 825, endPoint y: 222, distance: 72.5
click at [825, 222] on div "Introducing [PERSON_NAME] Modular $ 4291 Retail $ 6435 $ 4291 Retail $ 6435 0% …" at bounding box center [928, 365] width 221 height 583
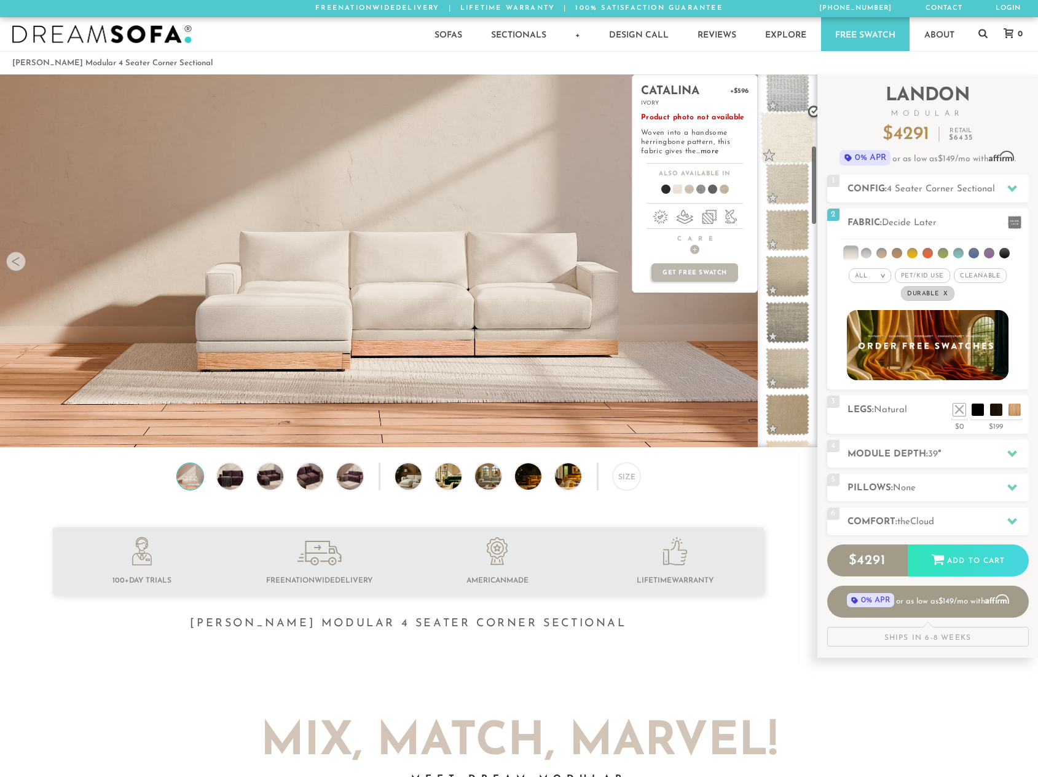
click at [788, 145] on span at bounding box center [788, 138] width 55 height 52
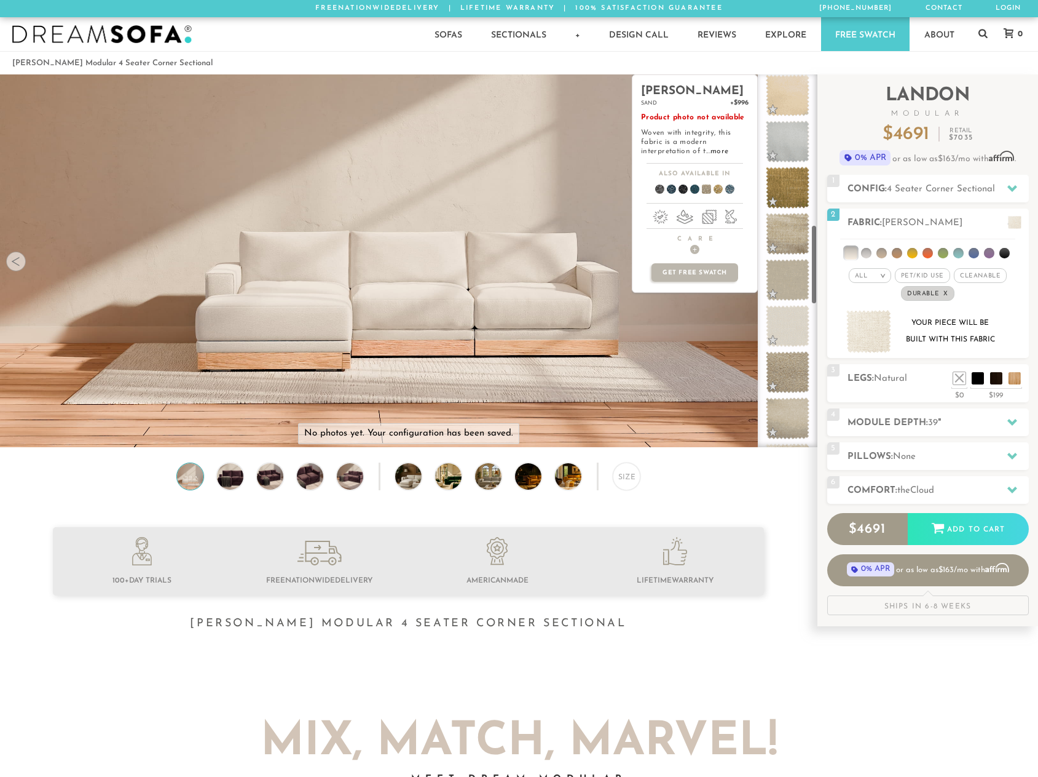
scroll to position [702, 0]
click at [781, 327] on span at bounding box center [788, 322] width 55 height 52
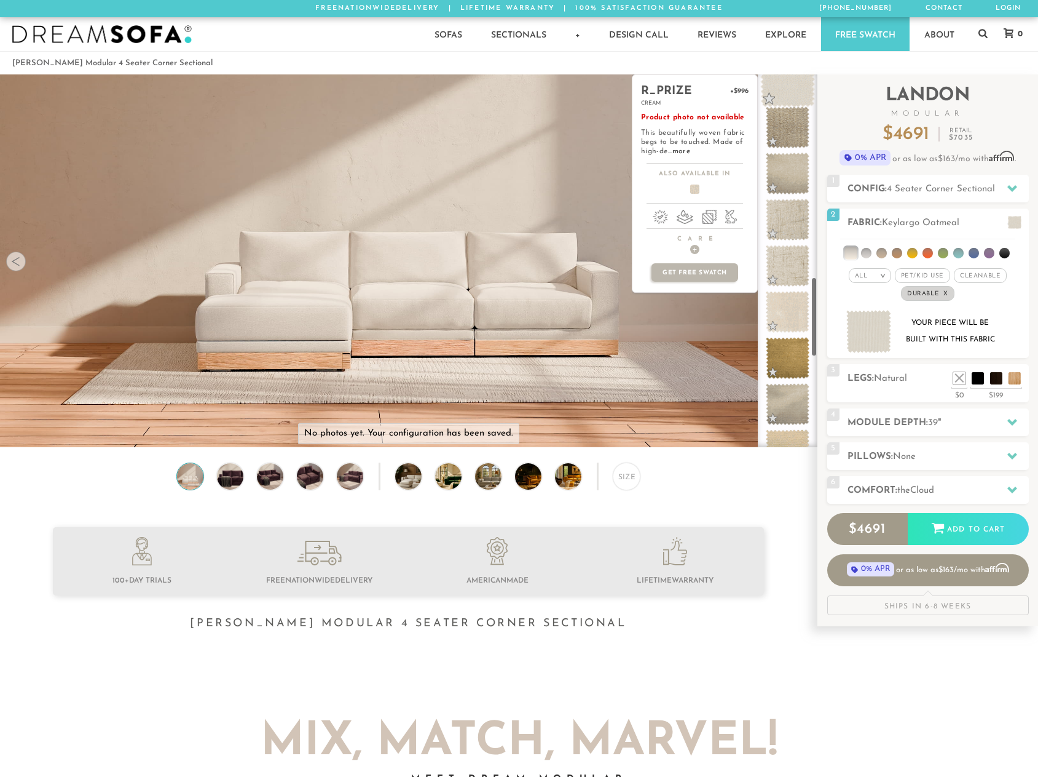
scroll to position [947, 0]
click at [787, 308] on span at bounding box center [788, 307] width 55 height 52
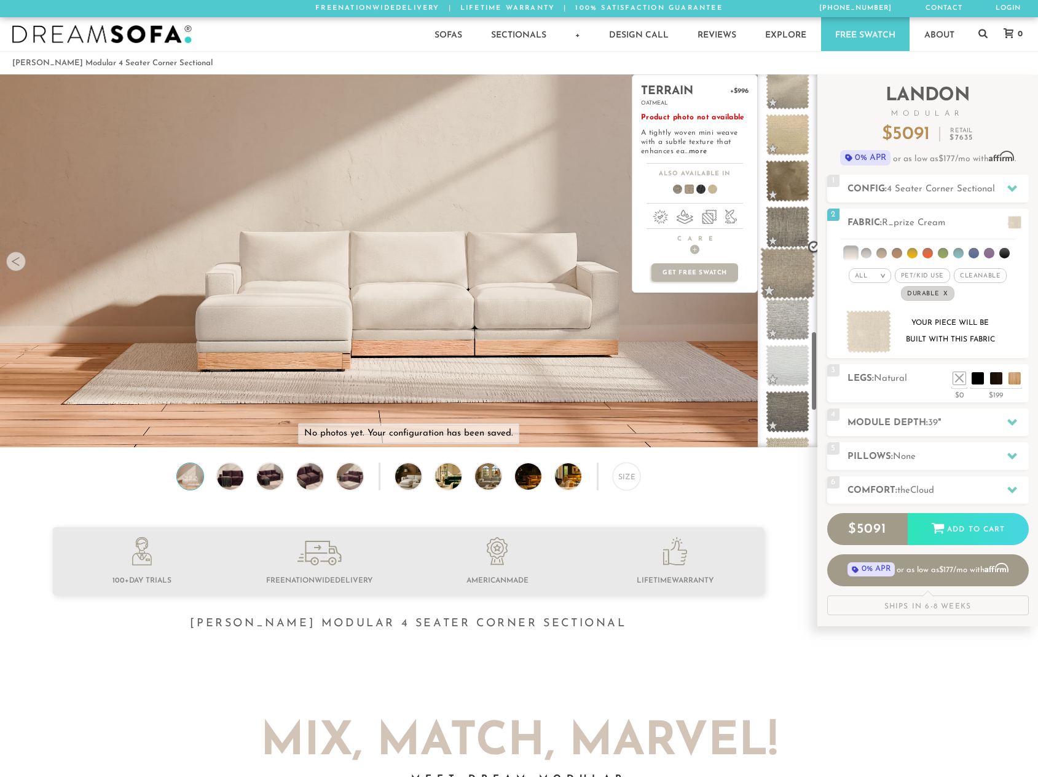
scroll to position [1384, 0]
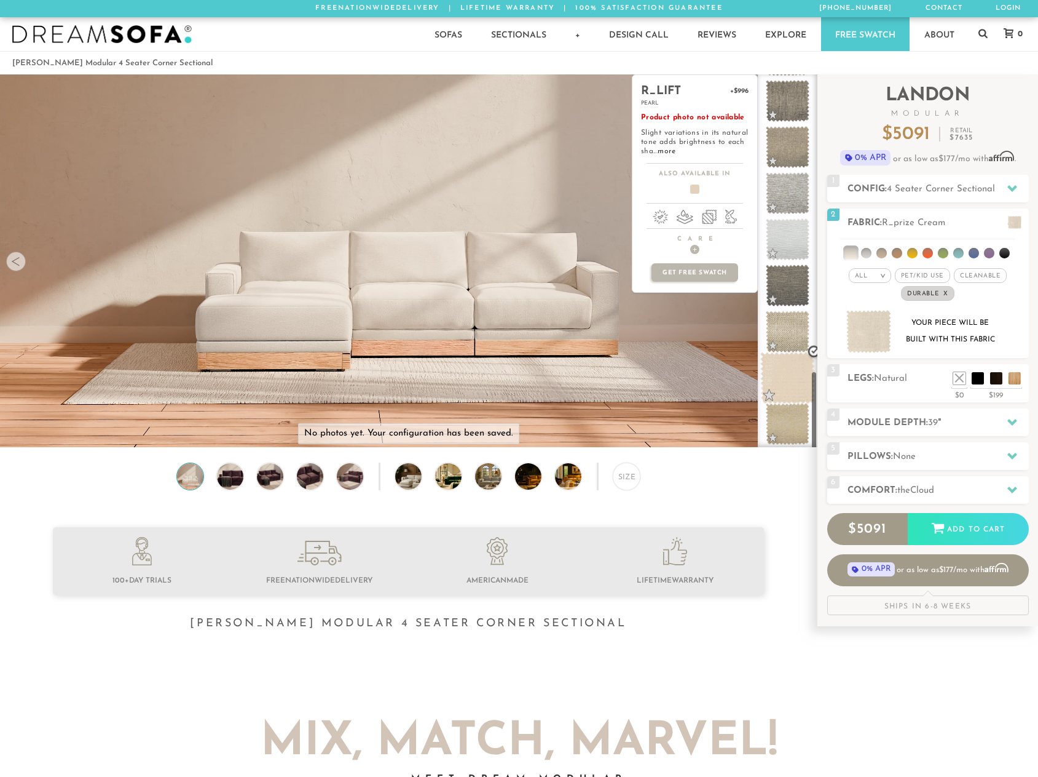
click at [796, 372] on span at bounding box center [788, 378] width 55 height 52
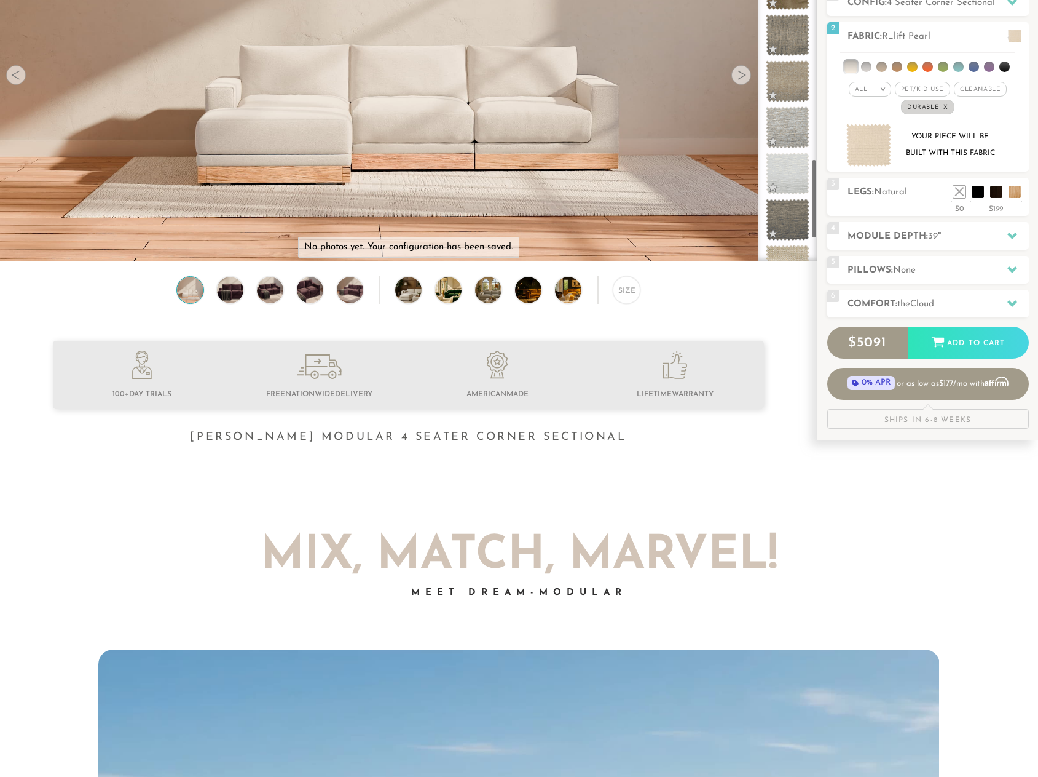
scroll to position [0, 0]
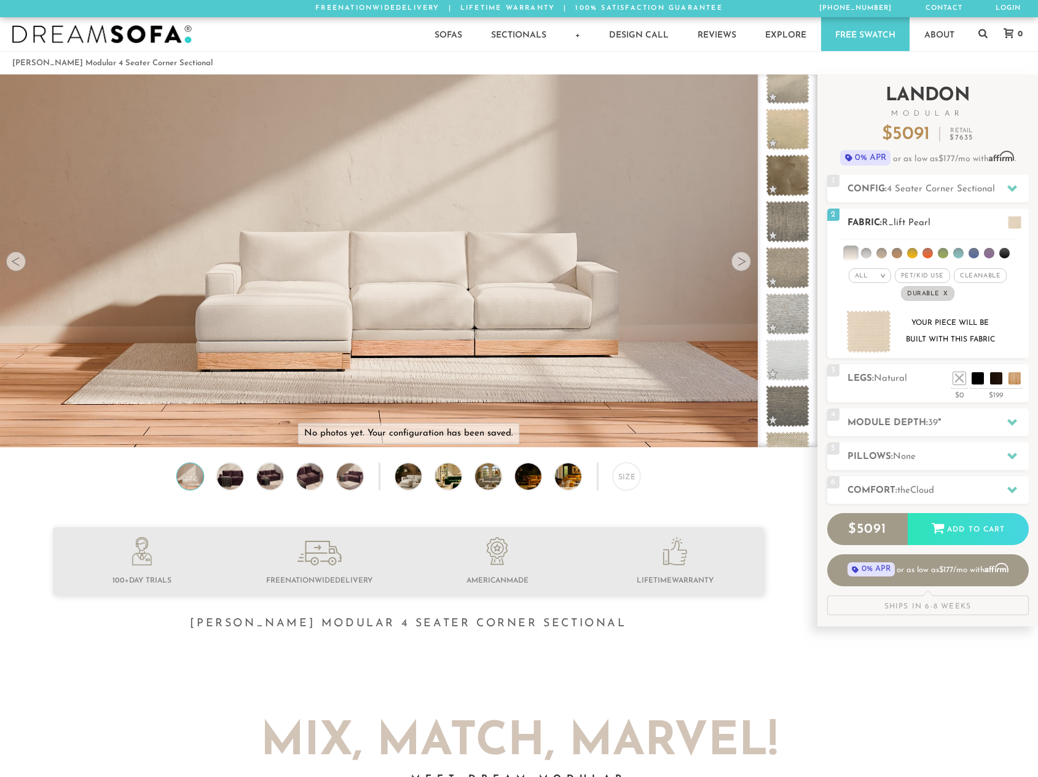
click at [918, 275] on span "Pet/Kid Use x" at bounding box center [922, 275] width 55 height 15
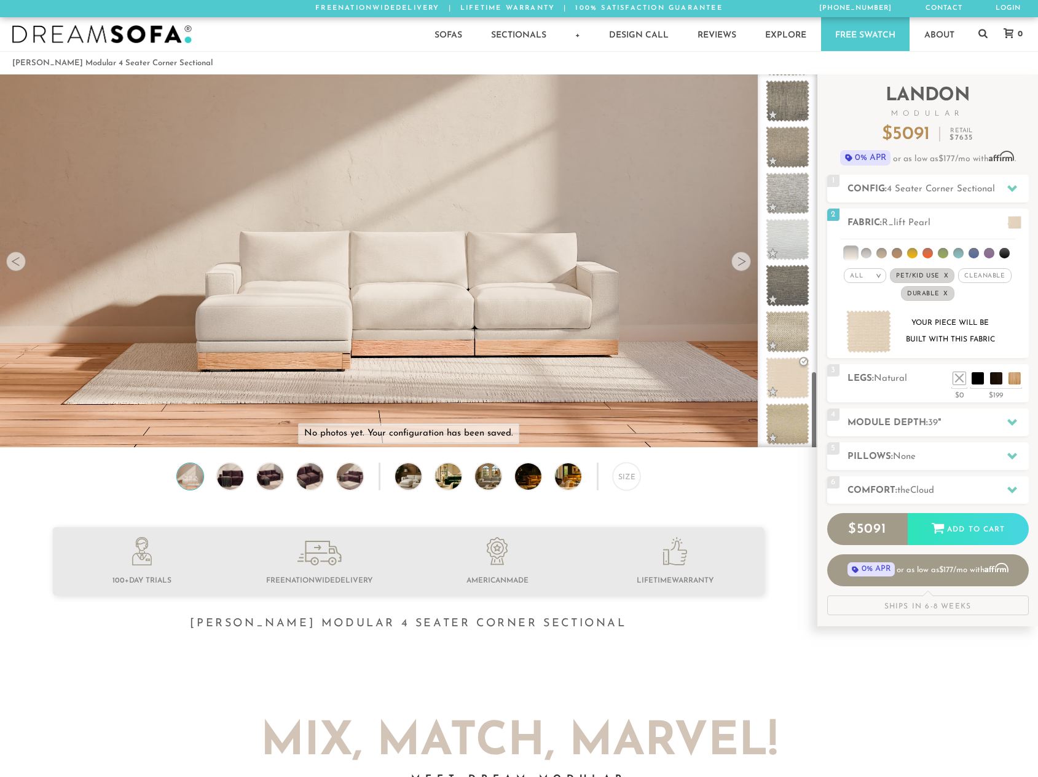
click at [813, 422] on div at bounding box center [788, 260] width 60 height 373
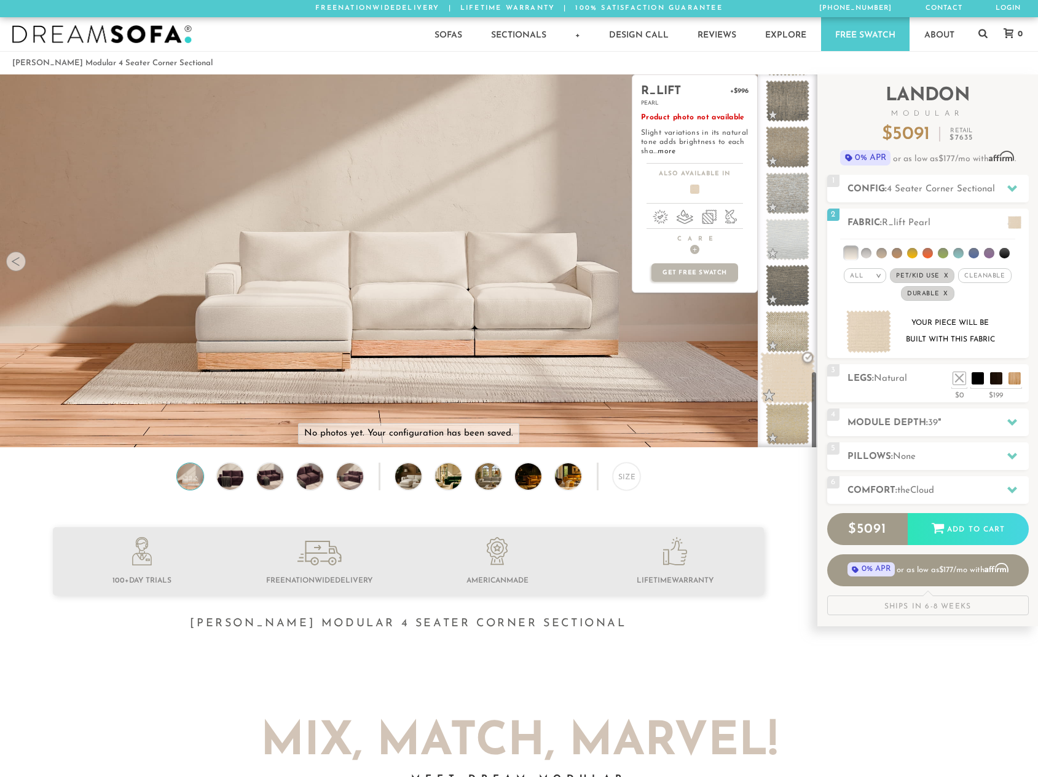
click at [786, 380] on span at bounding box center [788, 378] width 55 height 52
click at [790, 342] on span at bounding box center [788, 332] width 55 height 52
click at [787, 377] on span at bounding box center [788, 378] width 55 height 52
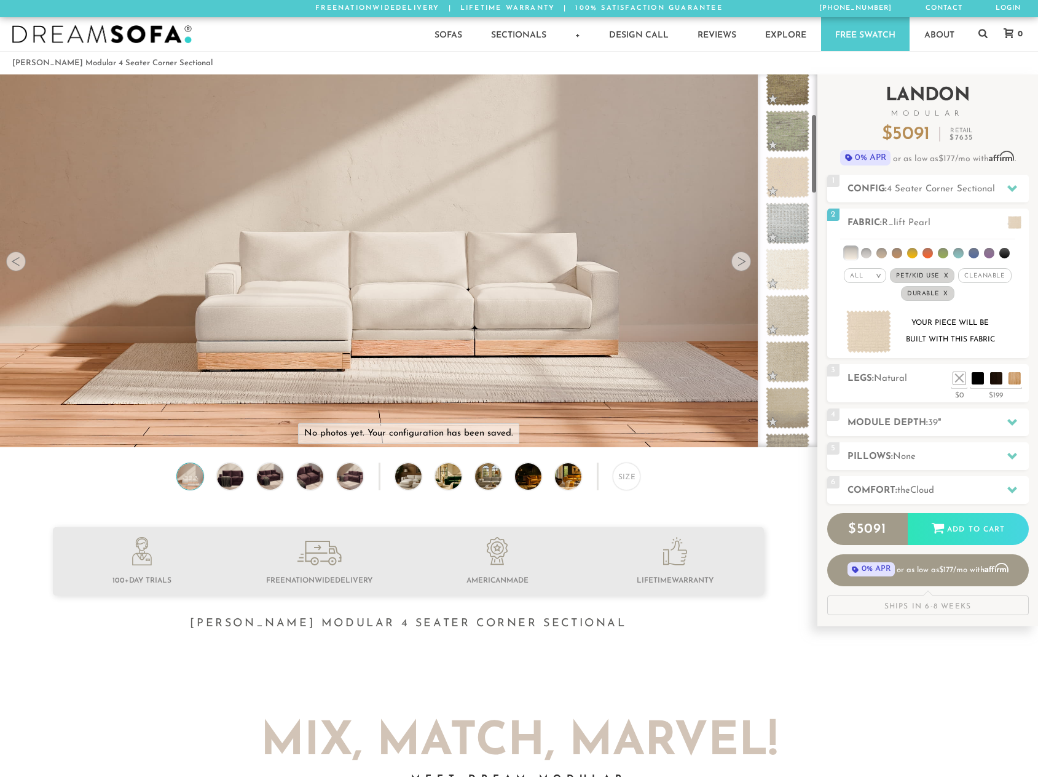
scroll to position [229, 0]
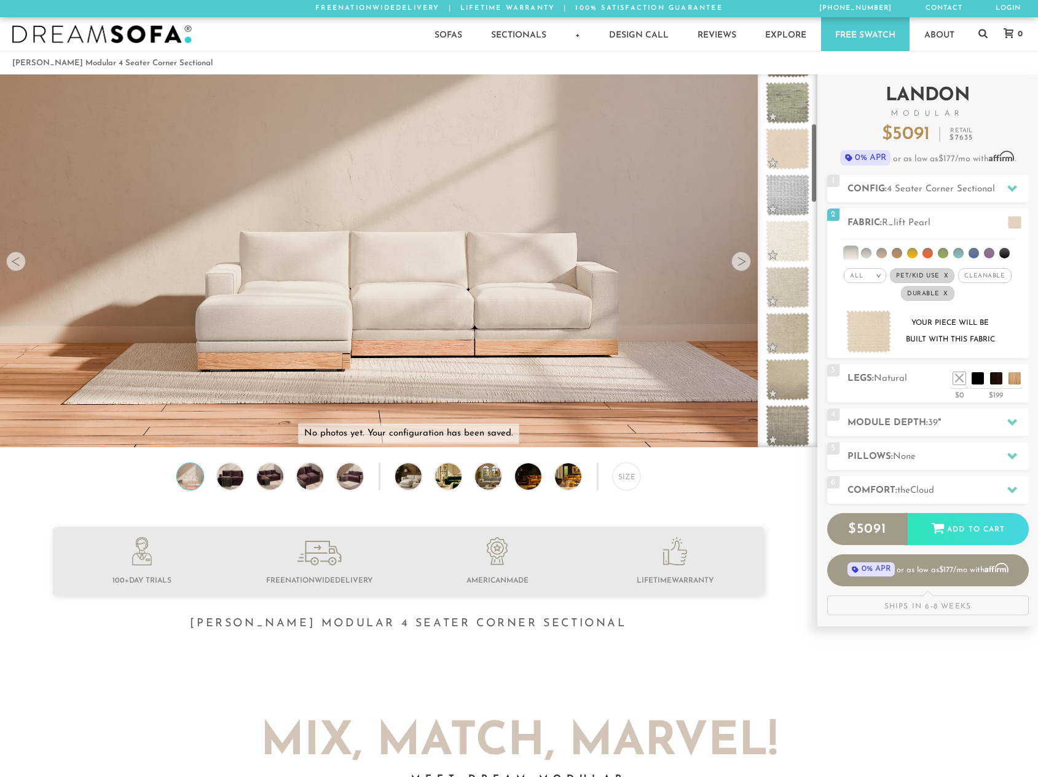
drag, startPoint x: 814, startPoint y: 403, endPoint x: 819, endPoint y: 156, distance: 247.2
click at [819, 156] on div "Introducing [PERSON_NAME] Modular $ 5091 Retail $ 7635 $ 5091 Retail $ 7635 0% …" at bounding box center [928, 349] width 221 height 551
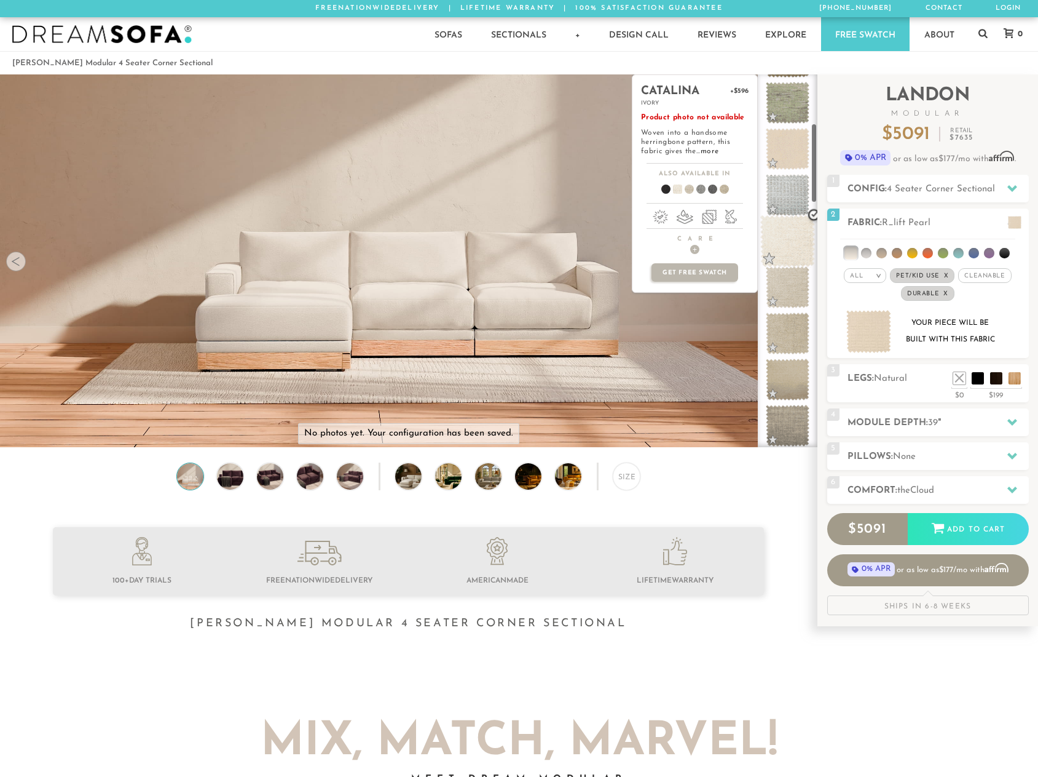
click at [780, 251] on span at bounding box center [788, 241] width 55 height 52
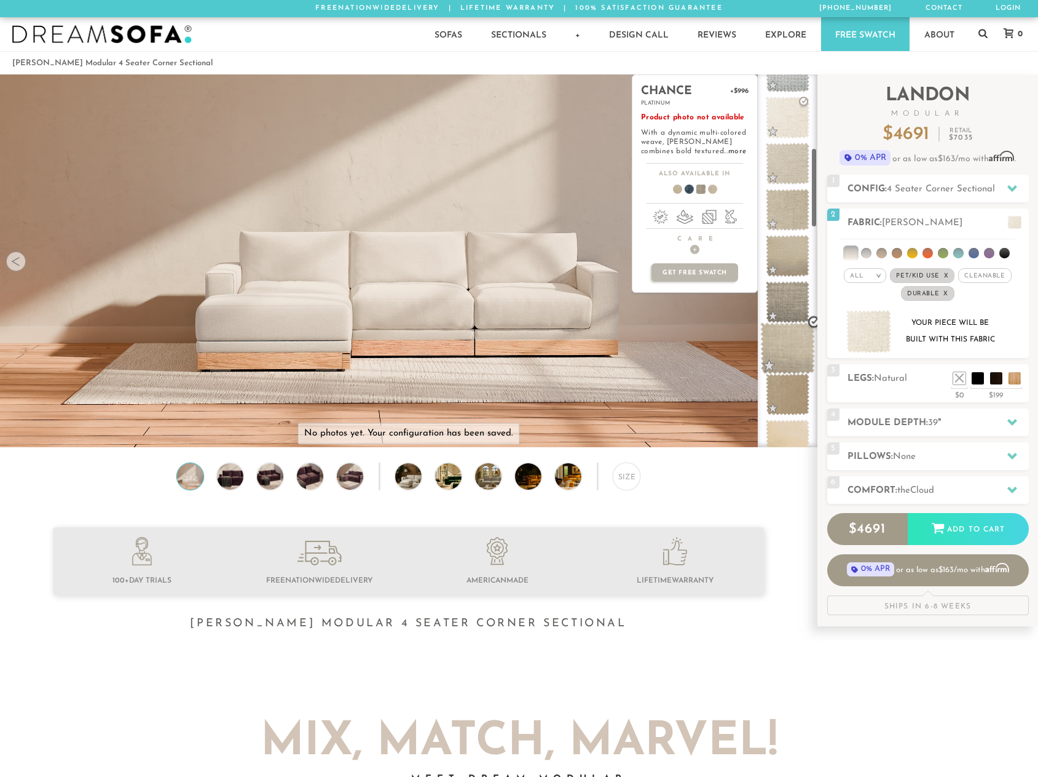
scroll to position [354, 0]
click at [796, 339] on span at bounding box center [788, 347] width 55 height 52
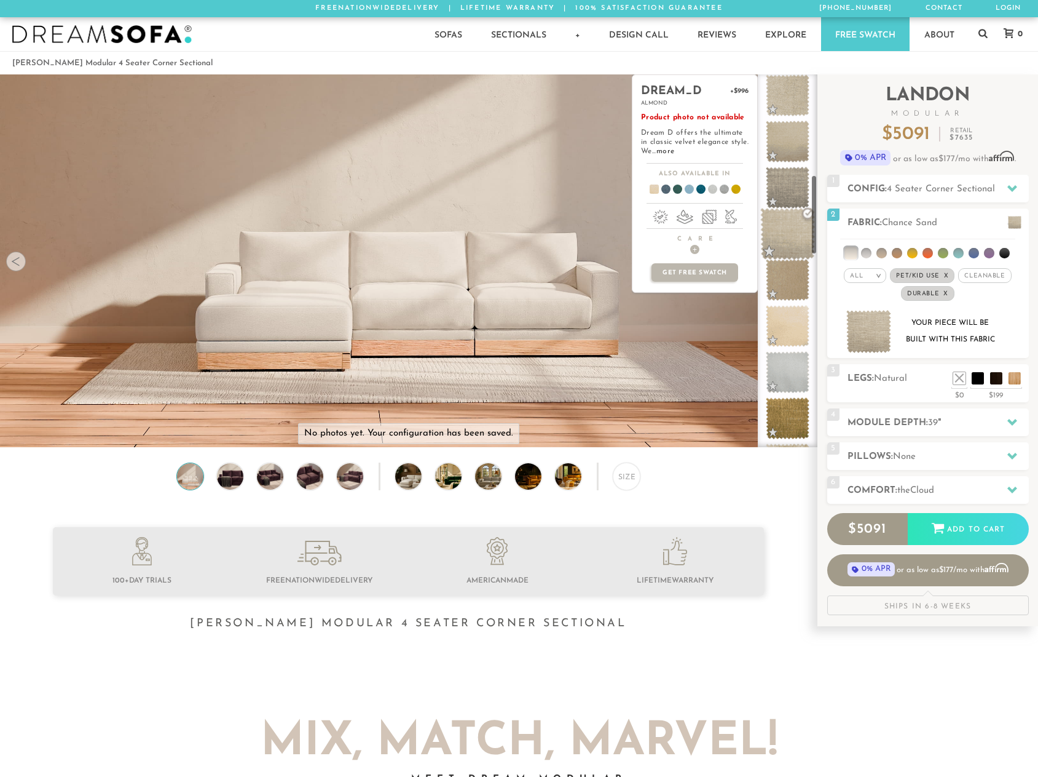
scroll to position [477, 0]
click at [794, 337] on span at bounding box center [788, 316] width 44 height 42
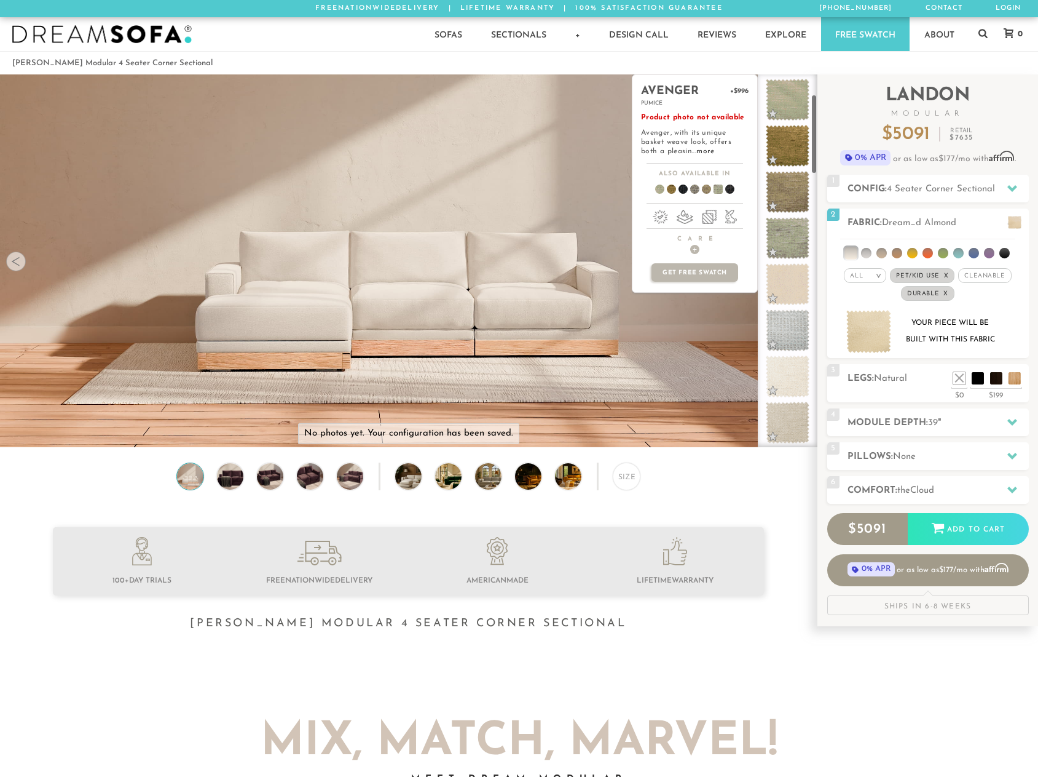
scroll to position [0, 0]
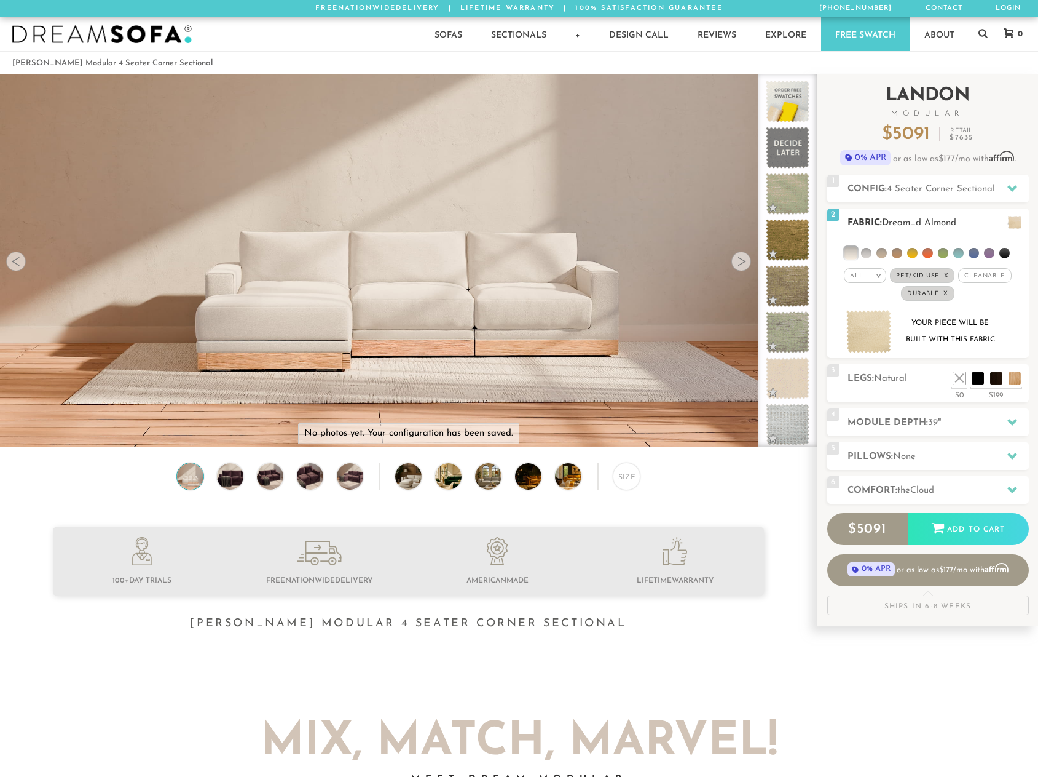
click at [947, 277] on em "x" at bounding box center [946, 275] width 5 height 7
click at [949, 294] on span "Durable x" at bounding box center [927, 293] width 53 height 15
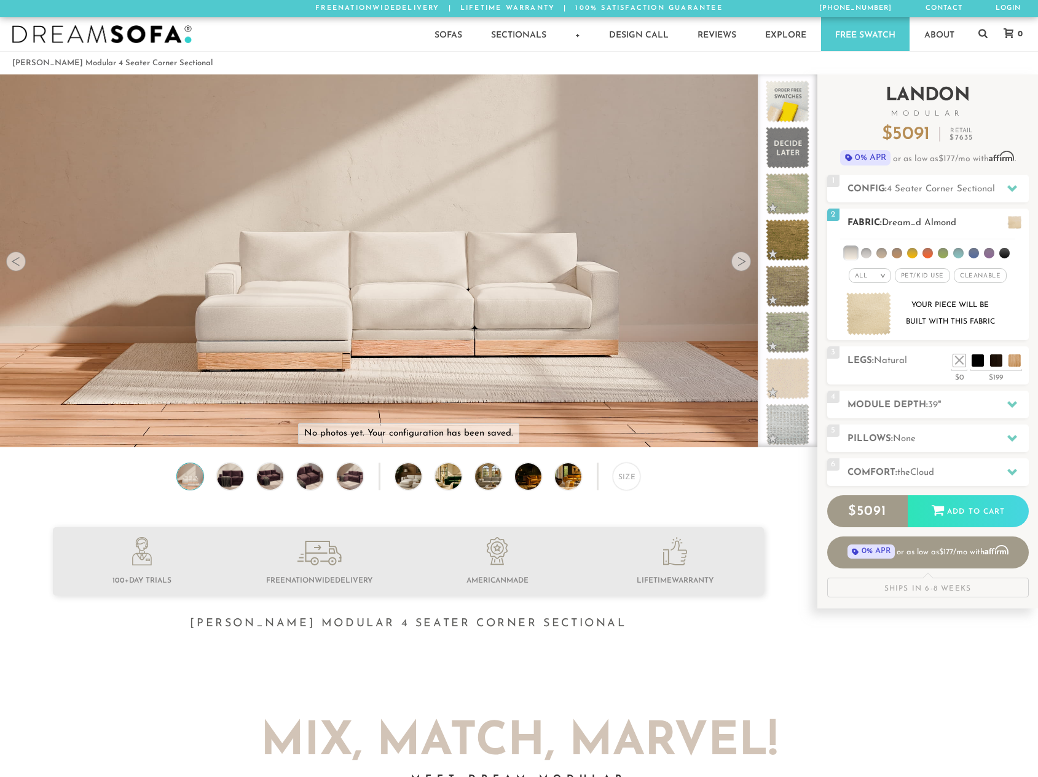
click at [982, 277] on span "Cleanable x" at bounding box center [980, 275] width 53 height 15
click at [978, 220] on h2 "Fabric: Dream_d [PERSON_NAME]" at bounding box center [938, 223] width 181 height 14
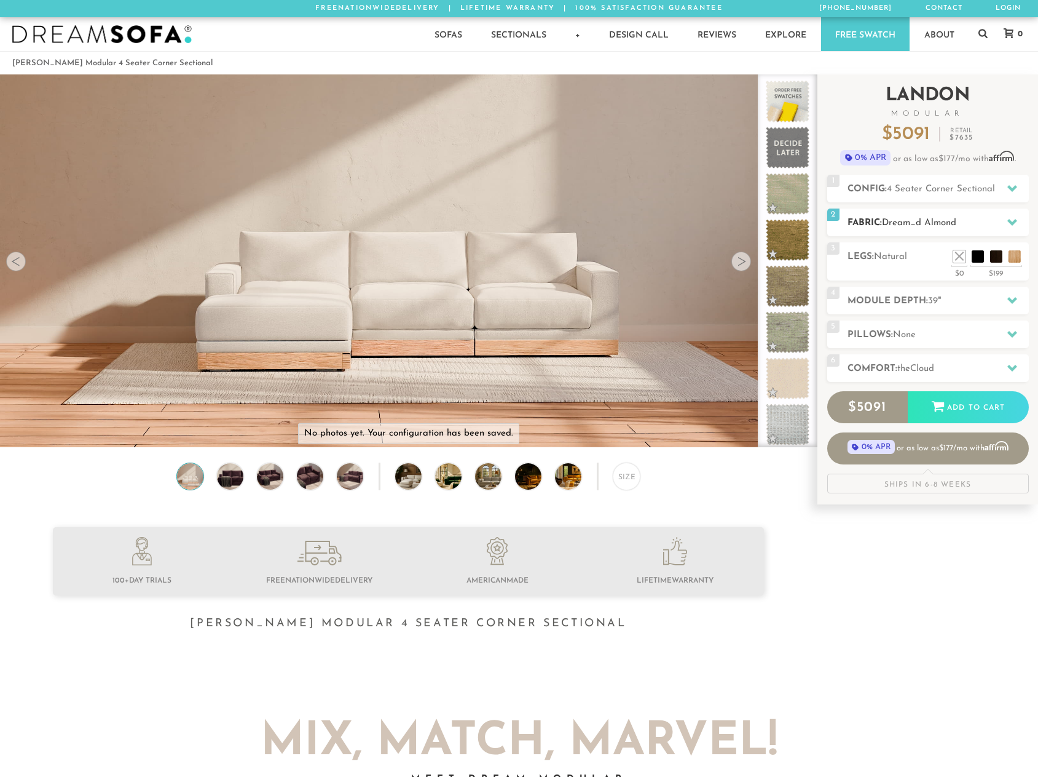
click at [978, 220] on h2 "Fabric: Dream_d [PERSON_NAME]" at bounding box center [938, 223] width 181 height 14
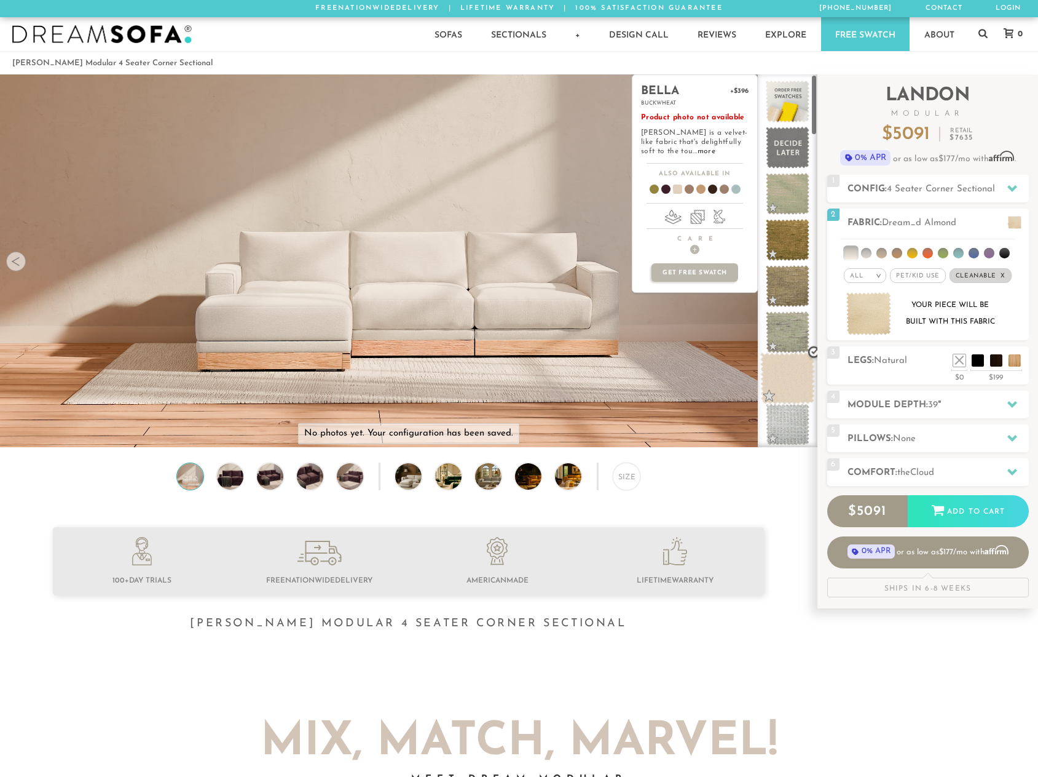
click at [788, 377] on span at bounding box center [788, 378] width 55 height 52
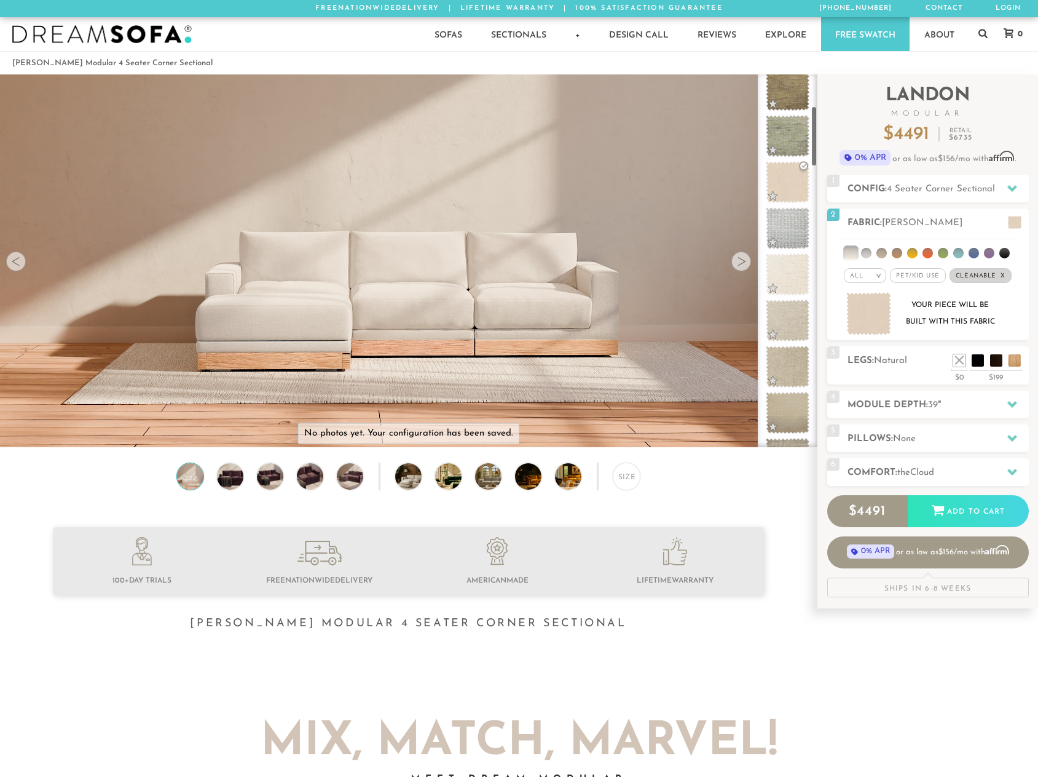
scroll to position [208, 0]
drag, startPoint x: 814, startPoint y: 117, endPoint x: 812, endPoint y: 151, distance: 33.9
click at [812, 151] on div at bounding box center [788, 260] width 60 height 373
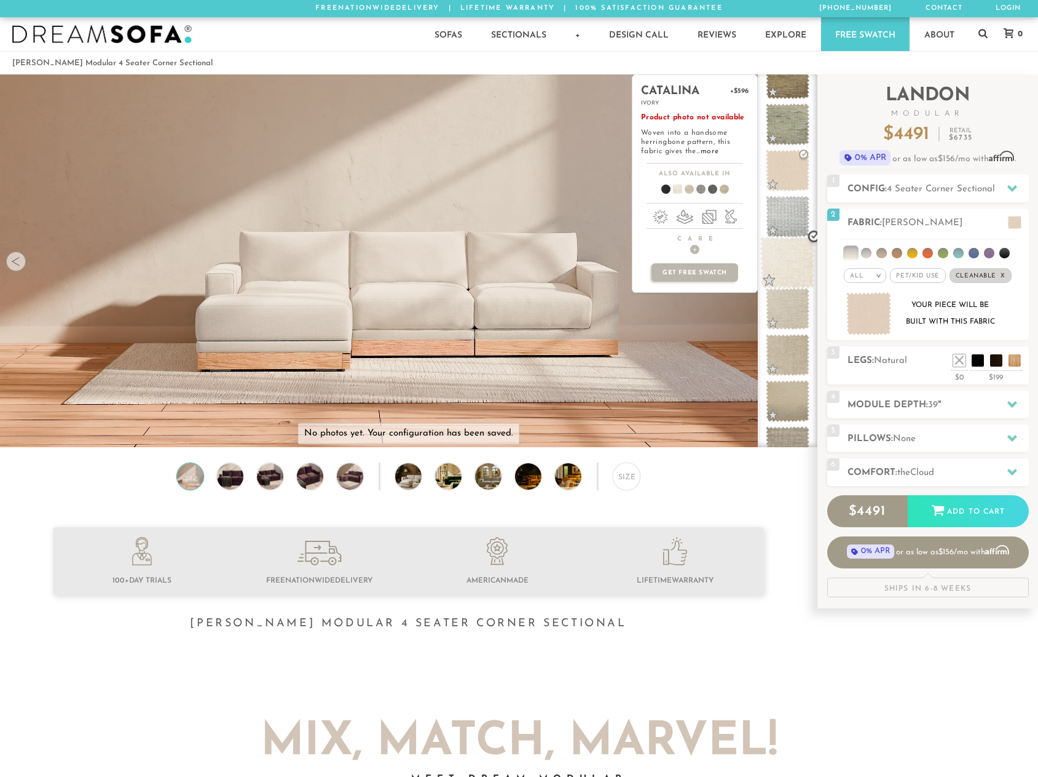
click at [797, 268] on span at bounding box center [788, 263] width 55 height 52
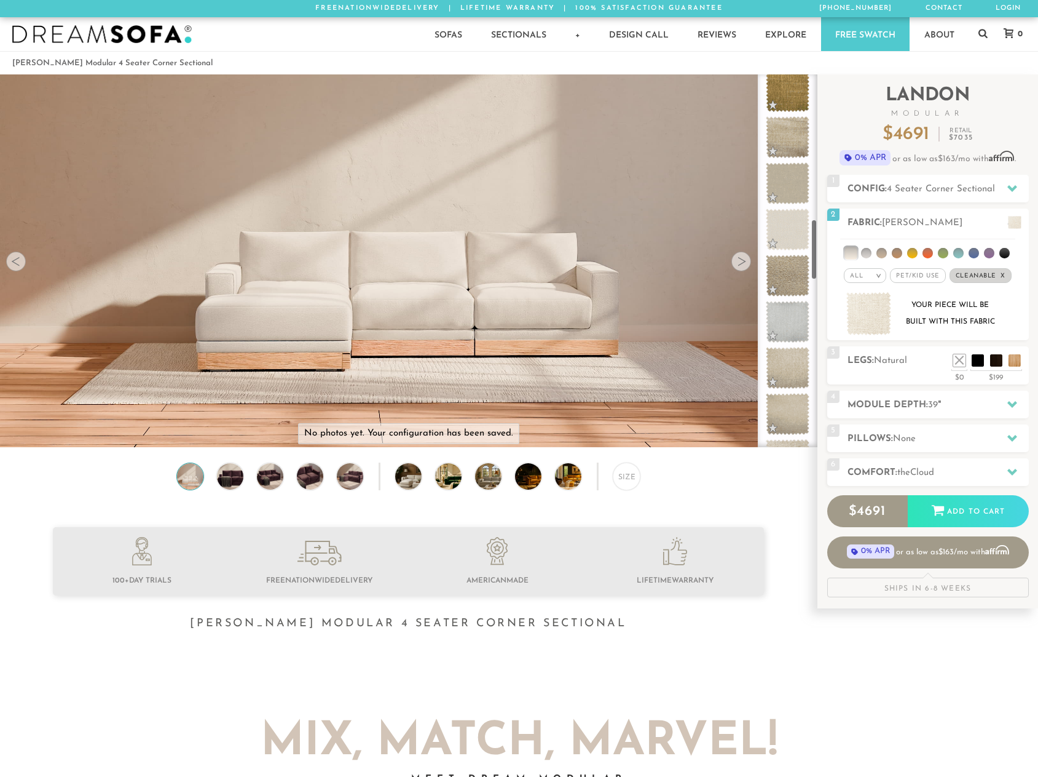
scroll to position [891, 0]
drag, startPoint x: 815, startPoint y: 151, endPoint x: 812, endPoint y: 262, distance: 111.3
click at [812, 262] on div at bounding box center [788, 260] width 60 height 373
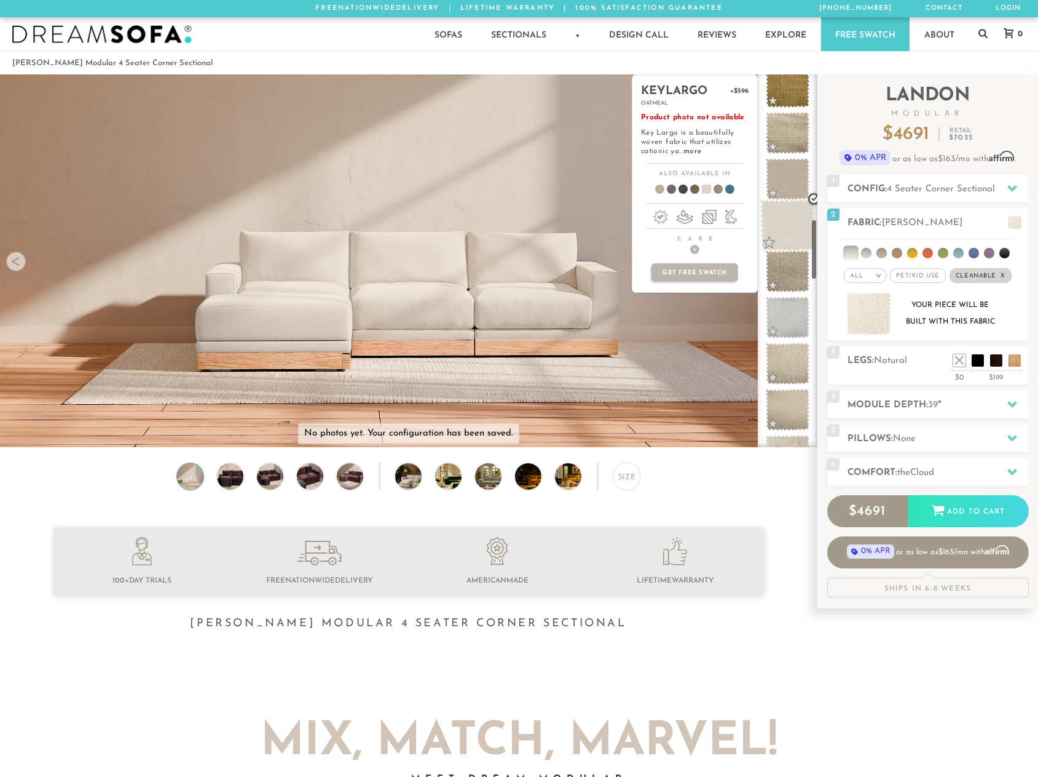
click at [787, 235] on span at bounding box center [788, 225] width 55 height 52
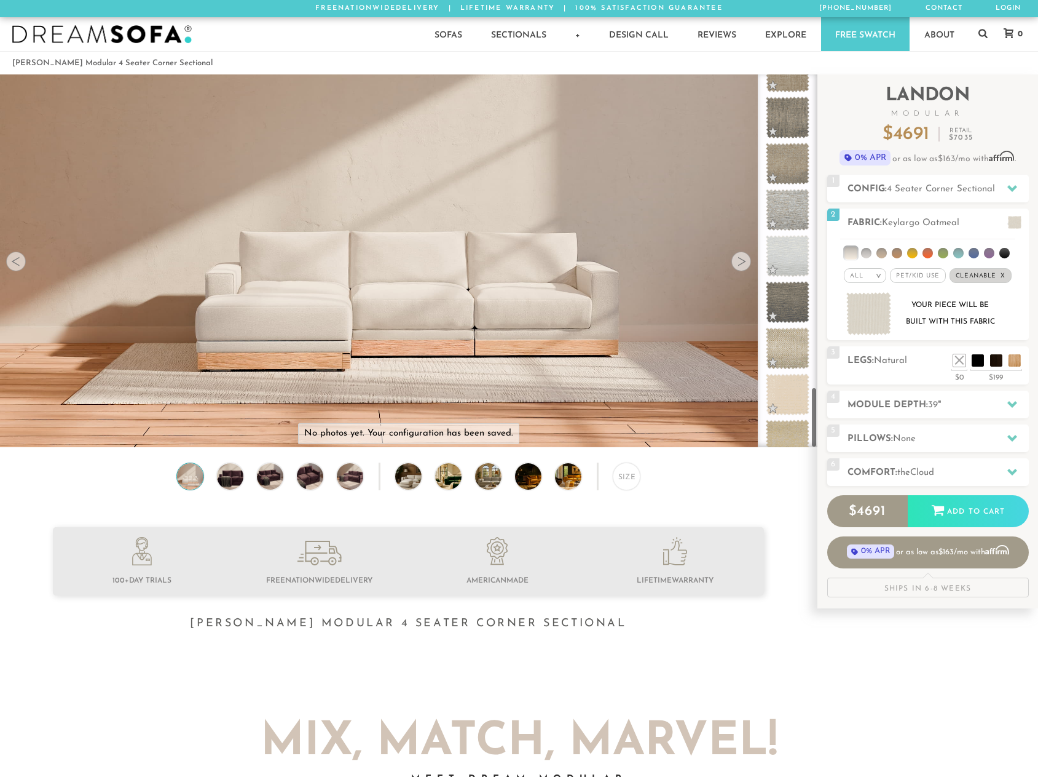
scroll to position [1937, 0]
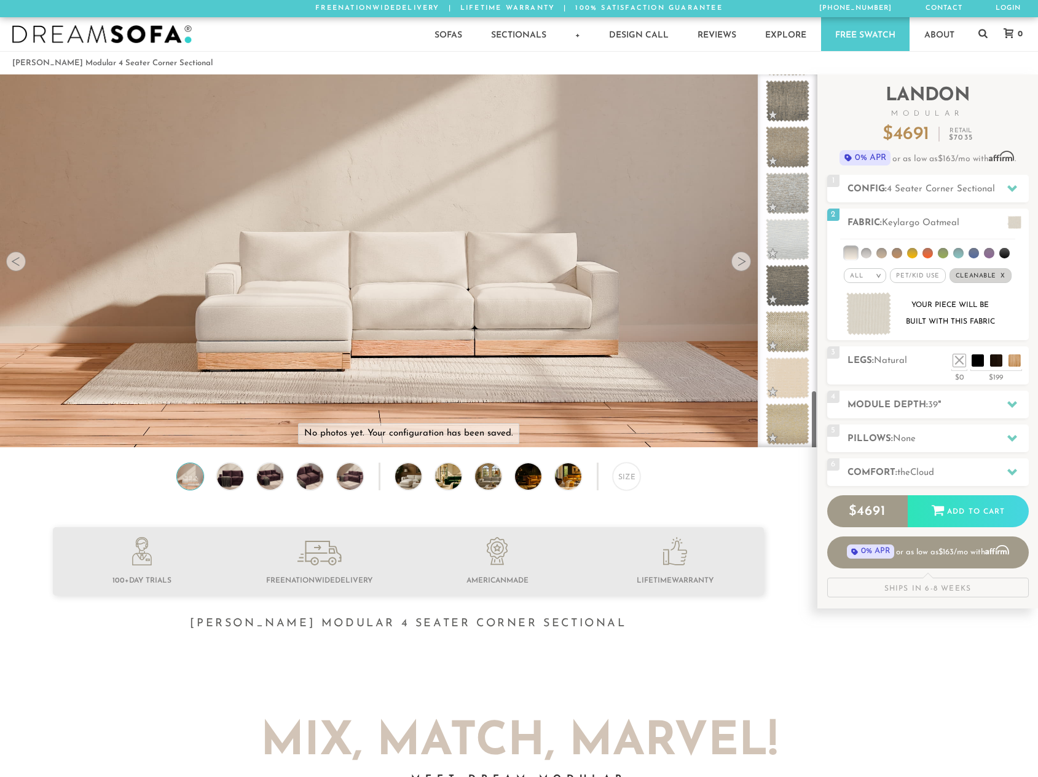
drag, startPoint x: 813, startPoint y: 259, endPoint x: 815, endPoint y: 453, distance: 193.1
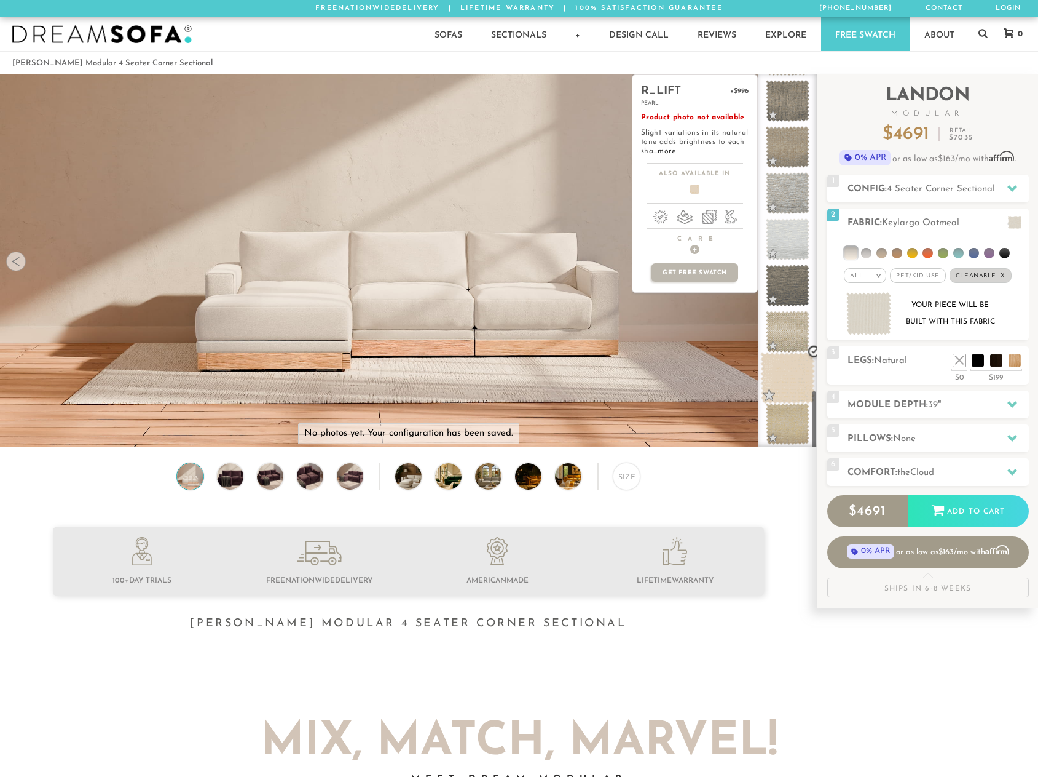
click at [772, 375] on span at bounding box center [788, 378] width 55 height 52
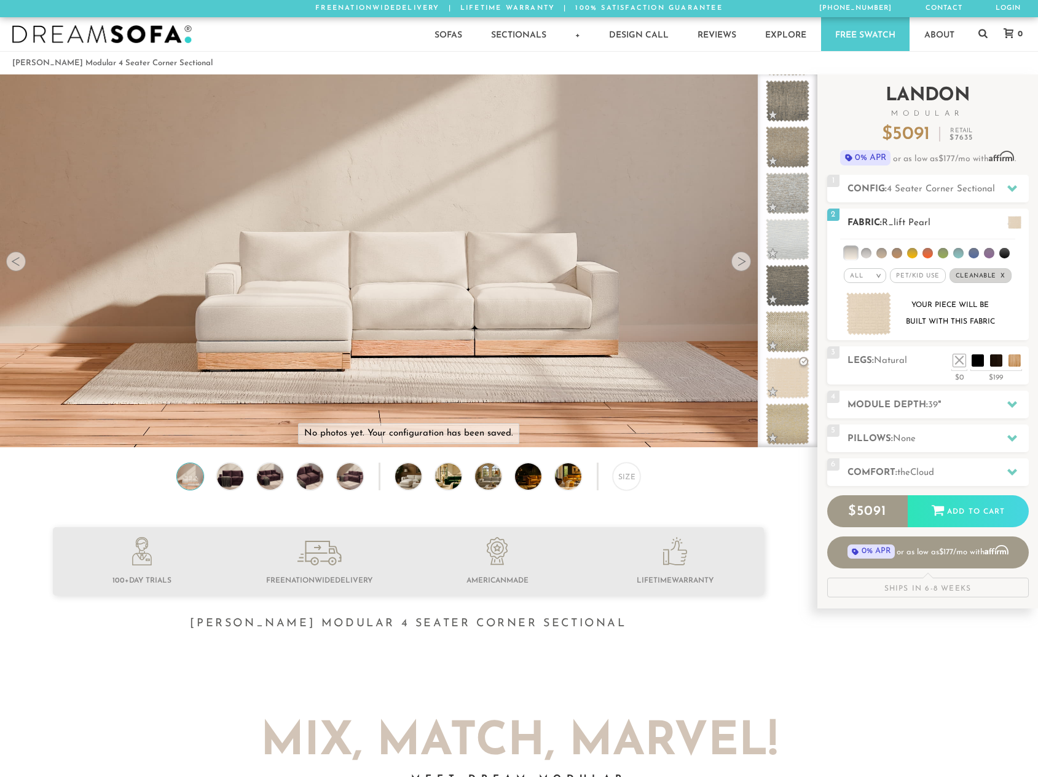
click at [937, 227] on h2 "Fabric: R_lift Pearl" at bounding box center [938, 223] width 181 height 14
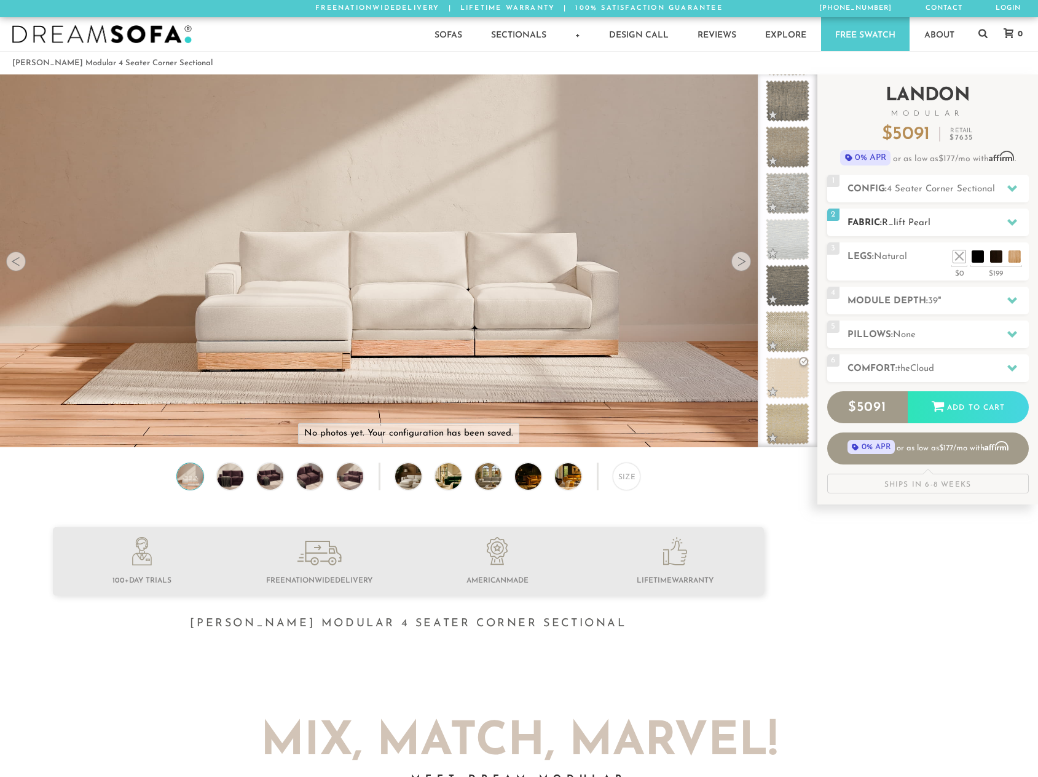
click at [1013, 221] on icon at bounding box center [1013, 222] width 10 height 7
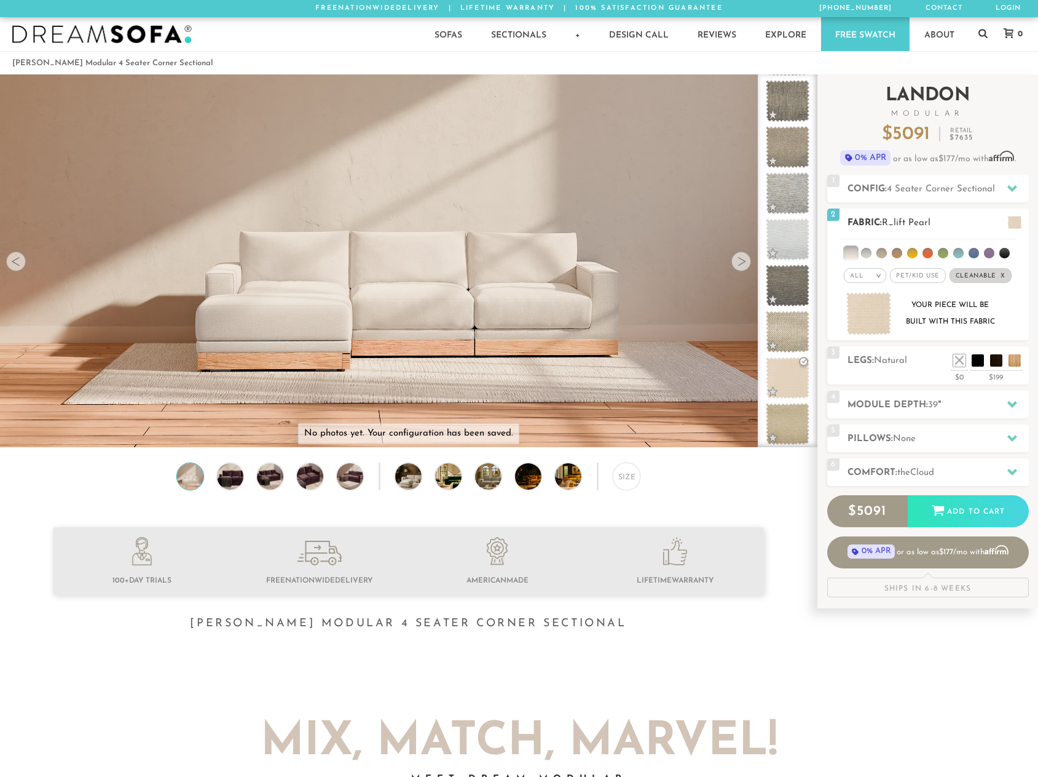
click at [1003, 273] on em "x" at bounding box center [1003, 275] width 5 height 7
click at [876, 274] on div "All >" at bounding box center [870, 275] width 42 height 15
click at [864, 346] on li "Popular" at bounding box center [870, 343] width 42 height 19
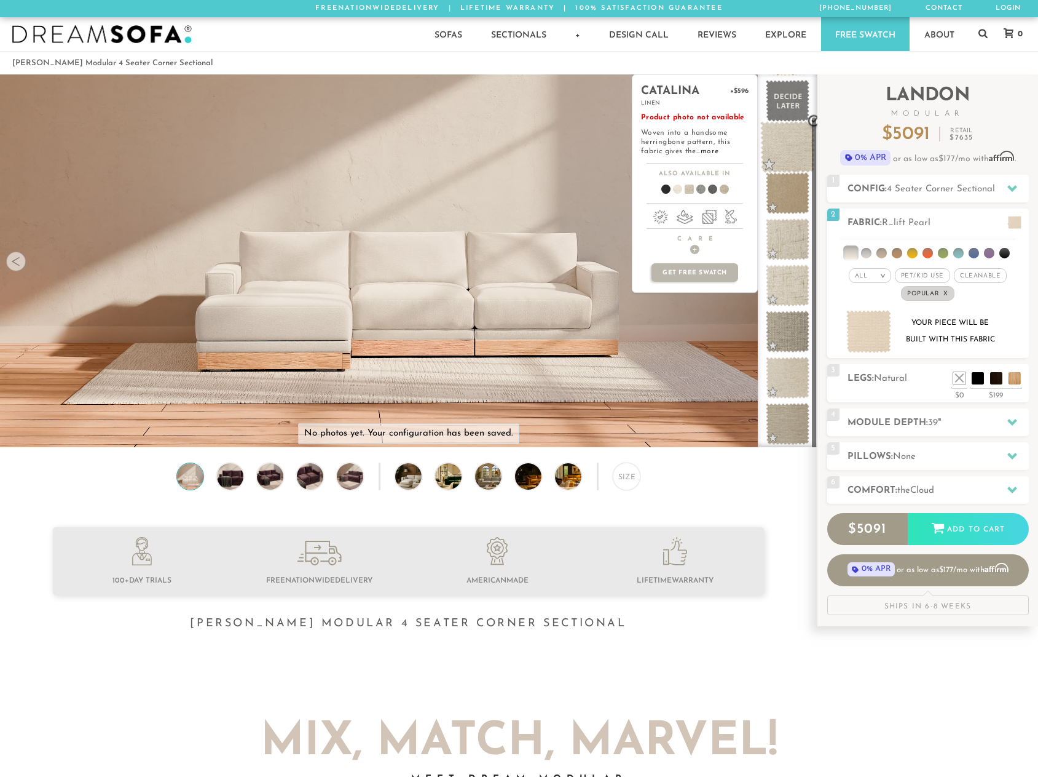
click at [790, 151] on span at bounding box center [788, 147] width 55 height 52
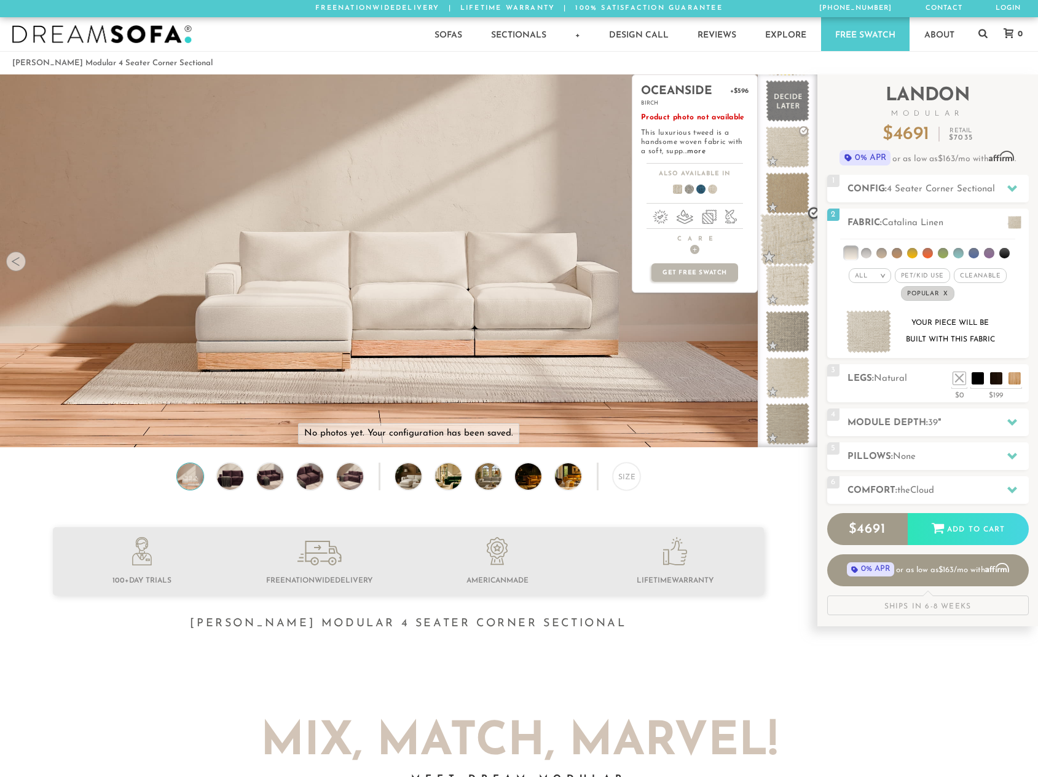
click at [783, 239] on span at bounding box center [788, 239] width 55 height 52
click at [786, 282] on span at bounding box center [788, 285] width 55 height 52
click at [788, 377] on span at bounding box center [788, 378] width 55 height 52
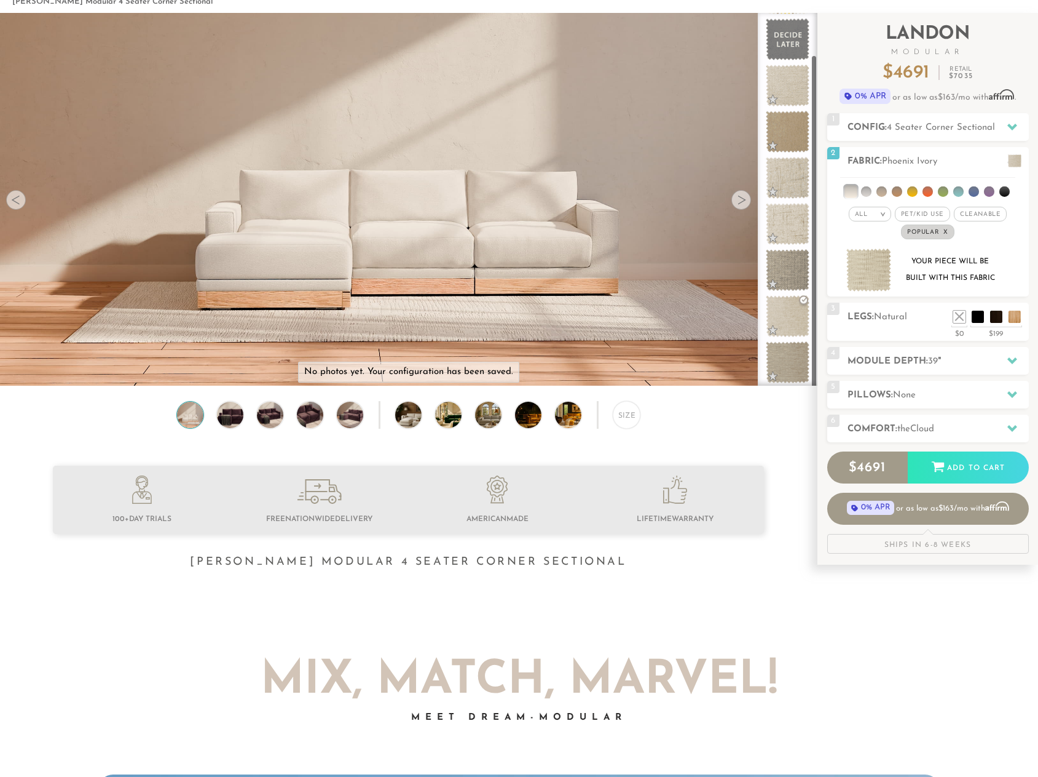
click at [812, 363] on div at bounding box center [788, 199] width 60 height 373
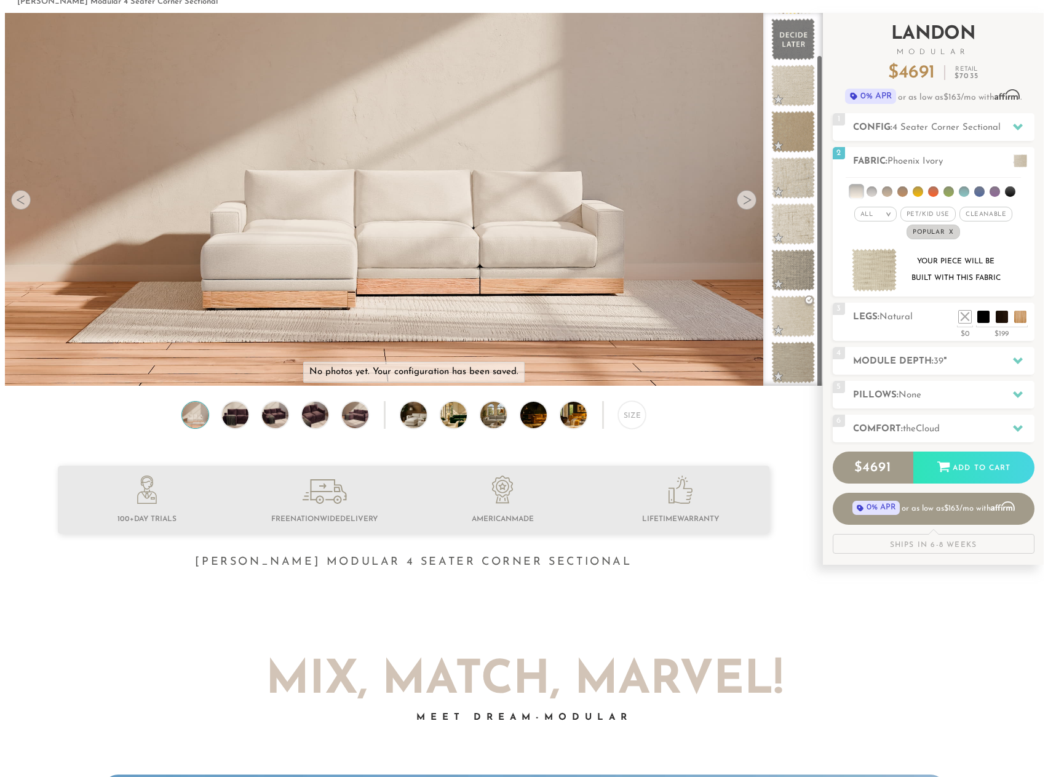
scroll to position [0, 0]
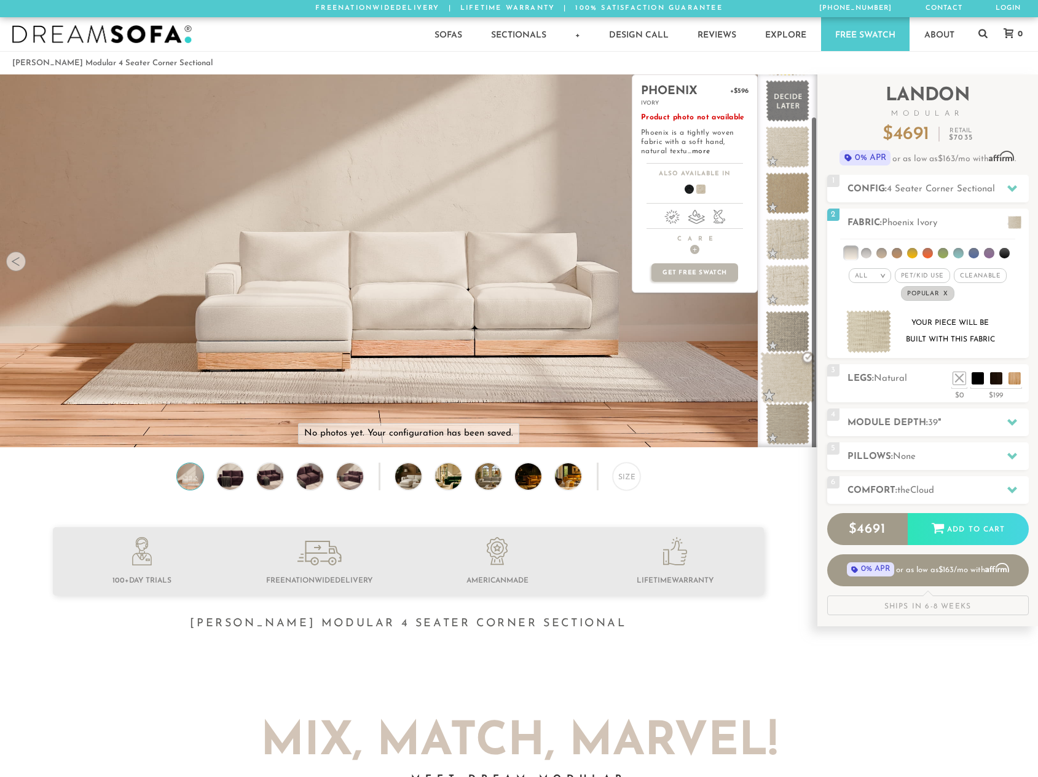
click at [785, 383] on span at bounding box center [788, 378] width 55 height 52
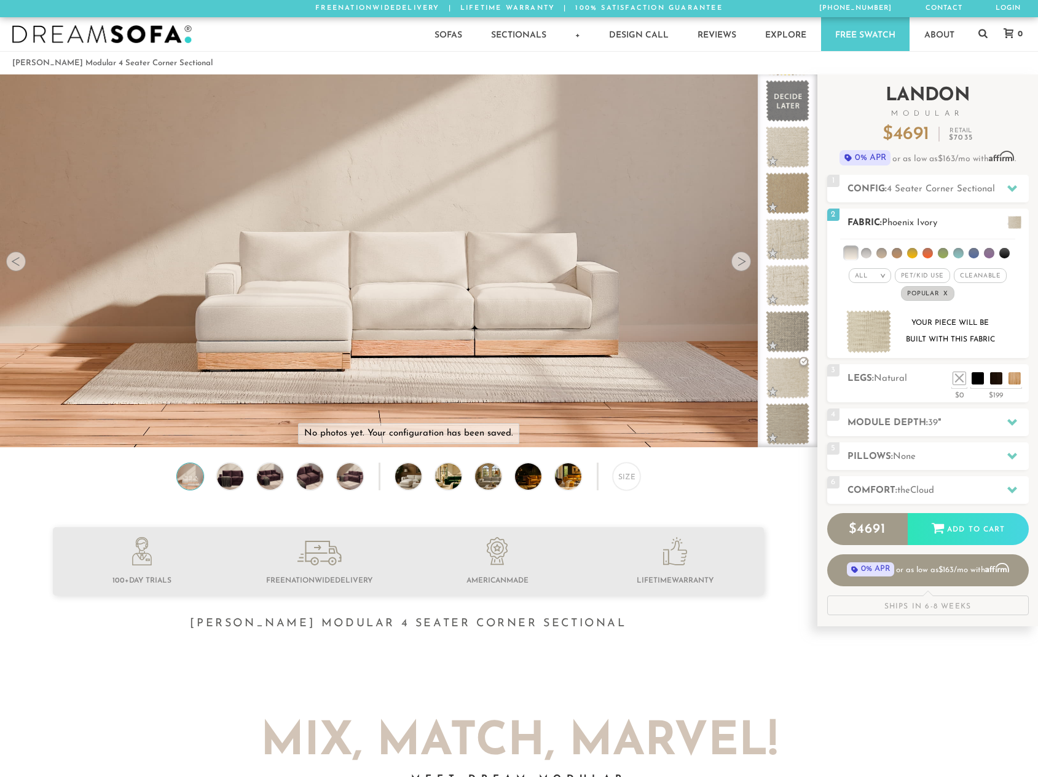
click at [852, 251] on li at bounding box center [851, 253] width 12 height 12
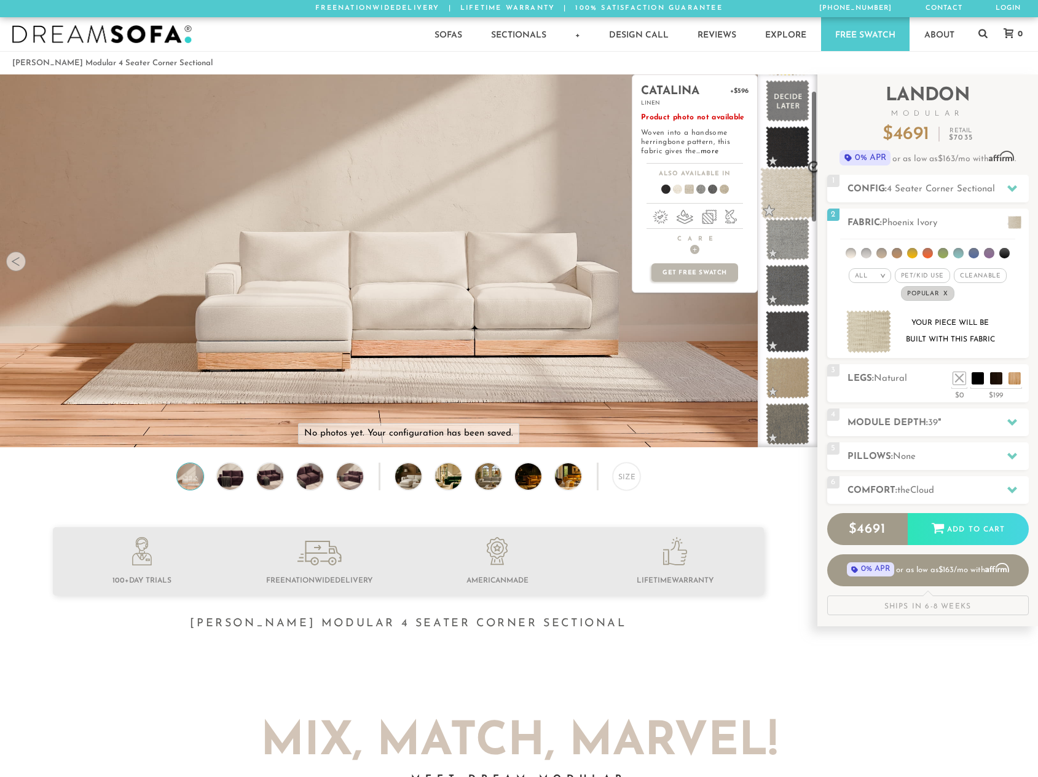
click at [789, 181] on span at bounding box center [788, 193] width 55 height 52
click at [678, 188] on span at bounding box center [672, 190] width 47 height 45
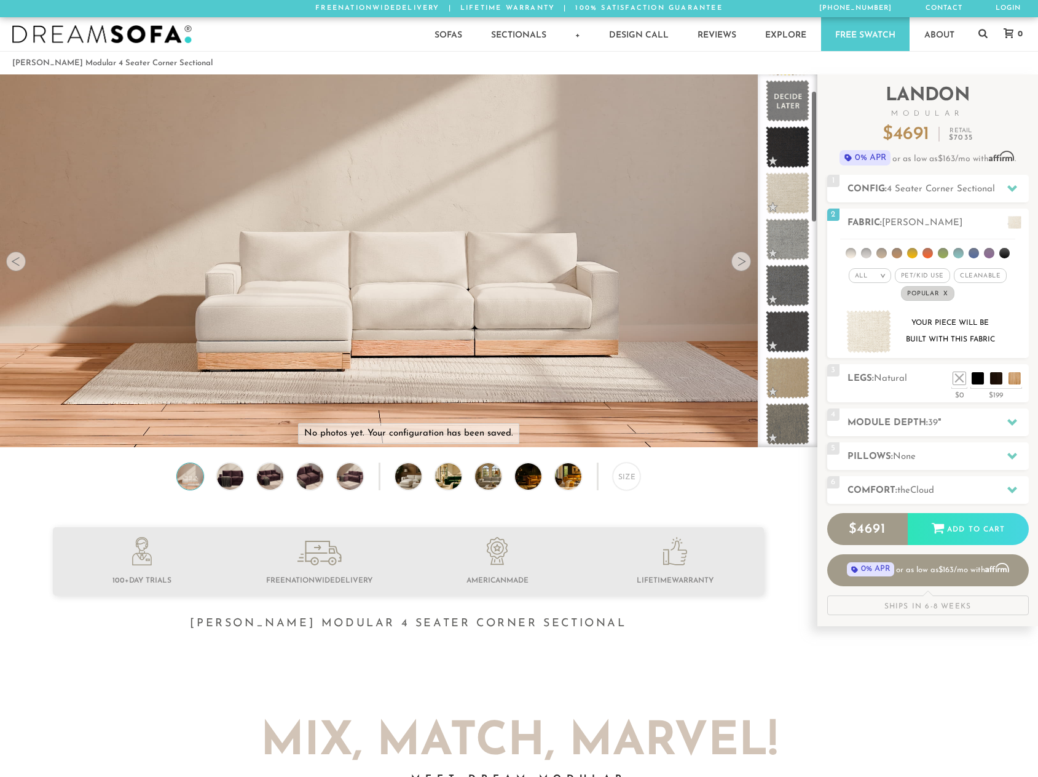
click at [598, 374] on img at bounding box center [408, 417] width 817 height 817
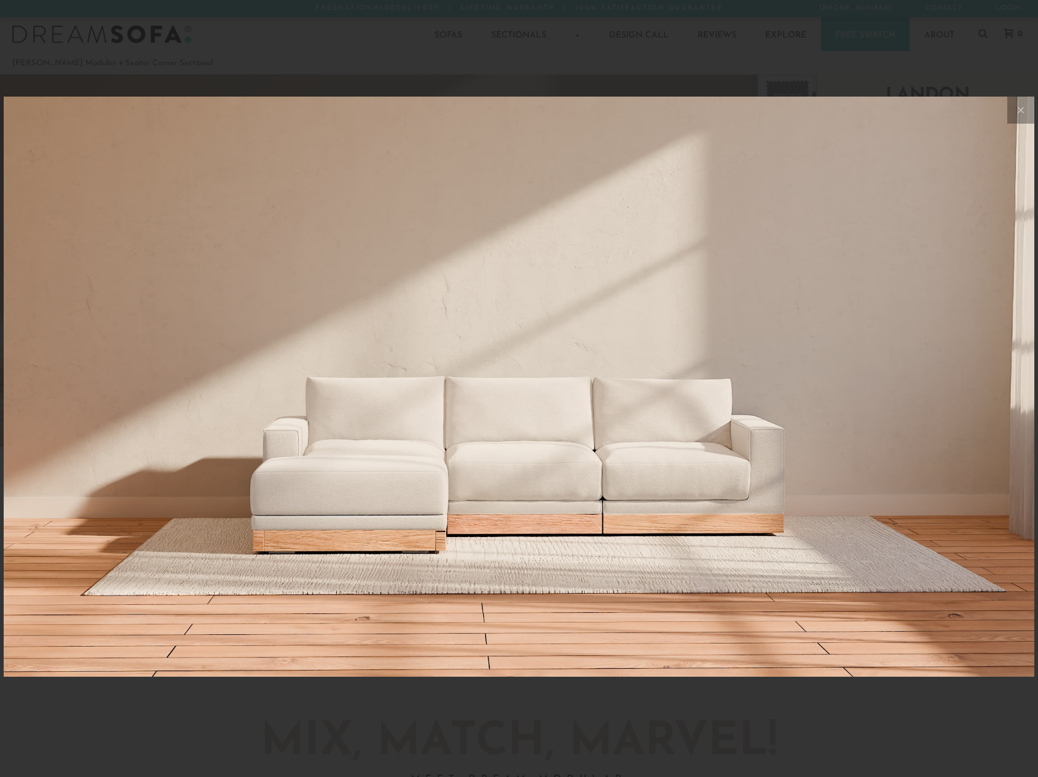
scroll to position [13977, 1038]
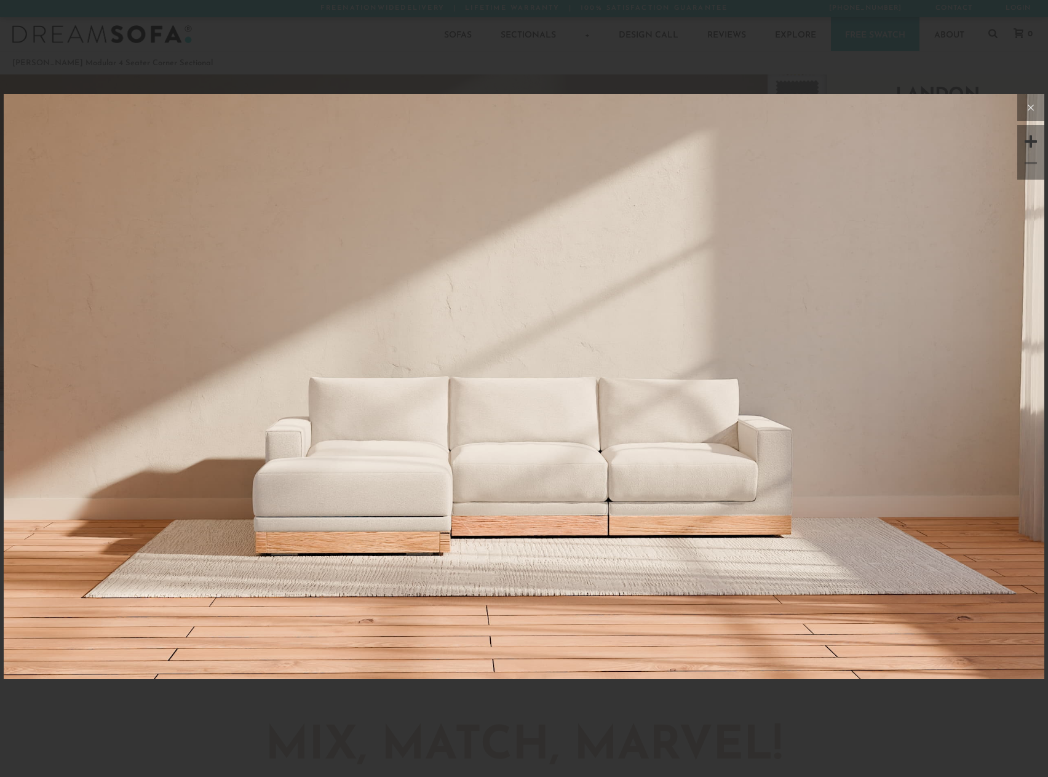
click at [1032, 105] on icon at bounding box center [1030, 107] width 15 height 15
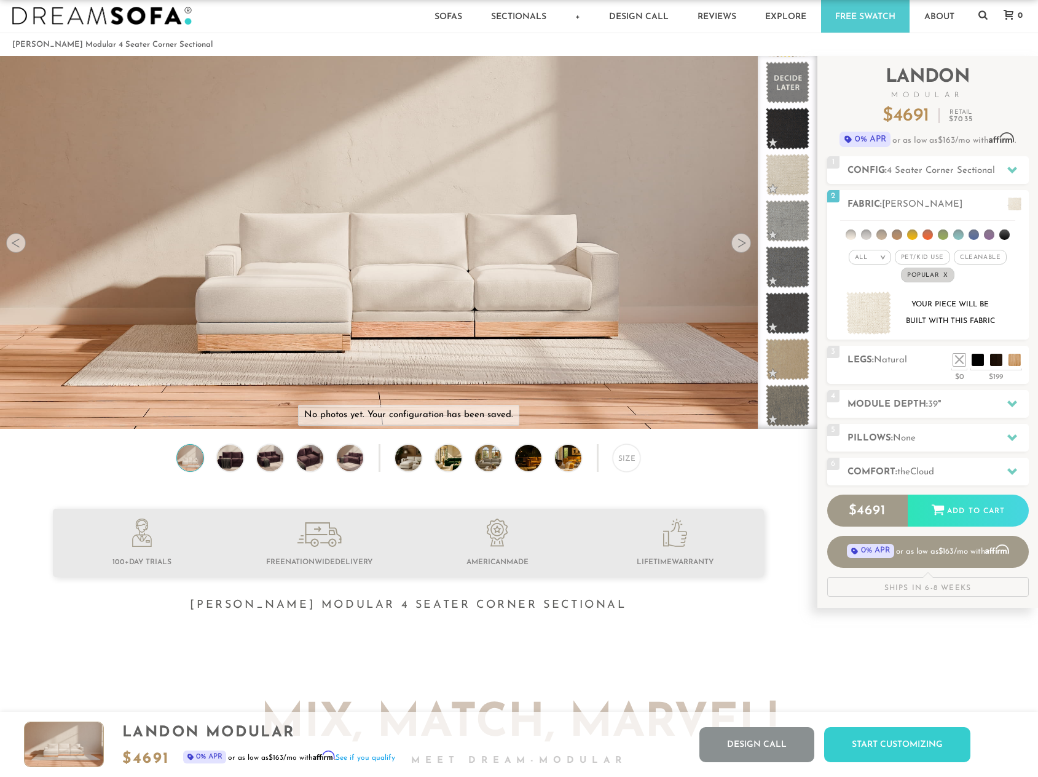
scroll to position [0, 0]
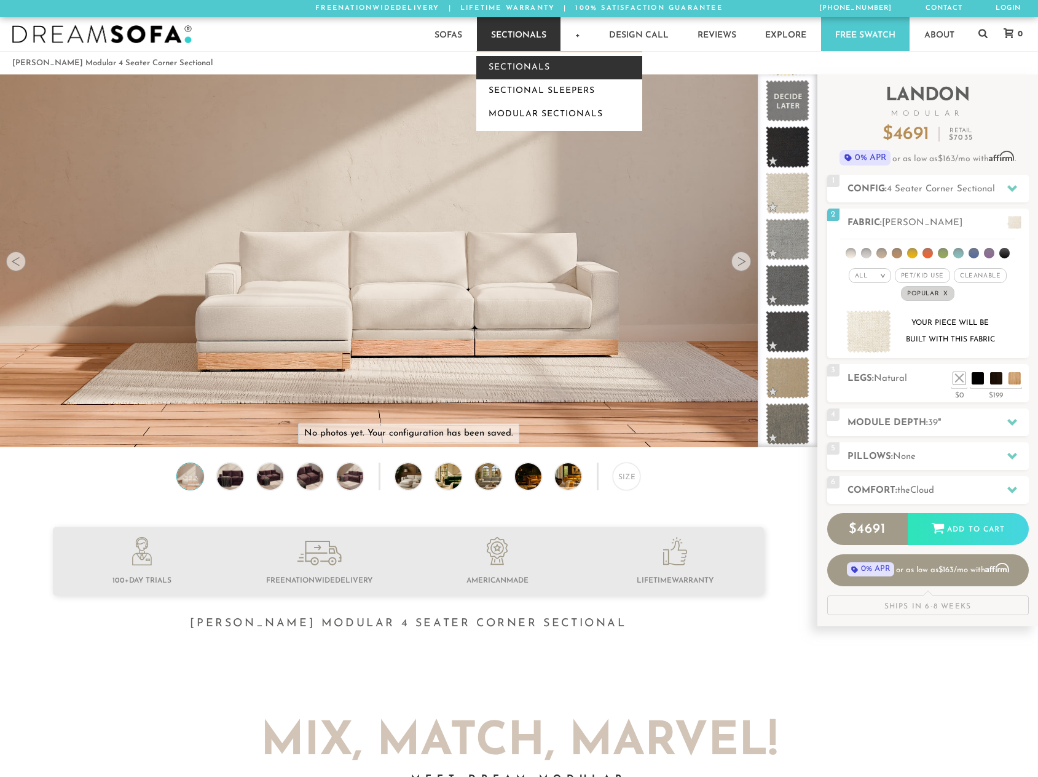
click at [535, 70] on link "Sectionals" at bounding box center [559, 67] width 166 height 23
